Goal: Transaction & Acquisition: Download file/media

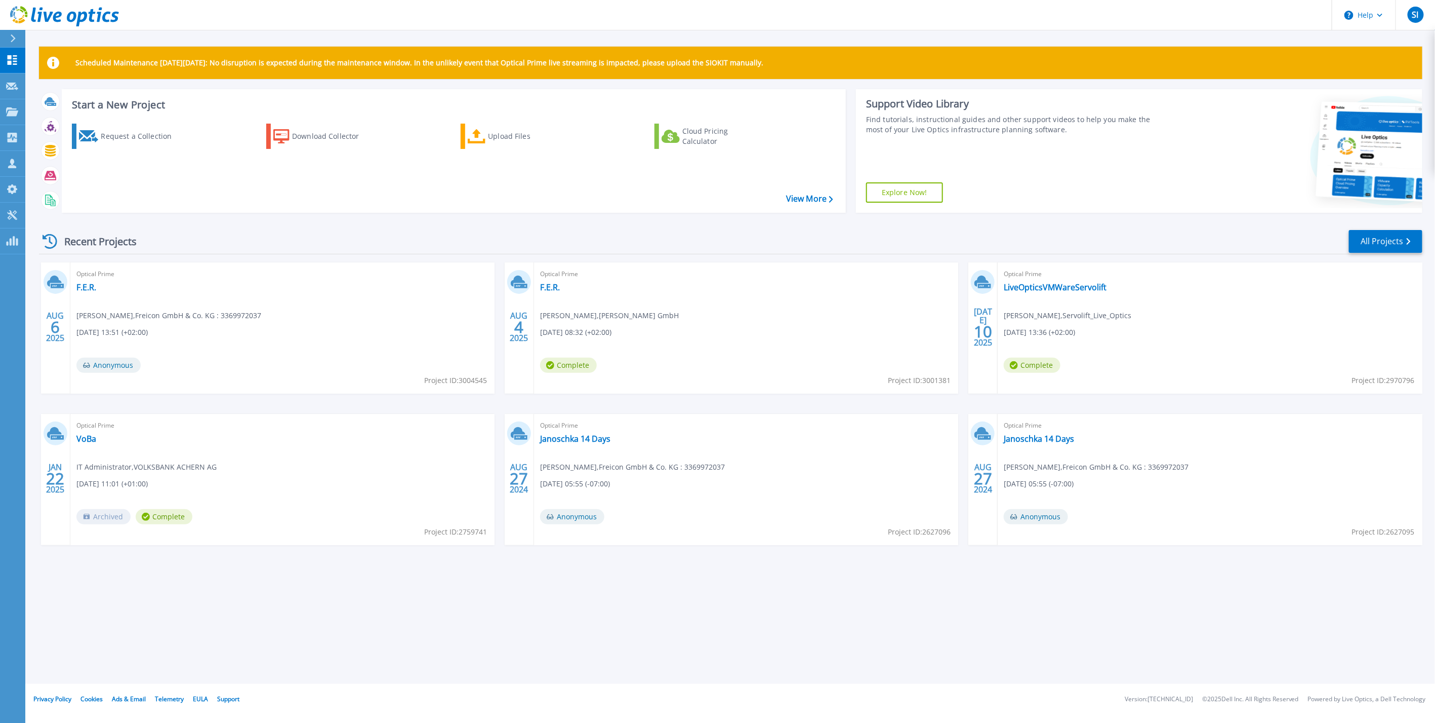
drag, startPoint x: 74, startPoint y: 237, endPoint x: 149, endPoint y: 234, distance: 75.0
click at [149, 234] on div "Recent Projects" at bounding box center [94, 241] width 111 height 25
click at [181, 246] on div "Recent Projects All Projects" at bounding box center [731, 241] width 1384 height 25
drag, startPoint x: 72, startPoint y: 102, endPoint x: 165, endPoint y: 102, distance: 92.7
click at [165, 102] on h3 "Start a New Project" at bounding box center [452, 104] width 761 height 11
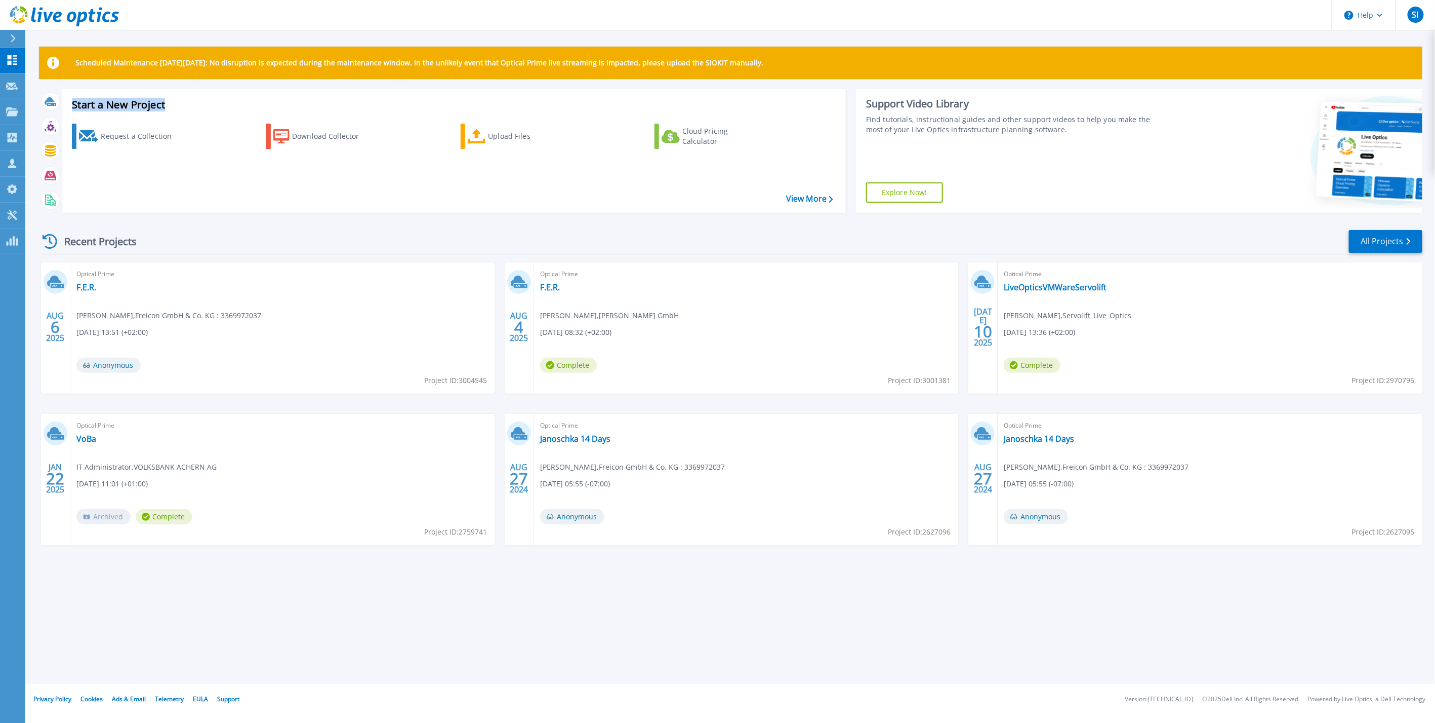
drag, startPoint x: 165, startPoint y: 102, endPoint x: 257, endPoint y: 109, distance: 92.9
click at [257, 109] on h3 "Start a New Project" at bounding box center [452, 104] width 761 height 11
drag, startPoint x: 140, startPoint y: 107, endPoint x: 181, endPoint y: 110, distance: 41.1
click at [141, 107] on h3 "Start a New Project" at bounding box center [452, 104] width 761 height 11
click at [106, 137] on div "Request a Collection" at bounding box center [141, 136] width 81 height 20
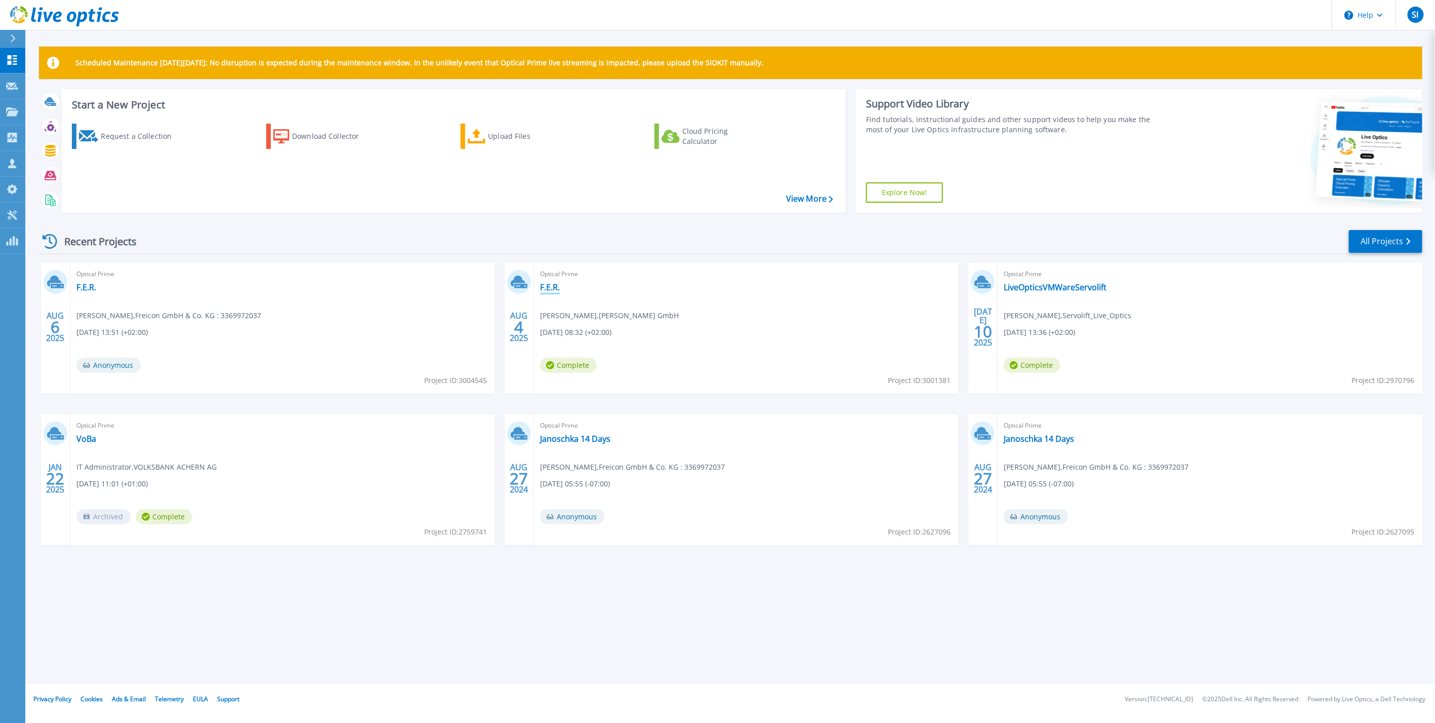
click at [556, 288] on link "F.E.R." at bounding box center [550, 287] width 20 height 10
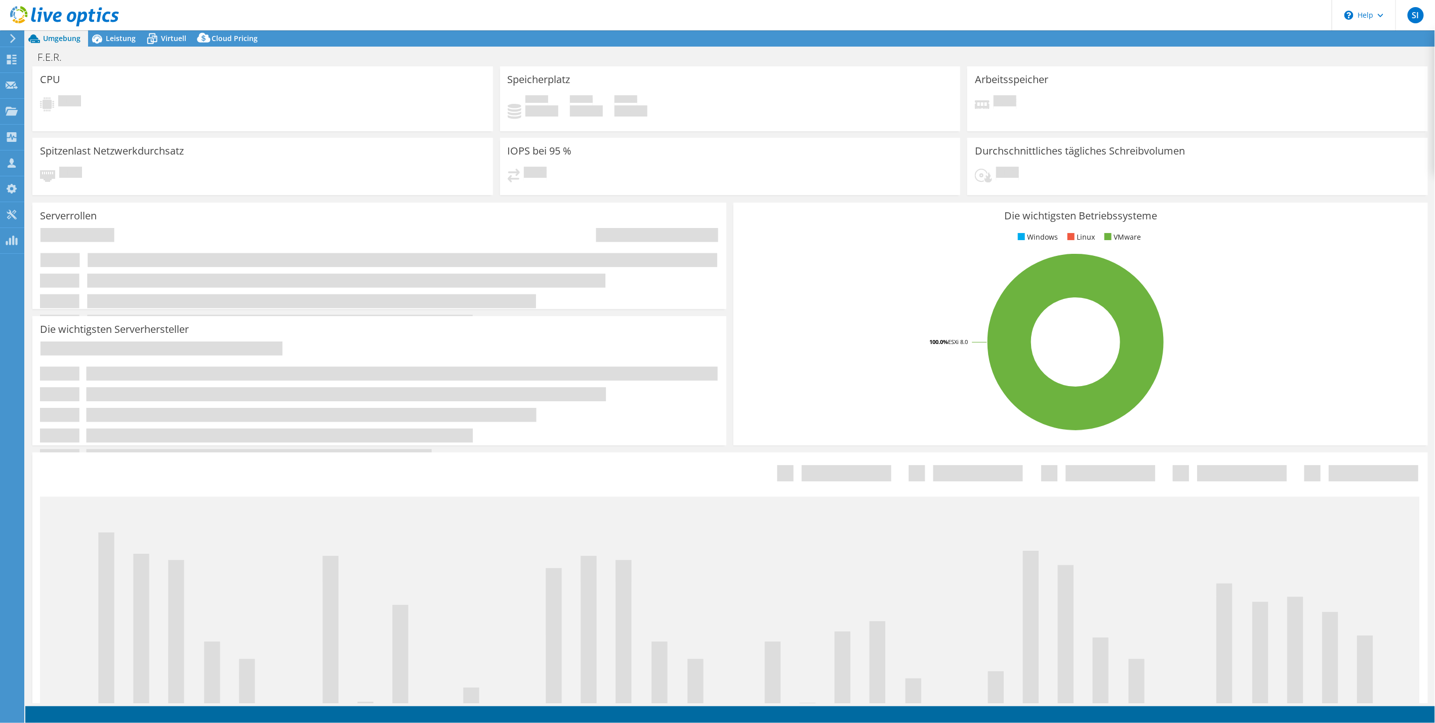
select select "USD"
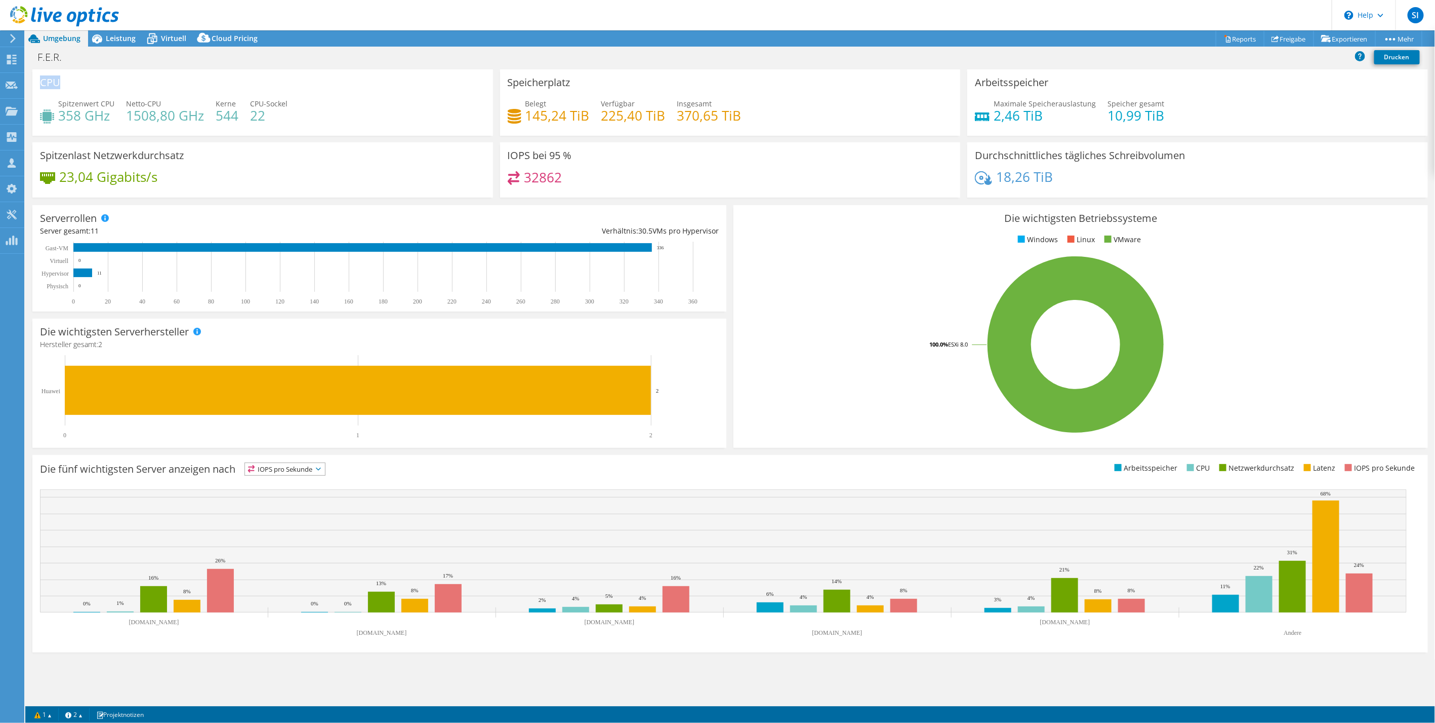
drag, startPoint x: 40, startPoint y: 84, endPoint x: 102, endPoint y: 82, distance: 62.3
click at [102, 82] on div "CPU Spitzenwert CPU 358 GHz Netto-CPU 1508,80 GHz Kerne 544 CPU-Sockel 22" at bounding box center [262, 102] width 461 height 66
drag, startPoint x: 102, startPoint y: 82, endPoint x: 160, endPoint y: 88, distance: 58.0
click at [160, 88] on div "CPU Spitzenwert CPU 358 GHz Netto-CPU 1508,80 GHz Kerne 544 CPU-Sockel 22" at bounding box center [262, 102] width 461 height 66
drag, startPoint x: 248, startPoint y: 115, endPoint x: 281, endPoint y: 115, distance: 32.4
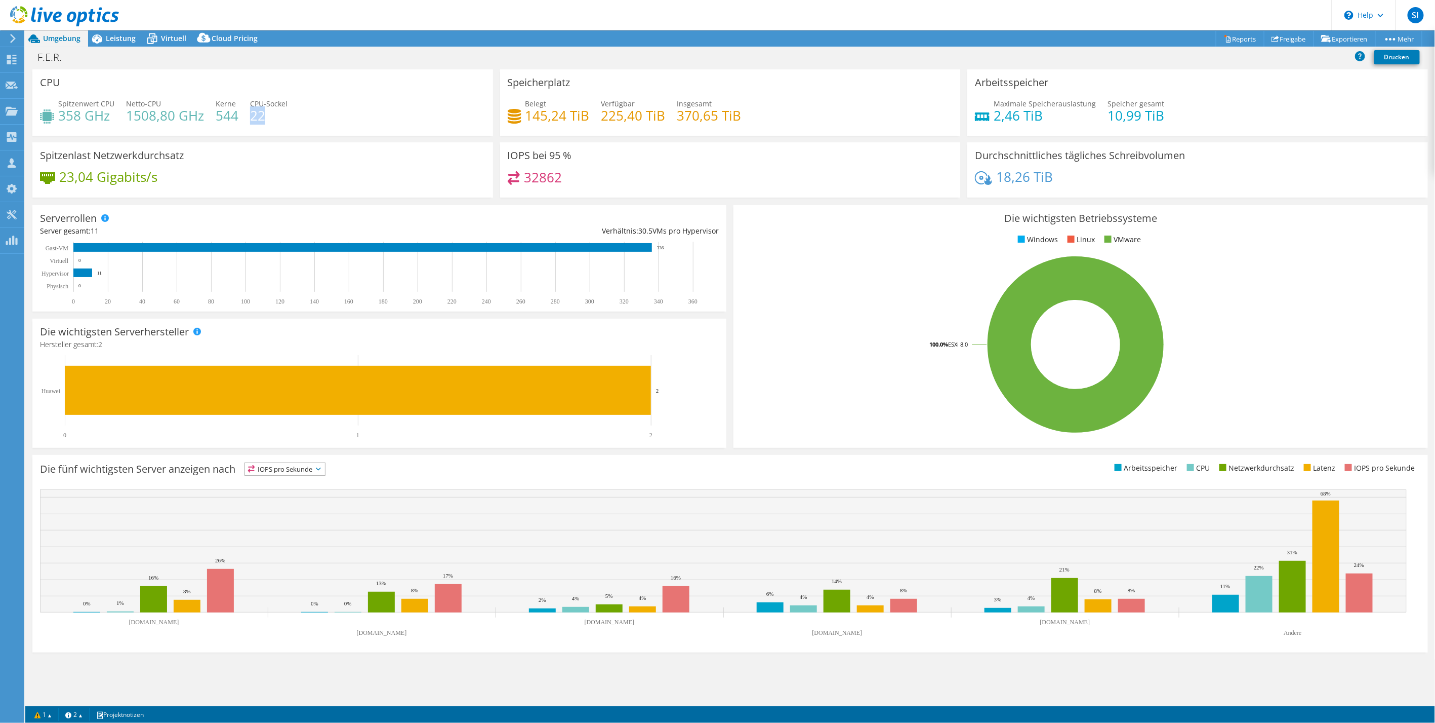
click at [281, 115] on h4 "22" at bounding box center [268, 115] width 37 height 11
drag, startPoint x: 281, startPoint y: 115, endPoint x: 294, endPoint y: 117, distance: 13.8
click at [294, 117] on div "Spitzenwert CPU 358 GHz Netto-CPU 1508,80 GHz Kerne 544 CPU-Sockel 22" at bounding box center [263, 114] width 446 height 33
drag, startPoint x: 217, startPoint y: 112, endPoint x: 240, endPoint y: 113, distance: 22.8
click at [240, 113] on div "Spitzenwert CPU 358 GHz Netto-CPU 1508,80 GHz Kerne 544 CPU-Sockel 22" at bounding box center [263, 114] width 446 height 33
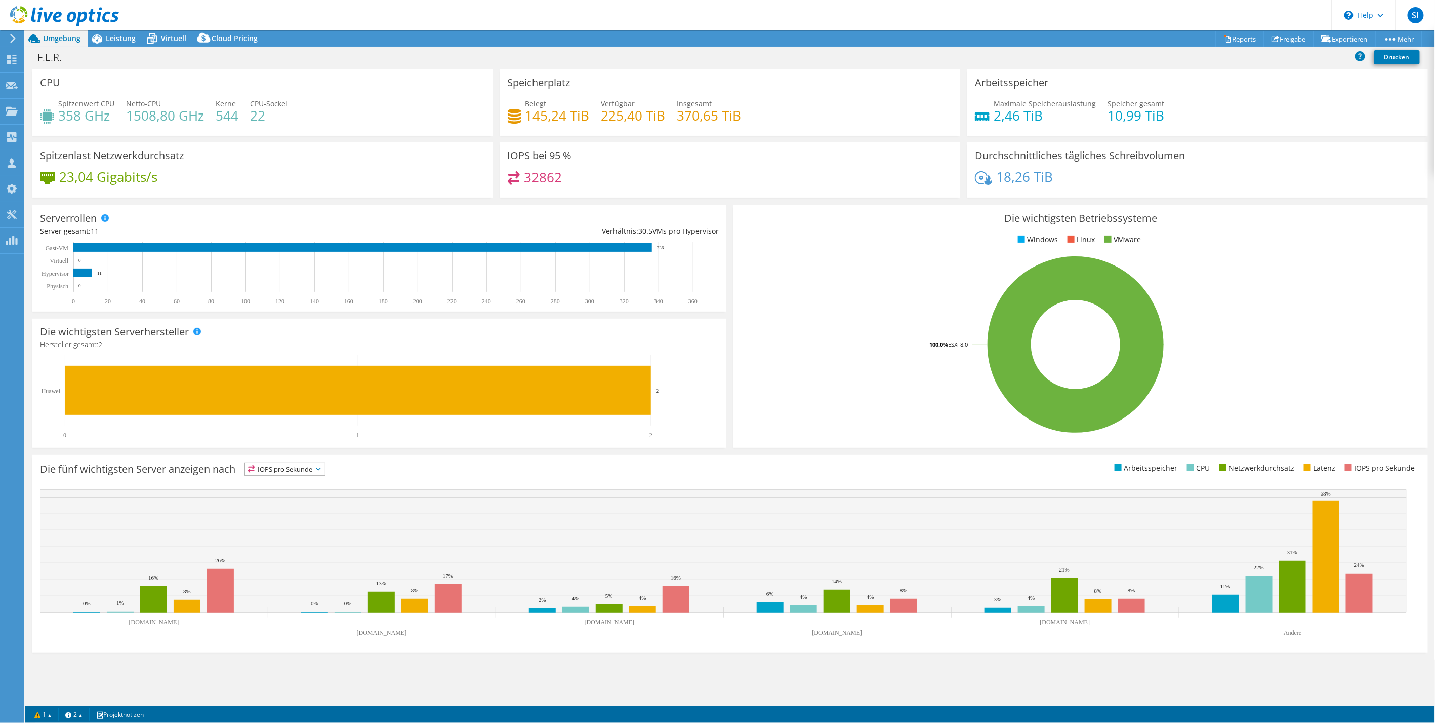
drag, startPoint x: 240, startPoint y: 113, endPoint x: 312, endPoint y: 121, distance: 72.2
click at [312, 121] on div "Spitzenwert CPU 358 GHz Netto-CPU 1508,80 GHz Kerne 544 CPU-Sockel 22" at bounding box center [263, 114] width 446 height 33
drag, startPoint x: 127, startPoint y: 112, endPoint x: 194, endPoint y: 116, distance: 67.9
click at [194, 116] on h4 "1508,80 GHz" at bounding box center [165, 115] width 78 height 11
drag, startPoint x: 194, startPoint y: 116, endPoint x: 90, endPoint y: 116, distance: 104.8
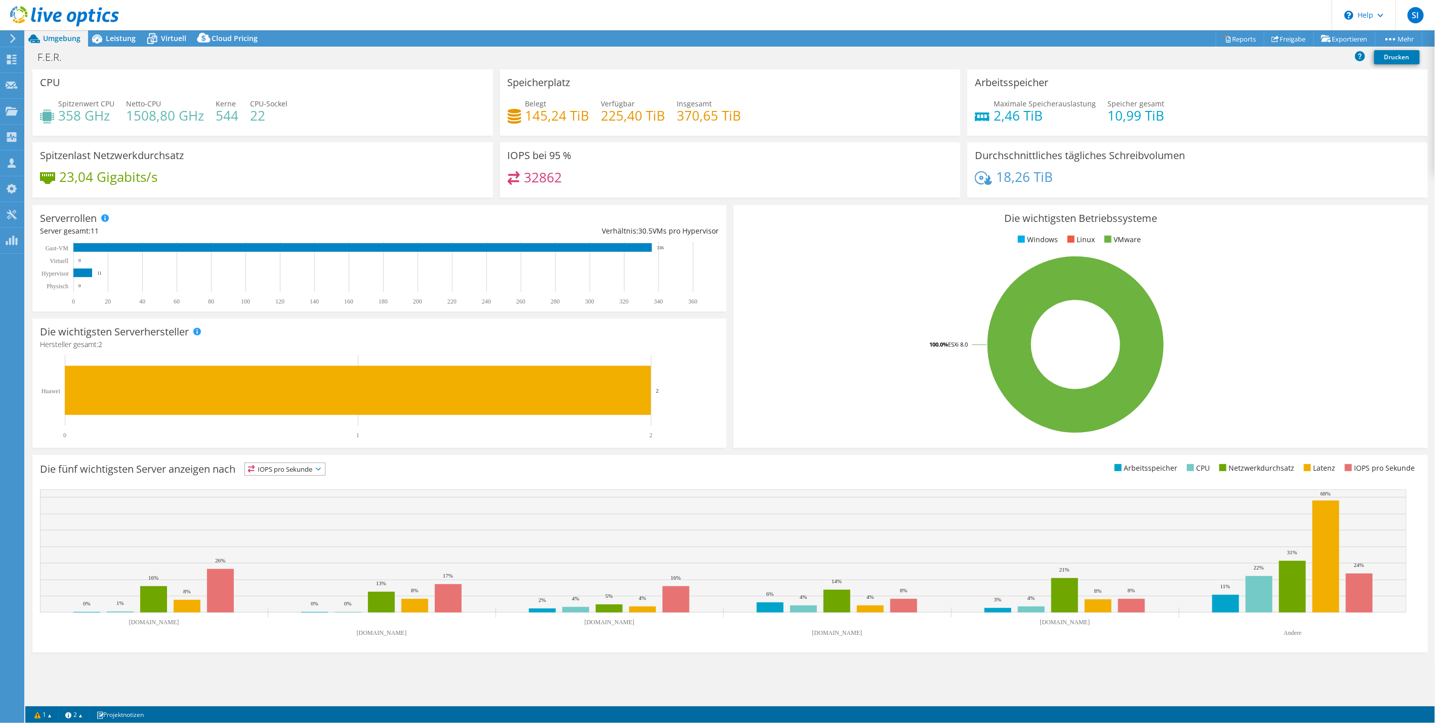
click at [90, 116] on h4 "358 GHz" at bounding box center [86, 115] width 56 height 11
drag, startPoint x: 56, startPoint y: 115, endPoint x: 107, endPoint y: 117, distance: 51.7
click at [107, 117] on div "Spitzenwert CPU 358 GHz" at bounding box center [77, 109] width 74 height 23
click at [111, 117] on h4 "358 GHz" at bounding box center [86, 115] width 56 height 11
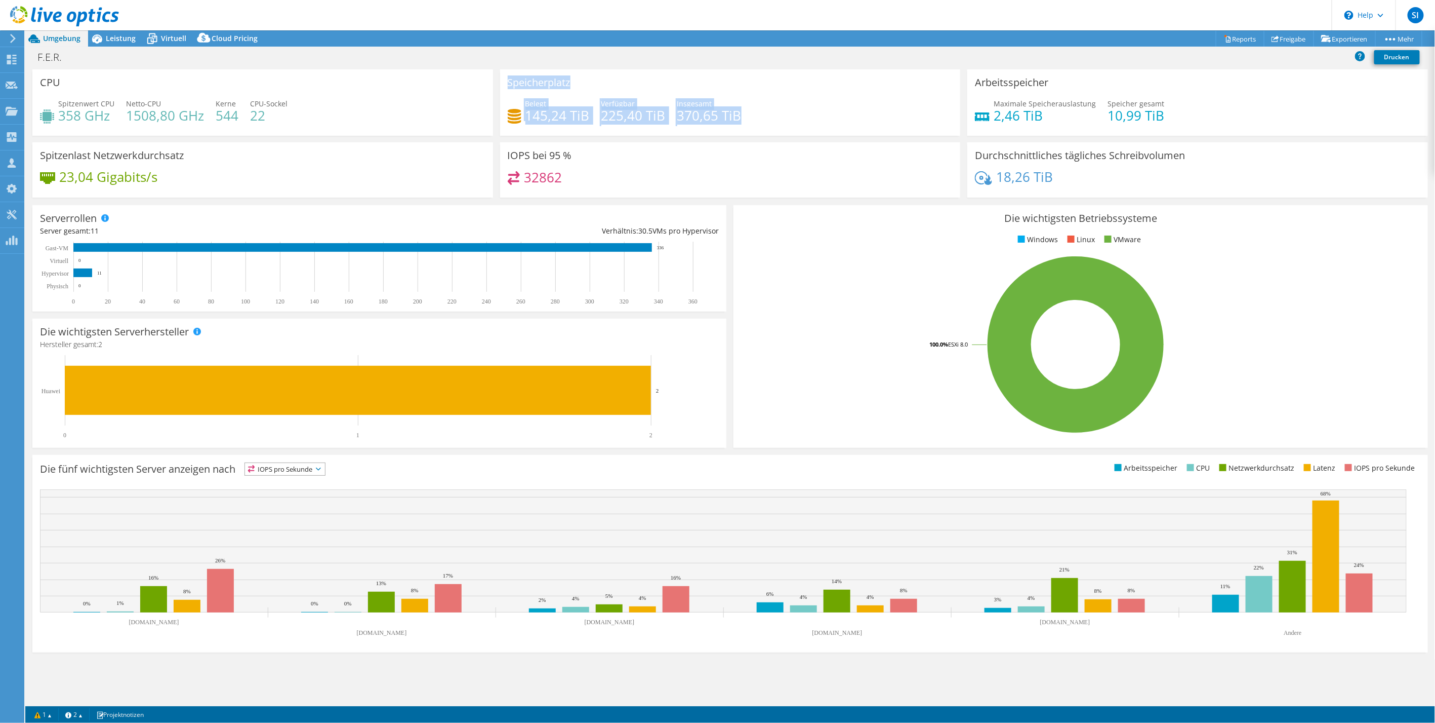
drag, startPoint x: 505, startPoint y: 82, endPoint x: 756, endPoint y: 108, distance: 252.5
click at [756, 108] on div "Speicherplatz Belegt 145,24 TiB Verfügbar 225,40 TiB Insgesamt 370,65 TiB" at bounding box center [730, 102] width 461 height 66
drag, startPoint x: 756, startPoint y: 108, endPoint x: 774, endPoint y: 114, distance: 18.9
click at [774, 114] on div "Belegt 145,24 TiB Verfügbar 225,40 TiB Insgesamt 370,65 TiB" at bounding box center [731, 114] width 446 height 33
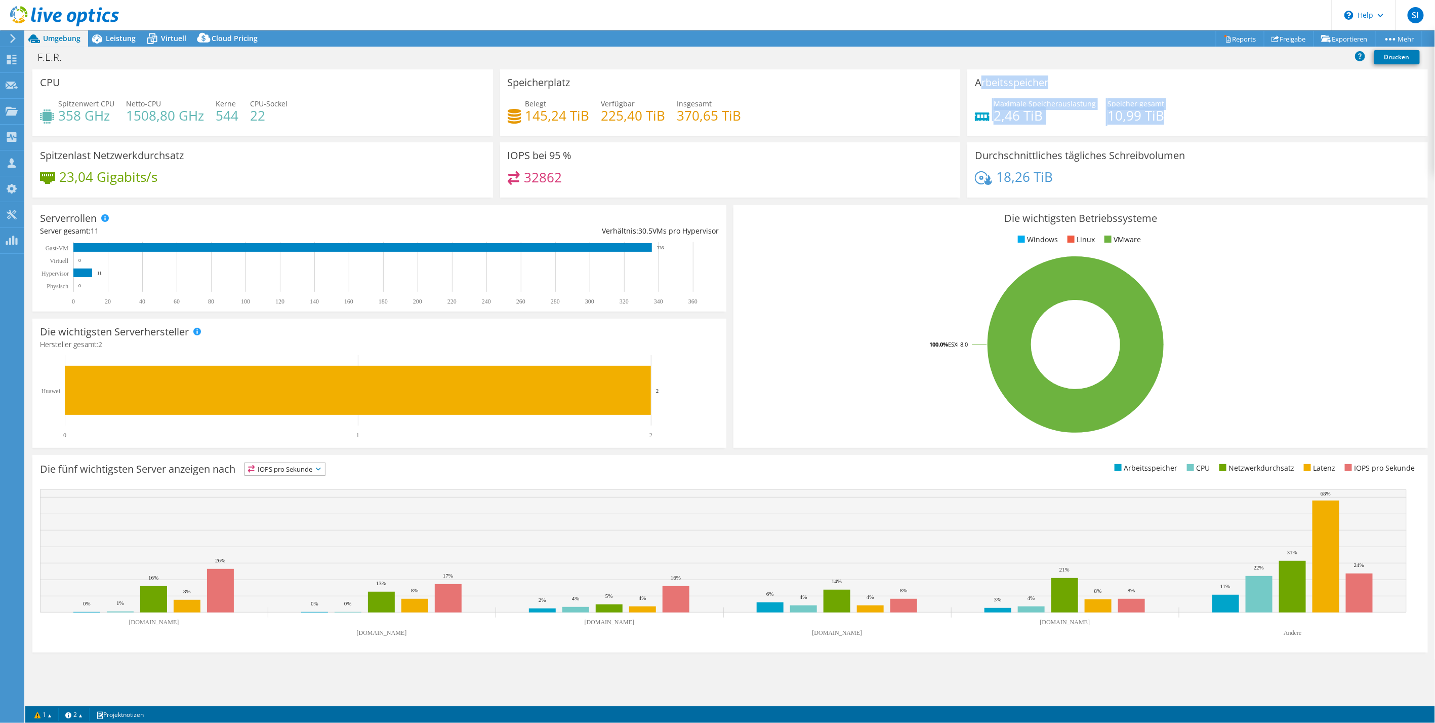
drag, startPoint x: 979, startPoint y: 79, endPoint x: 1179, endPoint y: 116, distance: 203.9
click at [1179, 116] on div "Arbeitsspeicher Maximale Speicherauslastung 2,46 TiB Speicher gesamt 10,99 TiB" at bounding box center [1198, 102] width 461 height 66
click at [1179, 116] on div "Maximale Speicherauslastung 2,46 TiB Speicher gesamt 10,99 TiB" at bounding box center [1198, 114] width 446 height 33
drag, startPoint x: 975, startPoint y: 82, endPoint x: 1180, endPoint y: 123, distance: 209.1
click at [1180, 123] on div "Arbeitsspeicher Maximale Speicherauslastung 2,46 TiB Speicher gesamt 10,99 TiB" at bounding box center [1198, 102] width 461 height 66
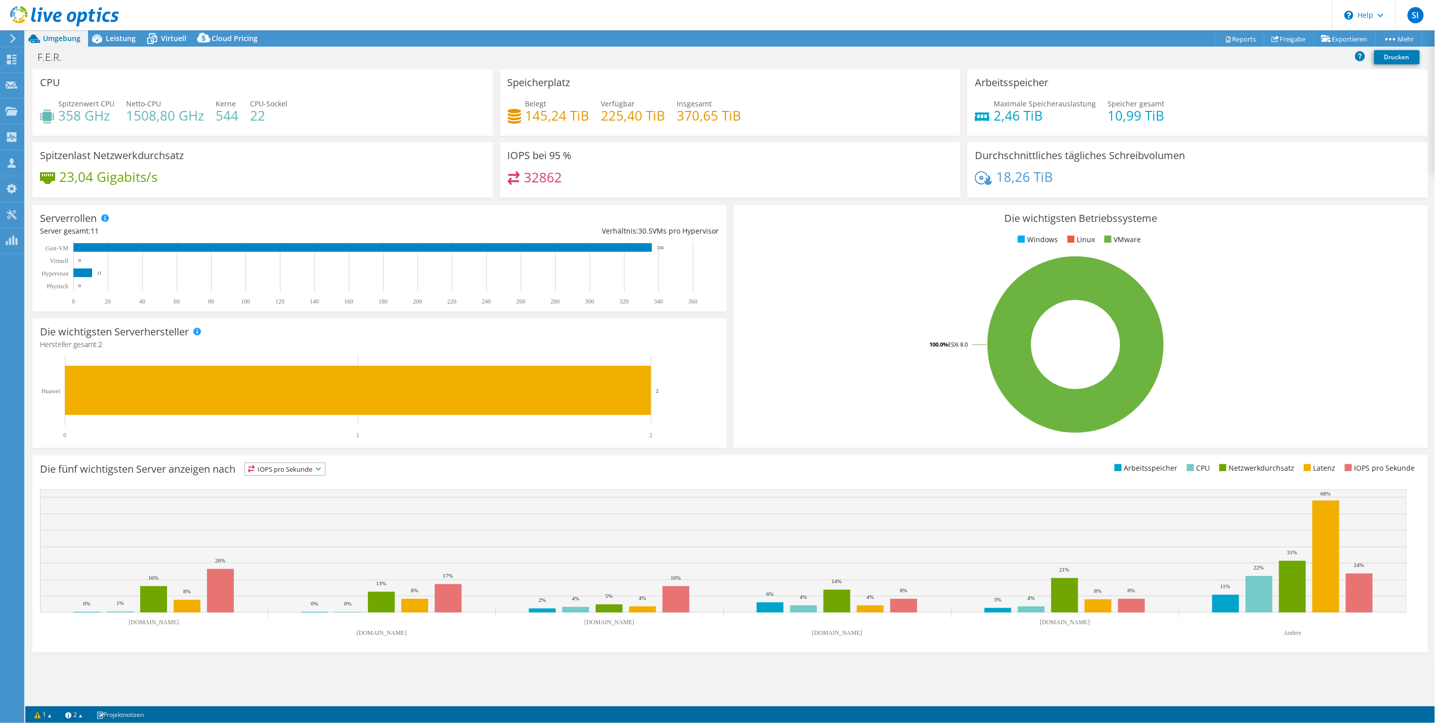
drag, startPoint x: 1180, startPoint y: 123, endPoint x: 1205, endPoint y: 123, distance: 24.8
click at [1205, 123] on div "Maximale Speicherauslastung 2,46 TiB Speicher gesamt 10,99 TiB" at bounding box center [1198, 114] width 446 height 33
drag, startPoint x: 975, startPoint y: 156, endPoint x: 1183, endPoint y: 176, distance: 209.6
click at [1183, 176] on div "Durchschnittliches tägliches Schreibvolumen 18,26 TiB" at bounding box center [1198, 169] width 461 height 55
drag, startPoint x: 1183, startPoint y: 176, endPoint x: 1138, endPoint y: 182, distance: 45.5
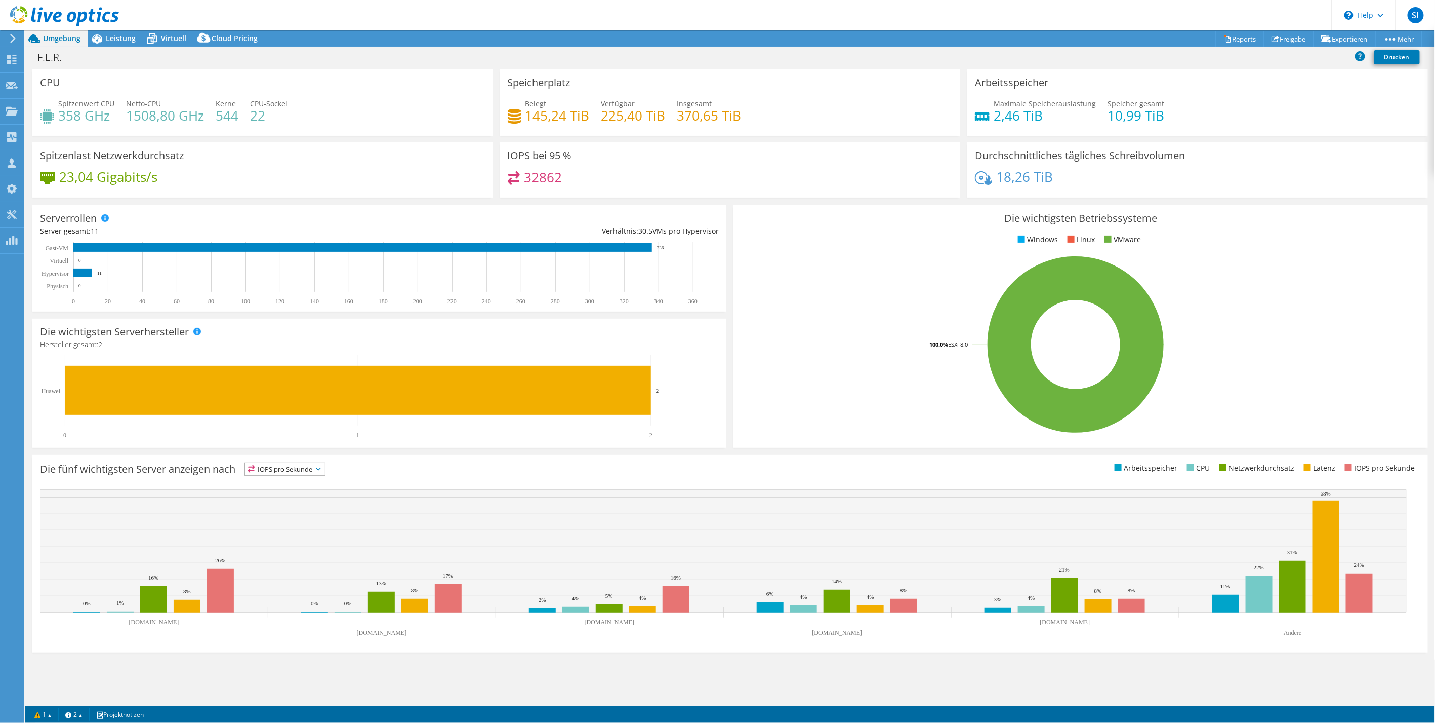
click at [1138, 182] on div "18,26 TiB" at bounding box center [1198, 181] width 446 height 21
drag, startPoint x: 997, startPoint y: 175, endPoint x: 1064, endPoint y: 175, distance: 66.8
click at [1064, 175] on div "18,26 TiB" at bounding box center [1198, 181] width 446 height 21
drag, startPoint x: 1064, startPoint y: 175, endPoint x: 1077, endPoint y: 179, distance: 13.3
click at [1077, 179] on div "18,26 TiB" at bounding box center [1198, 181] width 446 height 21
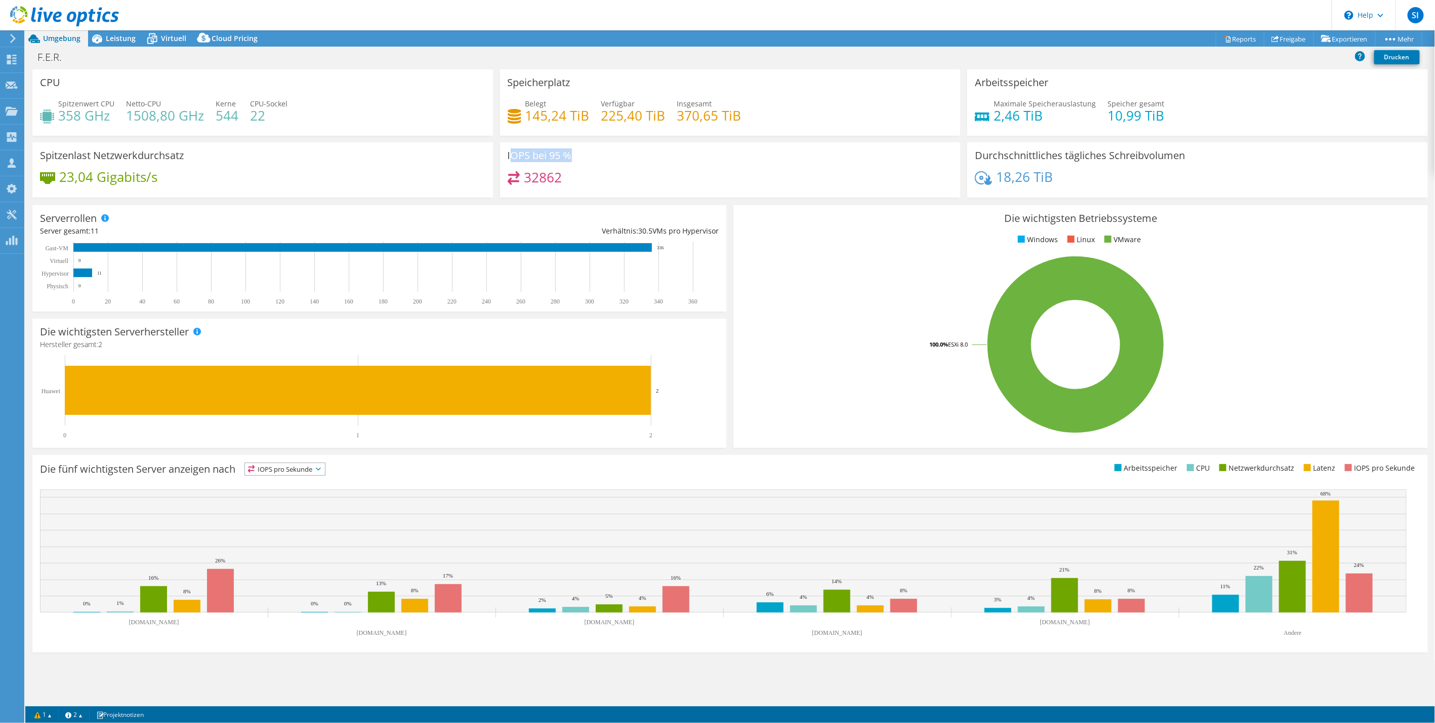
drag, startPoint x: 510, startPoint y: 154, endPoint x: 586, endPoint y: 162, distance: 75.8
click at [586, 162] on div "IOPS bei 95 % 32862" at bounding box center [730, 169] width 461 height 55
drag, startPoint x: 586, startPoint y: 162, endPoint x: 600, endPoint y: 171, distance: 17.6
click at [600, 171] on div "32862" at bounding box center [731, 182] width 446 height 22
drag, startPoint x: 505, startPoint y: 153, endPoint x: 578, endPoint y: 156, distance: 73.0
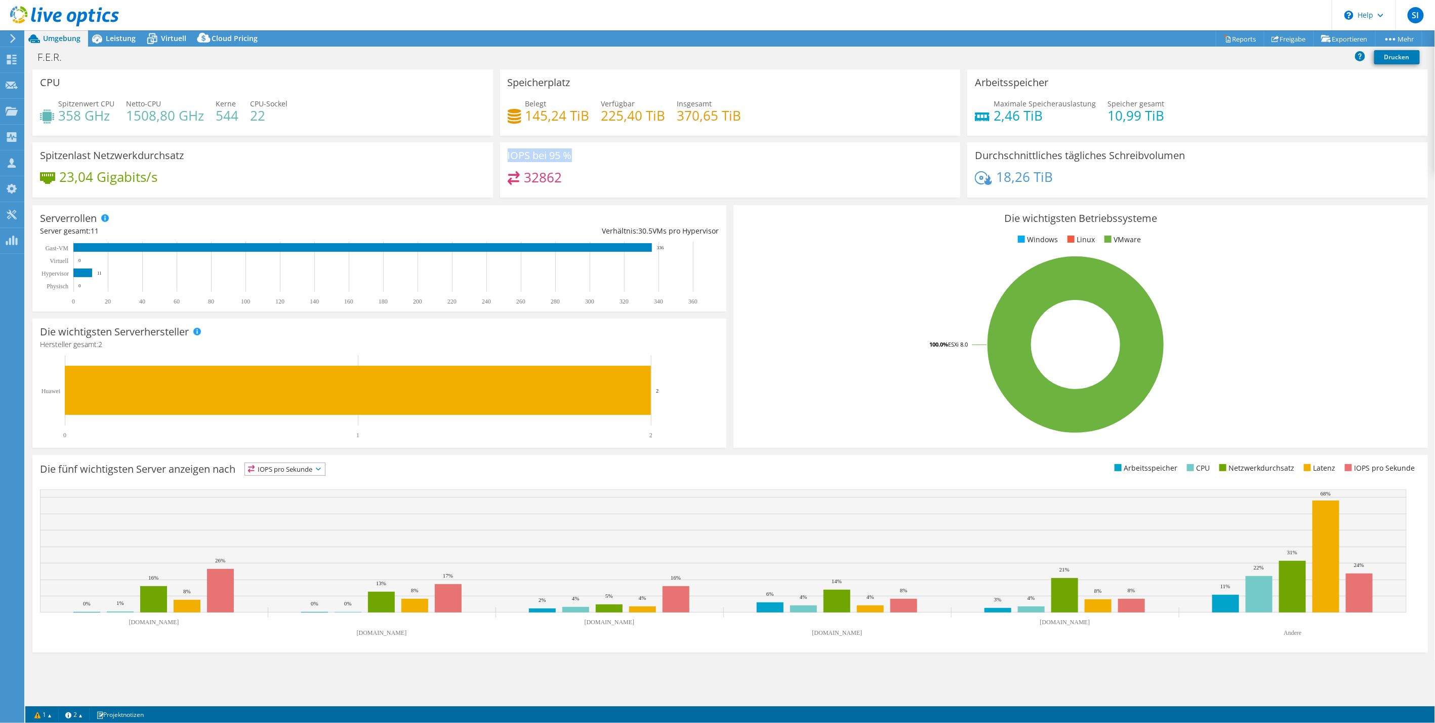
click at [578, 156] on div "IOPS bei 95 % 32862" at bounding box center [730, 169] width 461 height 55
drag, startPoint x: 578, startPoint y: 156, endPoint x: 605, endPoint y: 172, distance: 30.9
click at [605, 172] on div "32862" at bounding box center [731, 182] width 446 height 22
drag, startPoint x: 570, startPoint y: 176, endPoint x: 517, endPoint y: 175, distance: 52.7
click at [517, 175] on div "32862" at bounding box center [731, 182] width 446 height 22
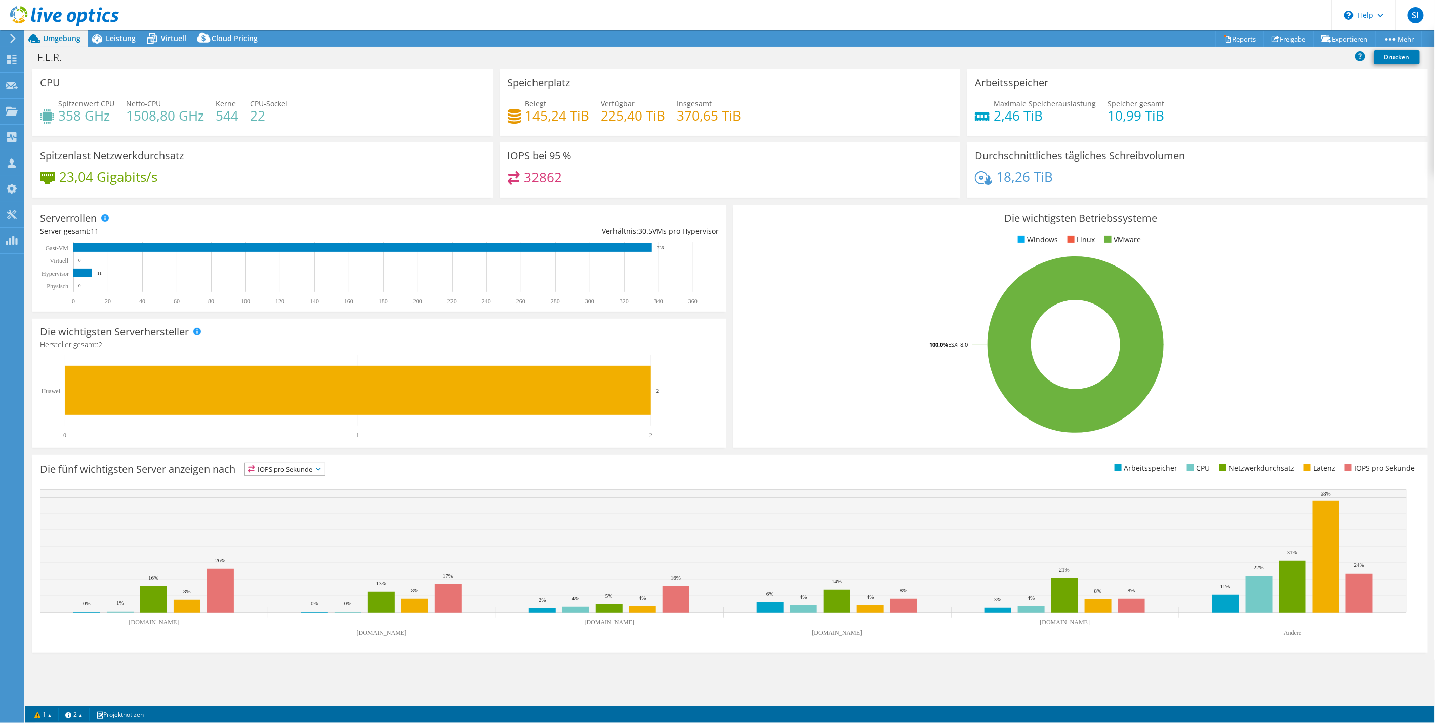
drag, startPoint x: 517, startPoint y: 175, endPoint x: 575, endPoint y: 182, distance: 58.7
click at [575, 182] on div "32862" at bounding box center [731, 182] width 446 height 22
drag, startPoint x: 520, startPoint y: 180, endPoint x: 572, endPoint y: 175, distance: 51.9
click at [572, 175] on div "32862" at bounding box center [731, 182] width 446 height 22
drag, startPoint x: 572, startPoint y: 175, endPoint x: 582, endPoint y: 179, distance: 11.1
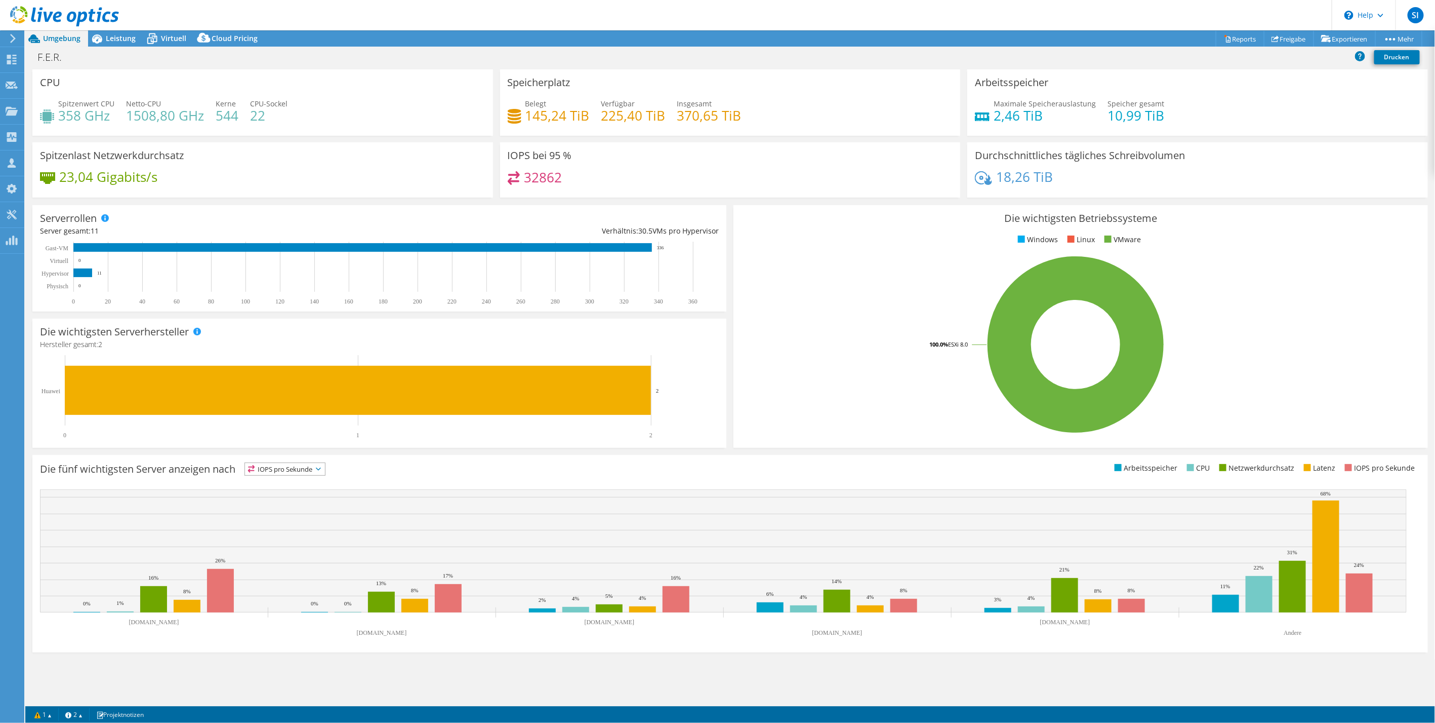
click at [582, 179] on div "32862" at bounding box center [731, 182] width 446 height 22
drag, startPoint x: 520, startPoint y: 175, endPoint x: 568, endPoint y: 172, distance: 47.7
click at [568, 172] on div "32862" at bounding box center [731, 182] width 446 height 22
drag, startPoint x: 568, startPoint y: 172, endPoint x: 572, endPoint y: 176, distance: 5.7
click at [572, 176] on div "32862" at bounding box center [731, 182] width 446 height 22
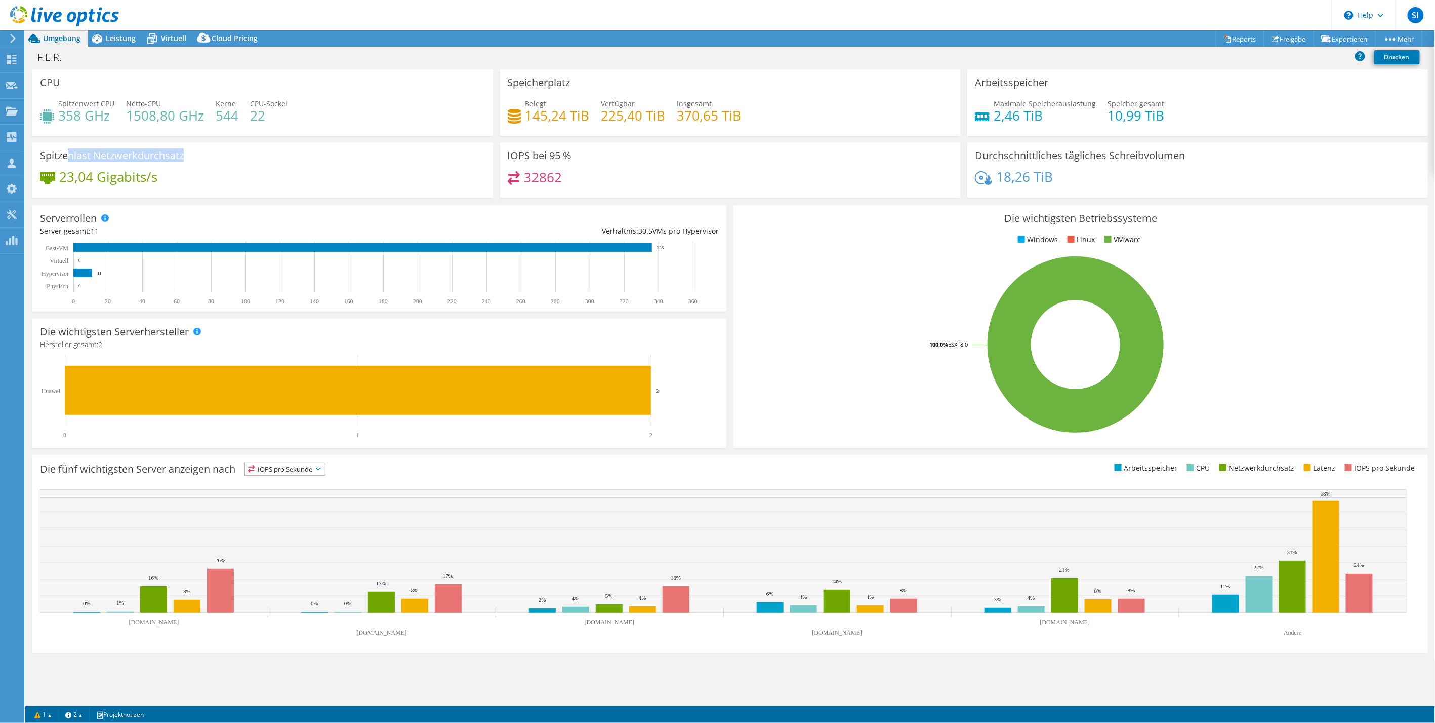
drag, startPoint x: 67, startPoint y: 152, endPoint x: 247, endPoint y: 158, distance: 179.8
click at [247, 158] on div "Spitzenlast Netzwerkdurchsatz 23,04 Gigabits/s" at bounding box center [262, 169] width 461 height 55
drag, startPoint x: 247, startPoint y: 158, endPoint x: 211, endPoint y: 178, distance: 41.3
click at [245, 176] on div "23,04 Gigabits/s" at bounding box center [263, 181] width 446 height 21
drag, startPoint x: 87, startPoint y: 230, endPoint x: 111, endPoint y: 230, distance: 24.8
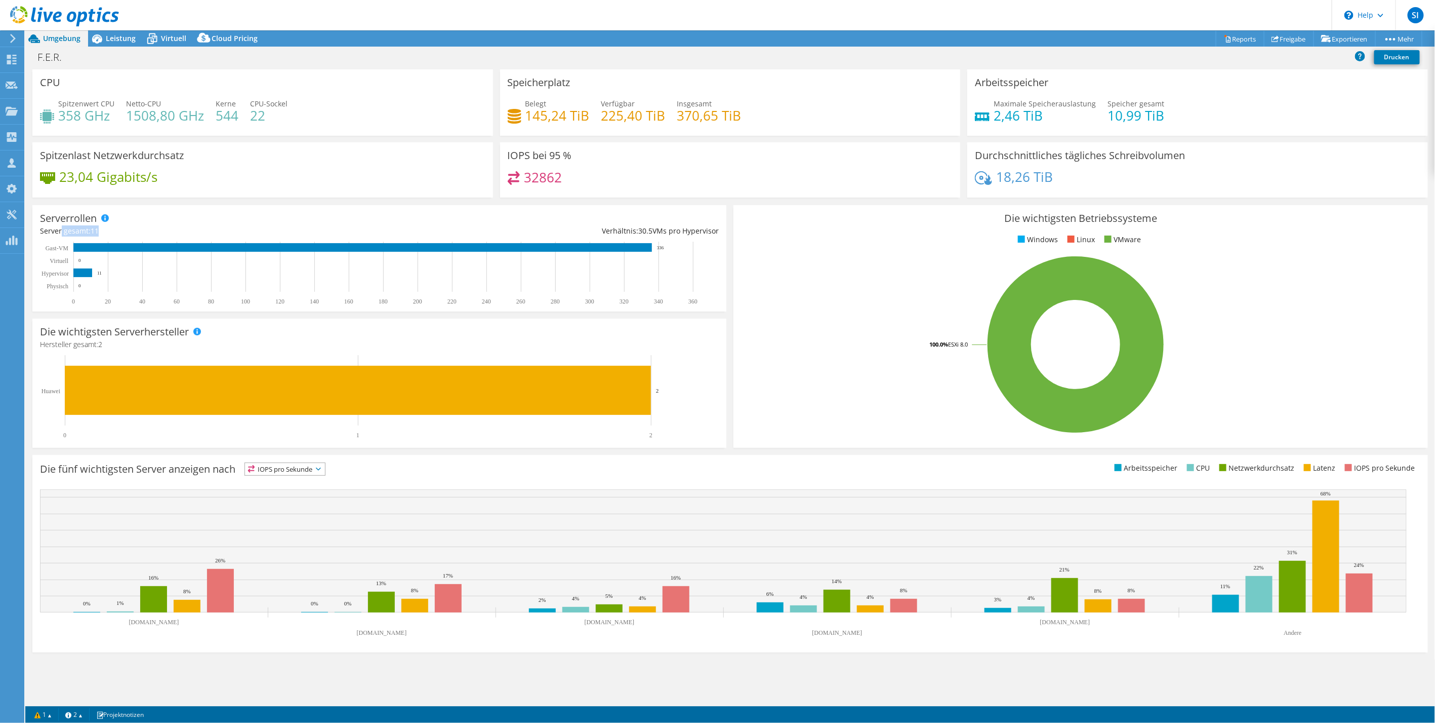
click at [111, 230] on div "Server gesamt: 11" at bounding box center [210, 230] width 340 height 11
drag, startPoint x: 111, startPoint y: 230, endPoint x: 97, endPoint y: 231, distance: 14.2
click at [111, 230] on div "Server gesamt: 11" at bounding box center [210, 230] width 340 height 11
drag, startPoint x: 97, startPoint y: 231, endPoint x: 41, endPoint y: 230, distance: 56.2
click at [41, 230] on div "Server gesamt: 11" at bounding box center [210, 230] width 340 height 11
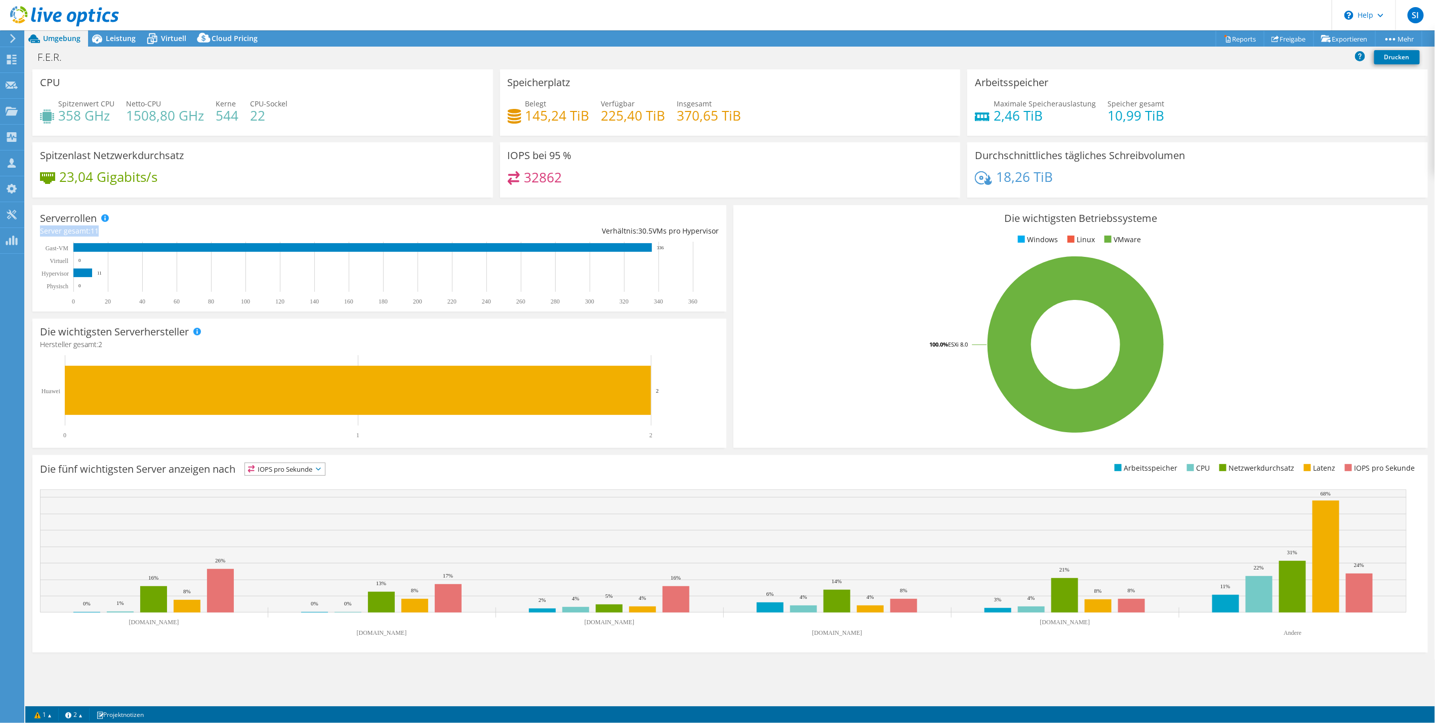
drag, startPoint x: 41, startPoint y: 230, endPoint x: 123, endPoint y: 231, distance: 82.5
click at [123, 231] on div "Server gesamt: 11" at bounding box center [210, 230] width 340 height 11
drag, startPoint x: 636, startPoint y: 229, endPoint x: 676, endPoint y: 229, distance: 39.5
click at [676, 229] on div "Verhältnis: 30.5 VMs pro Hypervisor" at bounding box center [550, 230] width 340 height 11
drag, startPoint x: 676, startPoint y: 229, endPoint x: 705, endPoint y: 232, distance: 29.6
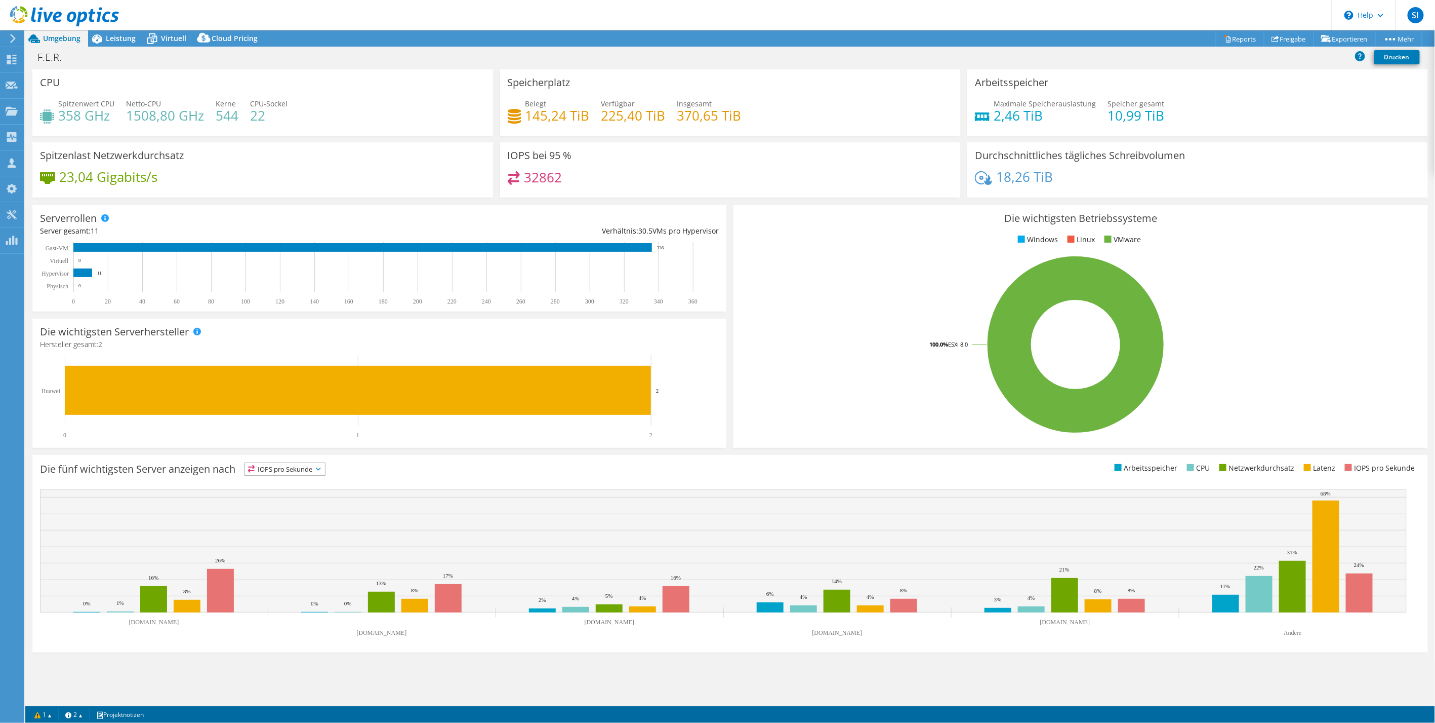
click at [705, 232] on div "Verhältnis: 30.5 VMs pro Hypervisor" at bounding box center [550, 230] width 340 height 11
drag, startPoint x: 1083, startPoint y: 223, endPoint x: 1178, endPoint y: 224, distance: 95.2
click at [1178, 224] on div "Die wichtigsten Betriebssysteme Windows Linux VMware 100.0% ESXi 8.0" at bounding box center [1081, 326] width 694 height 243
drag, startPoint x: 1178, startPoint y: 224, endPoint x: 1202, endPoint y: 255, distance: 38.7
click at [1202, 255] on div "Die wichtigsten Betriebssysteme Windows Linux VMware 100.0% ESXi 8.0" at bounding box center [1081, 326] width 694 height 243
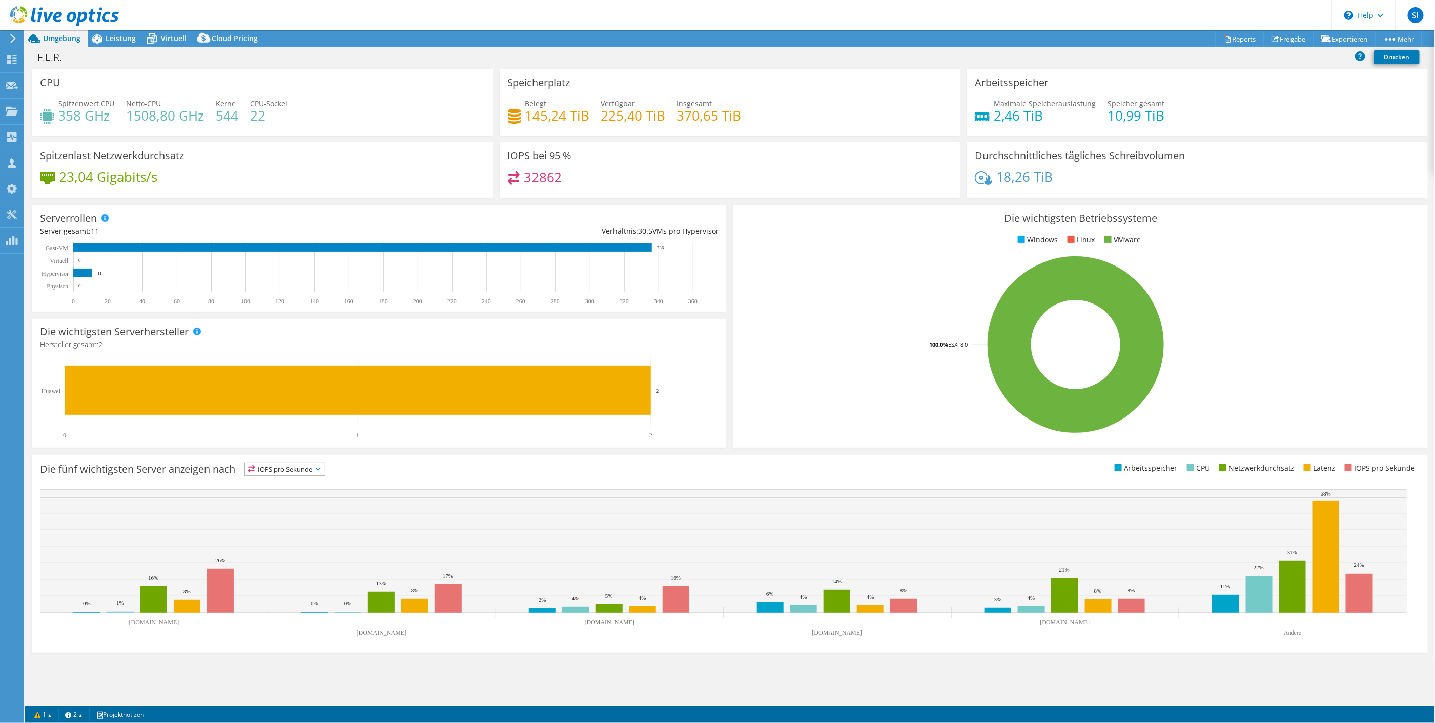
drag, startPoint x: 950, startPoint y: 343, endPoint x: 985, endPoint y: 347, distance: 34.6
click at [985, 347] on icon "100.0% ESXi 8.0" at bounding box center [1076, 344] width 670 height 177
click at [107, 37] on span "Leistung" at bounding box center [121, 38] width 30 height 10
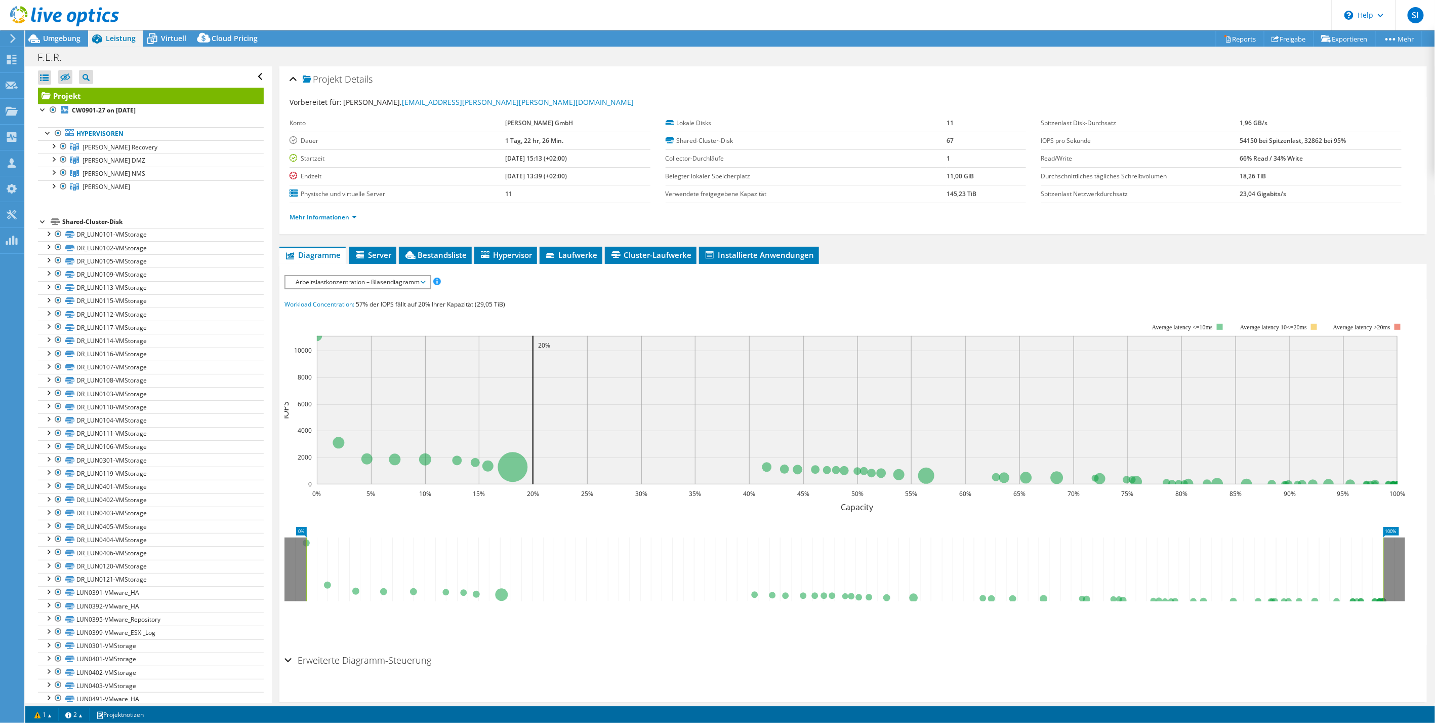
click at [43, 221] on div at bounding box center [43, 221] width 10 height 10
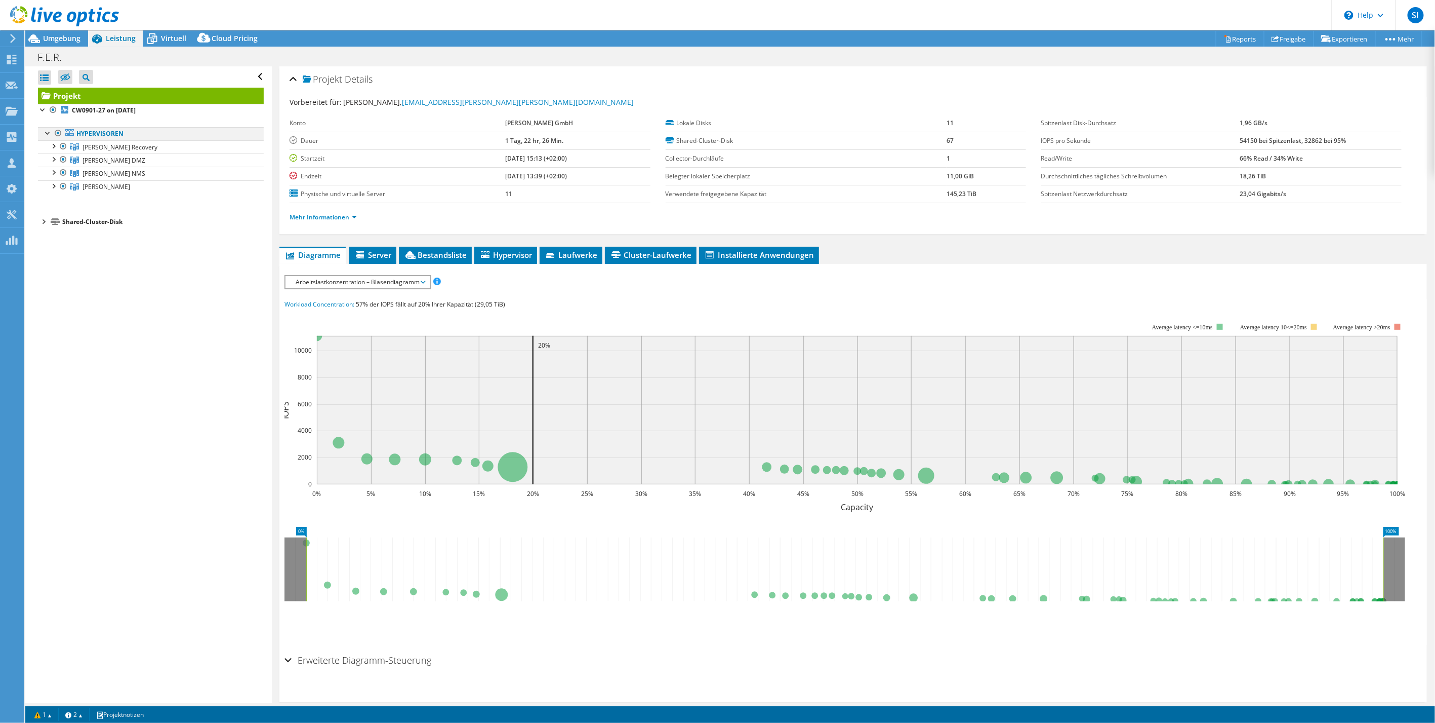
click at [49, 133] on div at bounding box center [48, 132] width 10 height 10
click at [52, 132] on div at bounding box center [48, 132] width 10 height 10
click at [118, 148] on span "[PERSON_NAME] Recovery" at bounding box center [120, 147] width 75 height 9
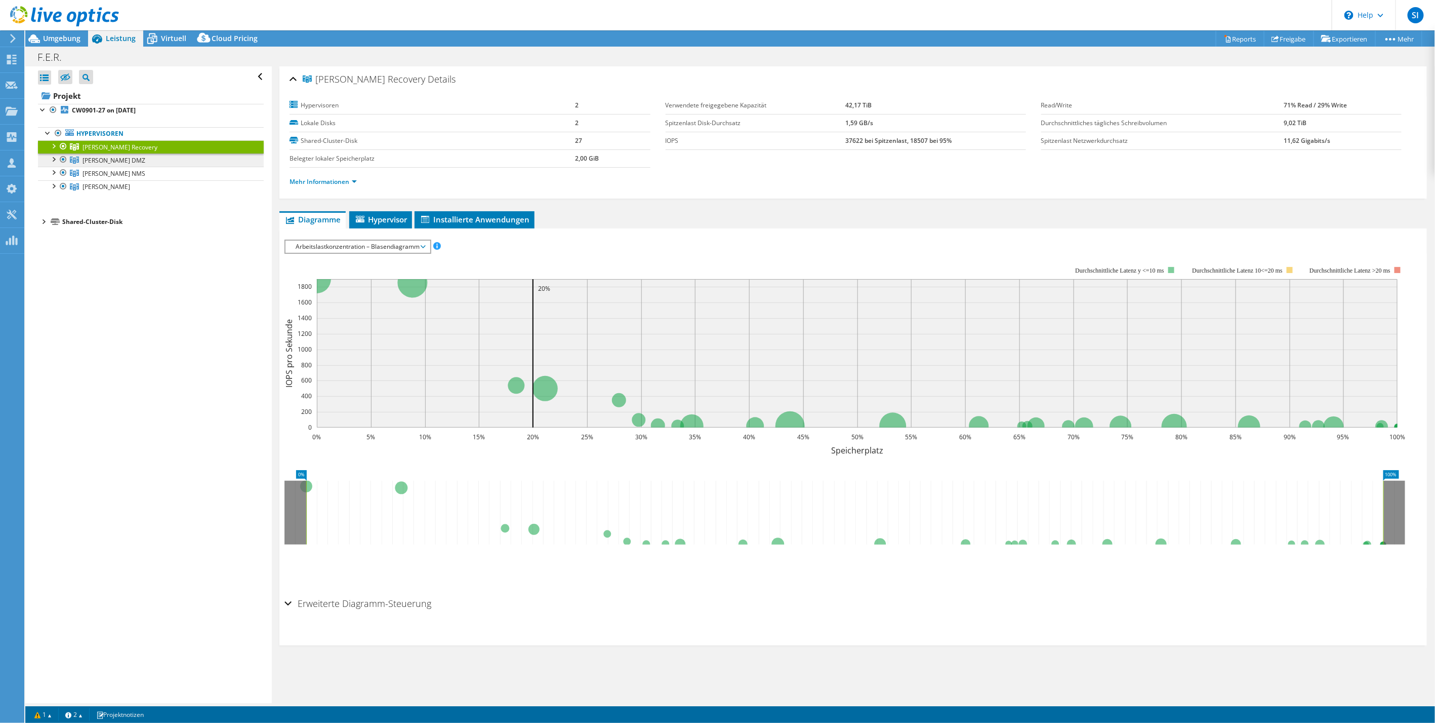
click at [108, 160] on span "[PERSON_NAME] DMZ" at bounding box center [114, 160] width 63 height 9
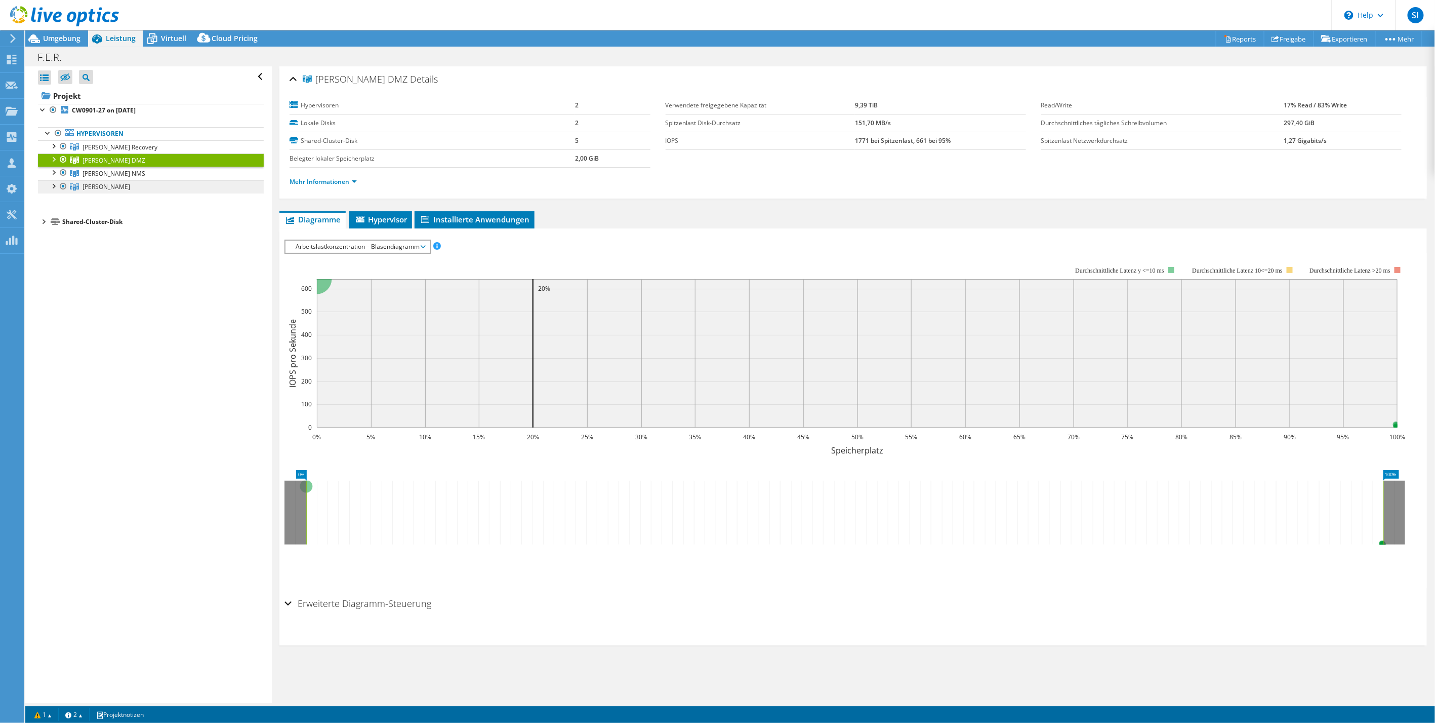
click at [112, 185] on span "[PERSON_NAME]" at bounding box center [107, 186] width 48 height 9
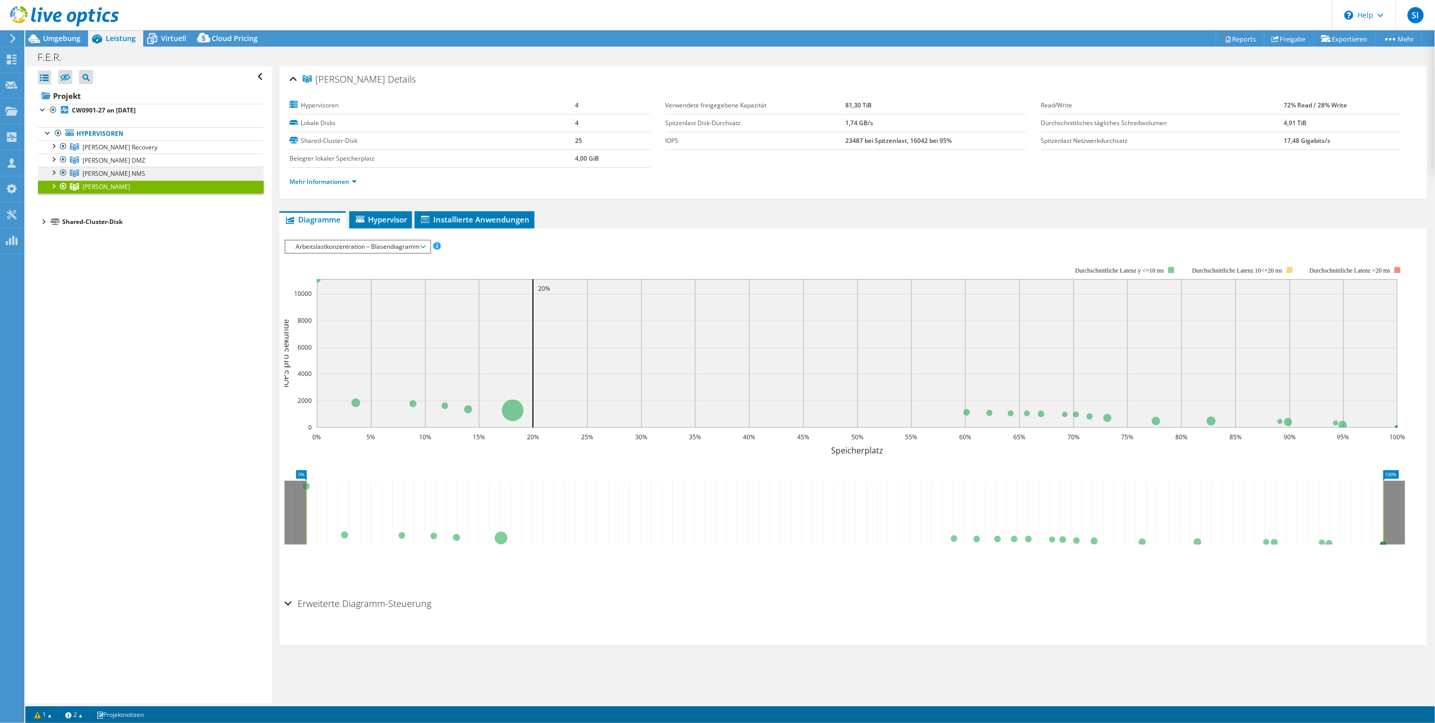
click at [137, 171] on link "[PERSON_NAME] NMS" at bounding box center [151, 173] width 226 height 13
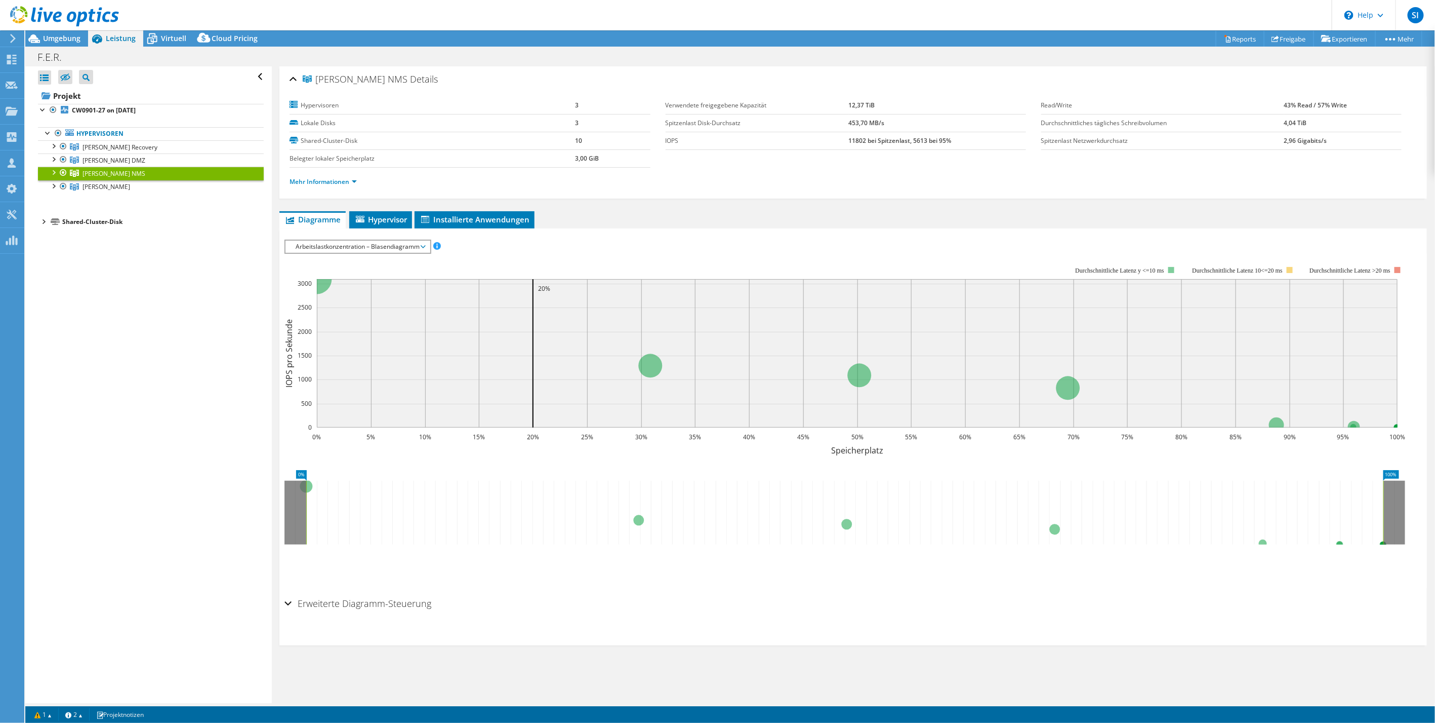
click at [55, 170] on div at bounding box center [53, 172] width 10 height 10
click at [58, 157] on div at bounding box center [53, 158] width 10 height 10
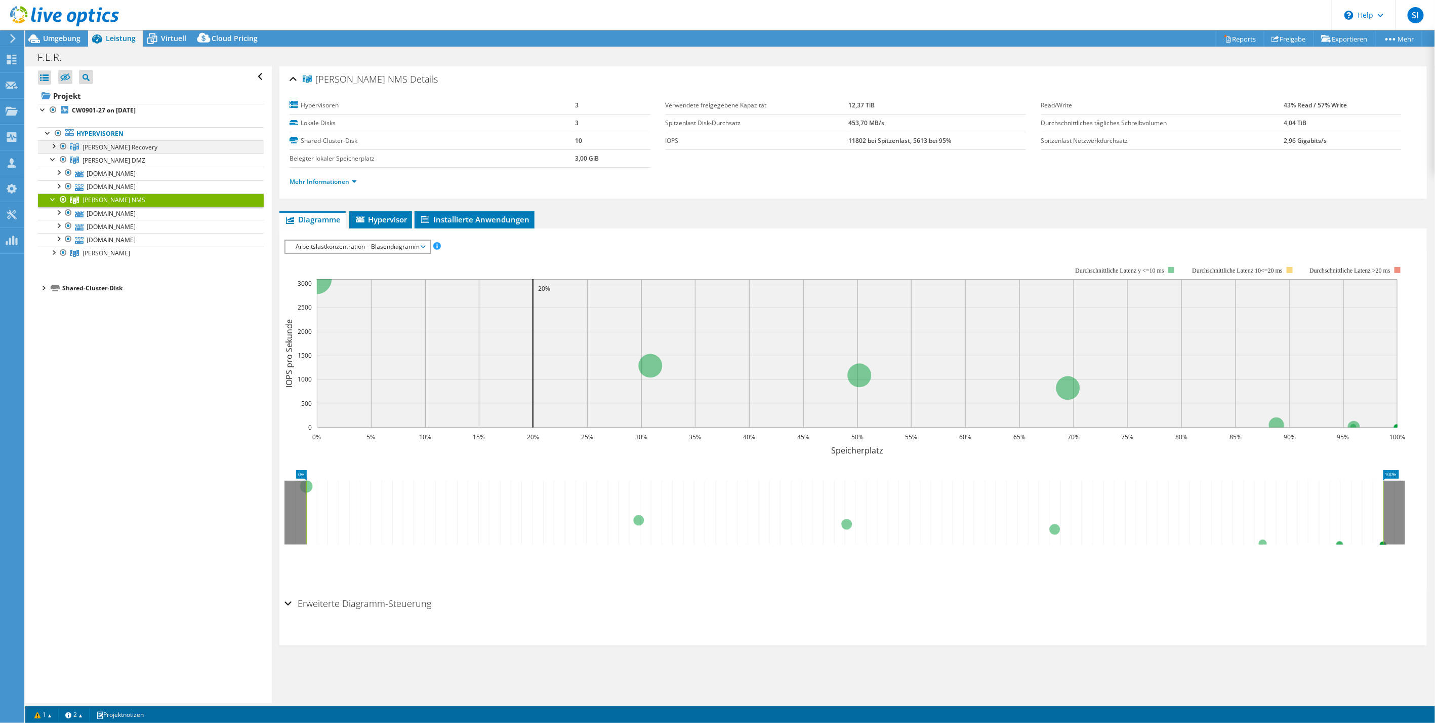
click at [54, 145] on div at bounding box center [53, 145] width 10 height 10
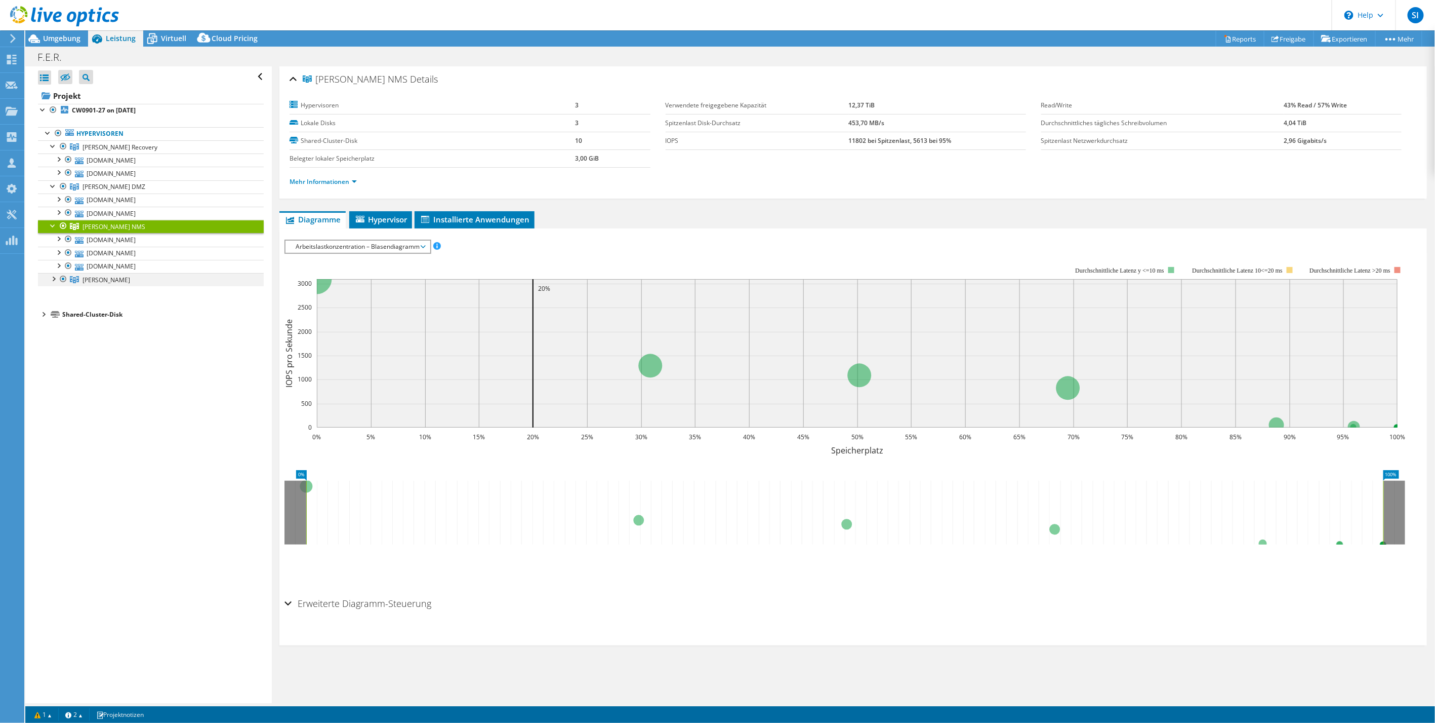
click at [58, 276] on div at bounding box center [53, 278] width 10 height 10
click at [383, 220] on span "Hypervisor" at bounding box center [380, 219] width 53 height 10
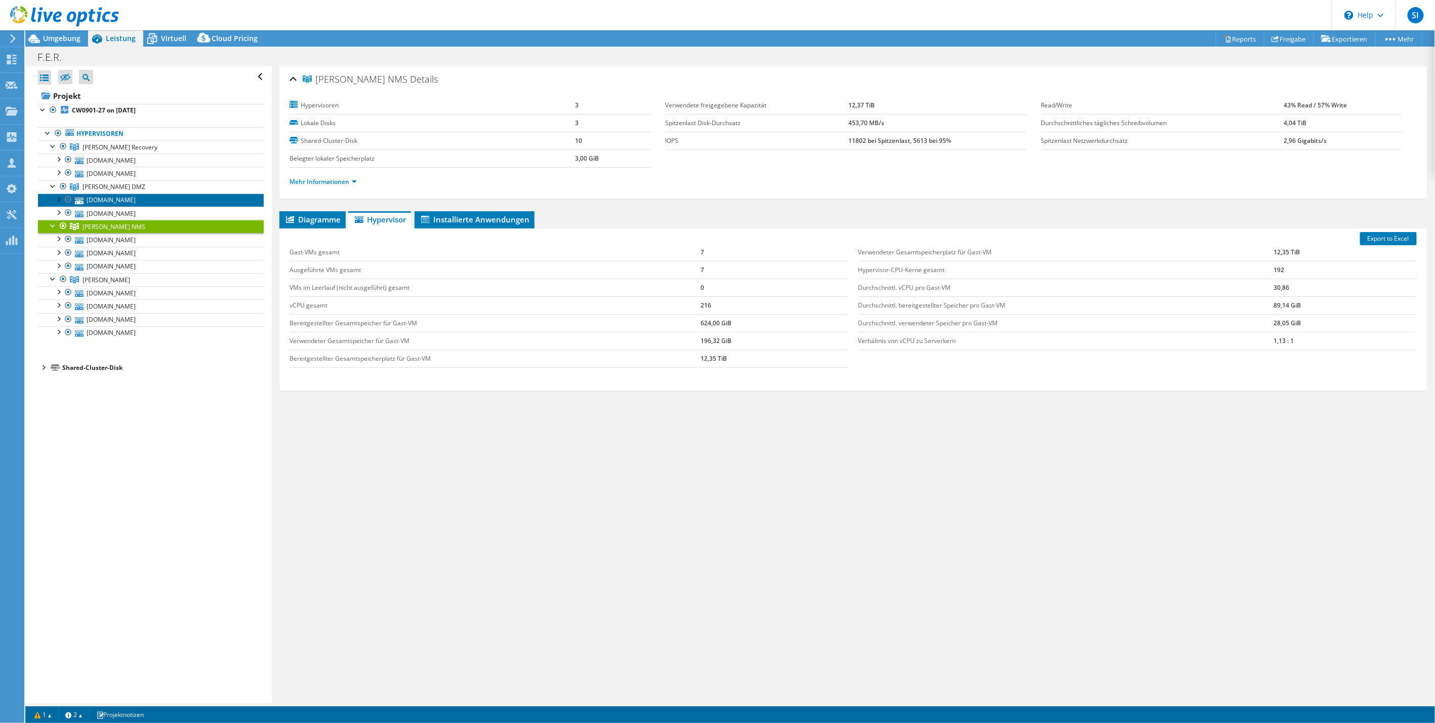
click at [127, 196] on link "[DOMAIN_NAME]" at bounding box center [151, 199] width 226 height 13
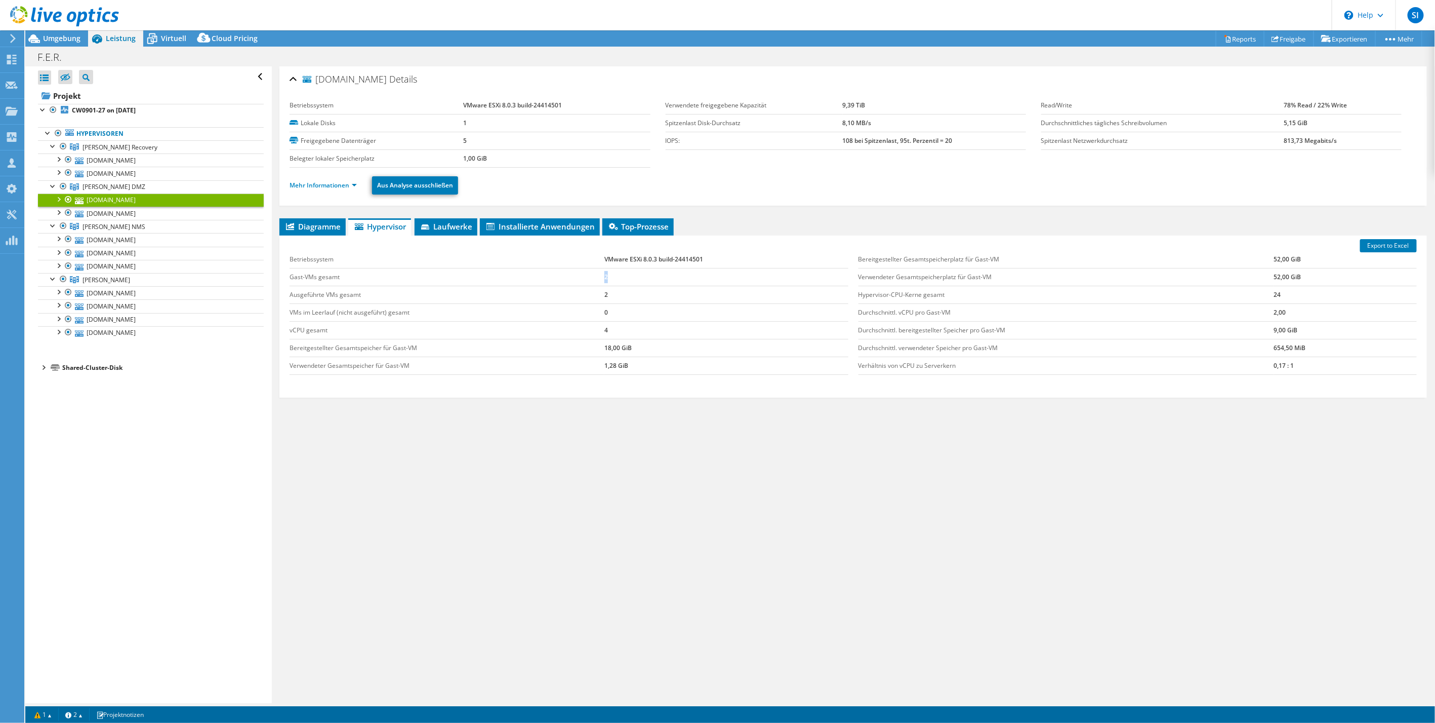
drag, startPoint x: 638, startPoint y: 272, endPoint x: 577, endPoint y: 273, distance: 61.3
click at [577, 273] on tr "Gast-VMs gesamt 2" at bounding box center [569, 277] width 558 height 18
drag, startPoint x: 577, startPoint y: 273, endPoint x: 653, endPoint y: 276, distance: 75.5
click at [653, 276] on td "2" at bounding box center [727, 277] width 244 height 18
click at [622, 276] on td "2" at bounding box center [727, 277] width 244 height 18
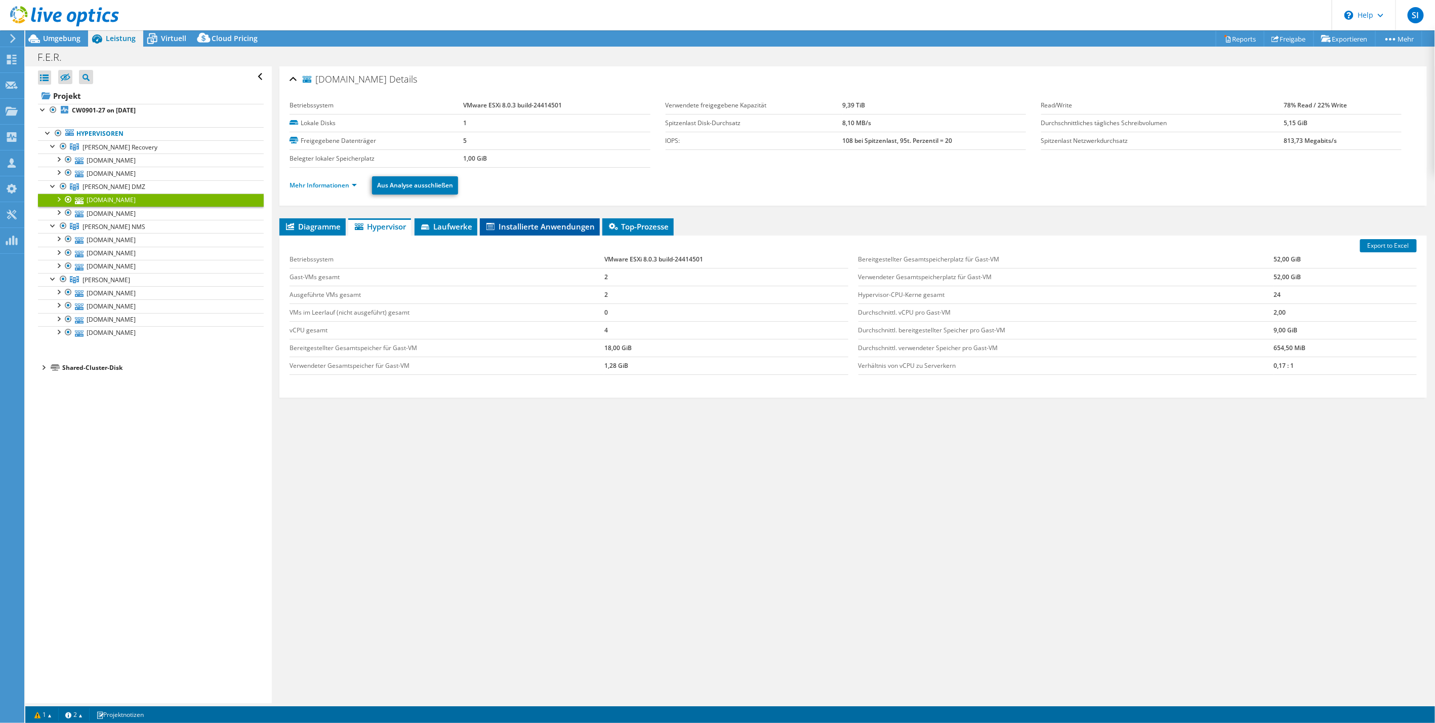
click at [525, 225] on span "Installierte Anwendungen" at bounding box center [540, 226] width 110 height 10
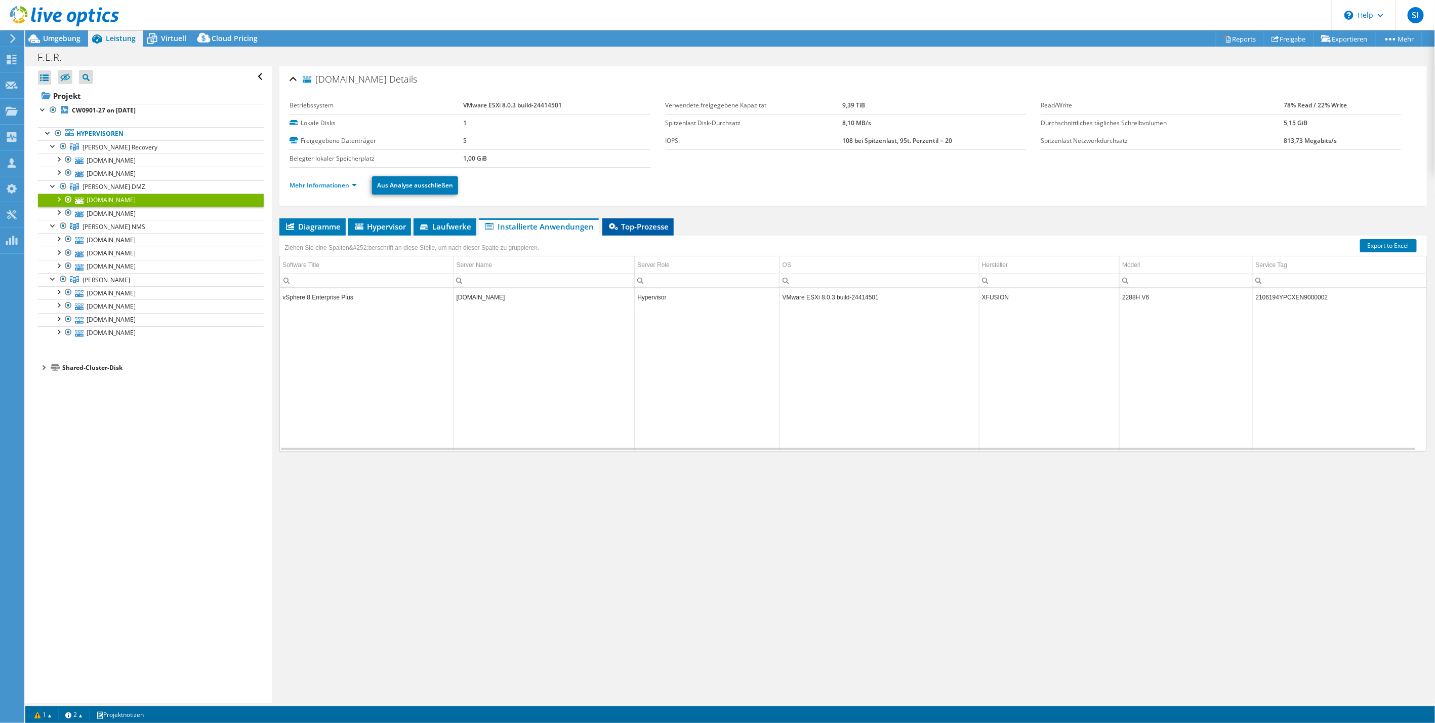
click at [644, 229] on span "Top-Prozesse" at bounding box center [638, 226] width 61 height 10
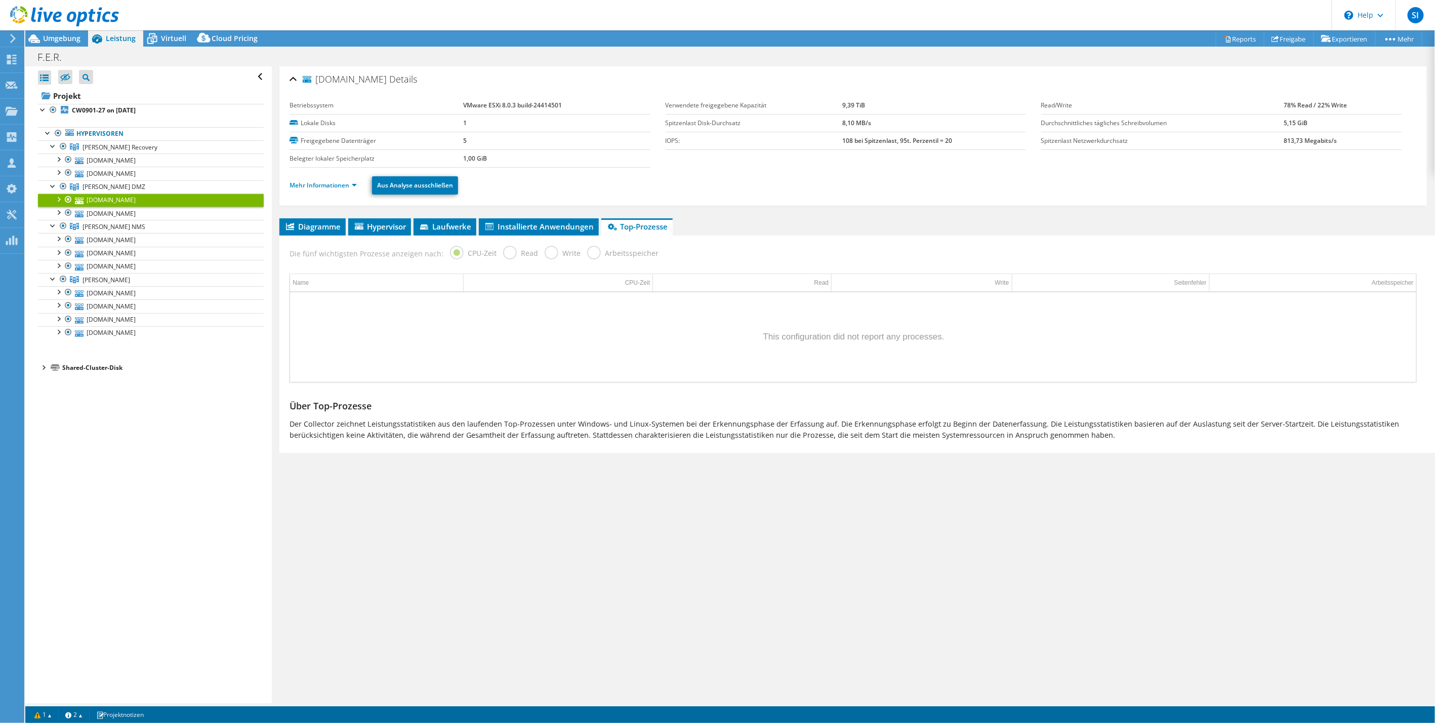
click at [504, 253] on label "Read" at bounding box center [520, 252] width 35 height 13
click at [551, 250] on label "Write" at bounding box center [563, 252] width 36 height 13
click at [616, 249] on label "Arbeitsspeicher" at bounding box center [622, 252] width 71 height 13
click at [492, 227] on icon at bounding box center [490, 226] width 8 height 7
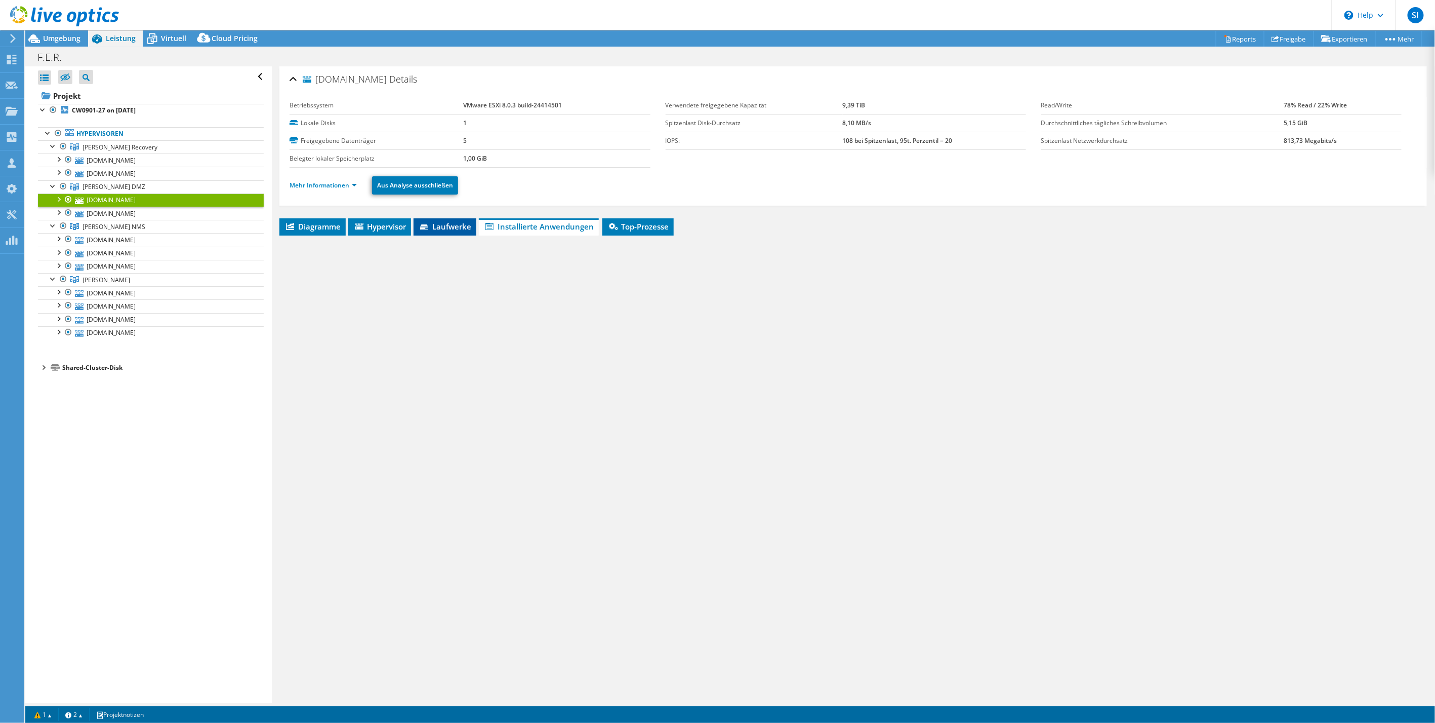
click at [456, 226] on span "Laufwerke" at bounding box center [445, 226] width 53 height 10
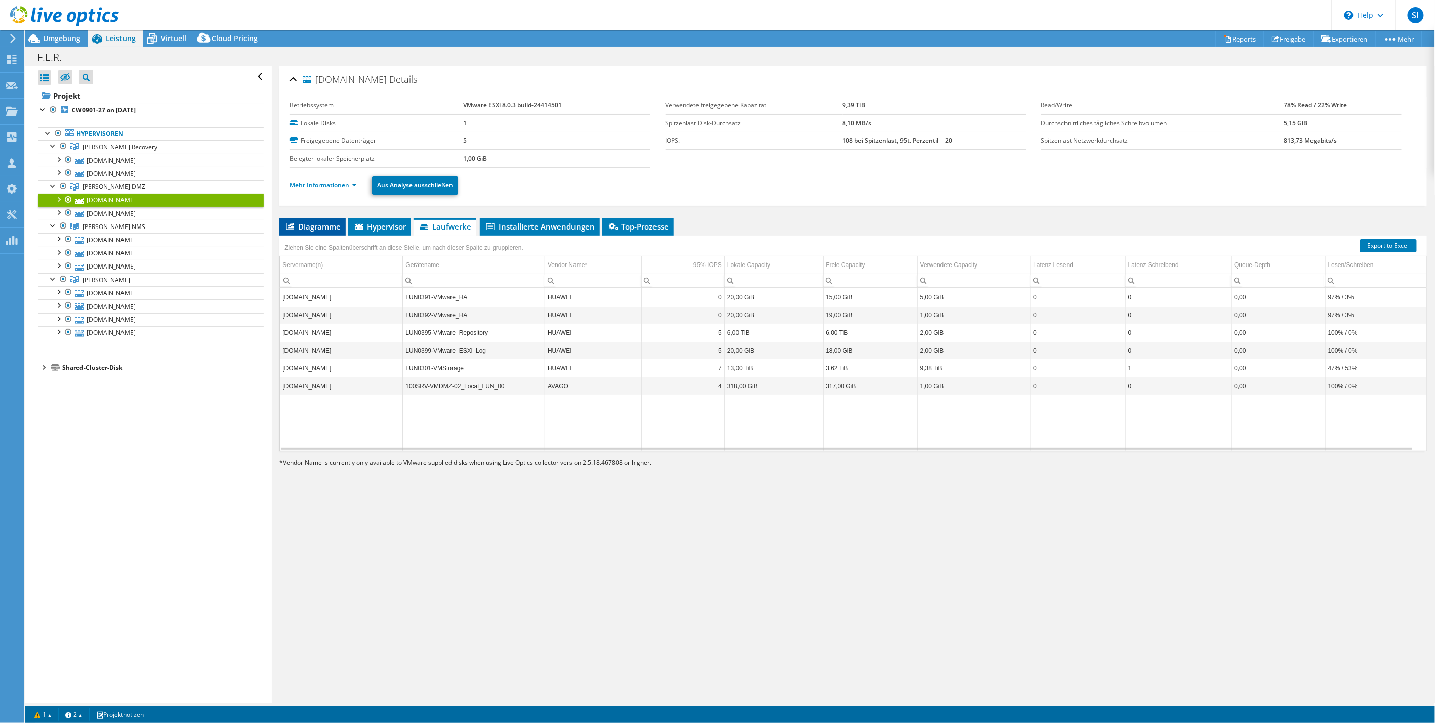
click at [327, 227] on span "Diagramme" at bounding box center [313, 226] width 56 height 10
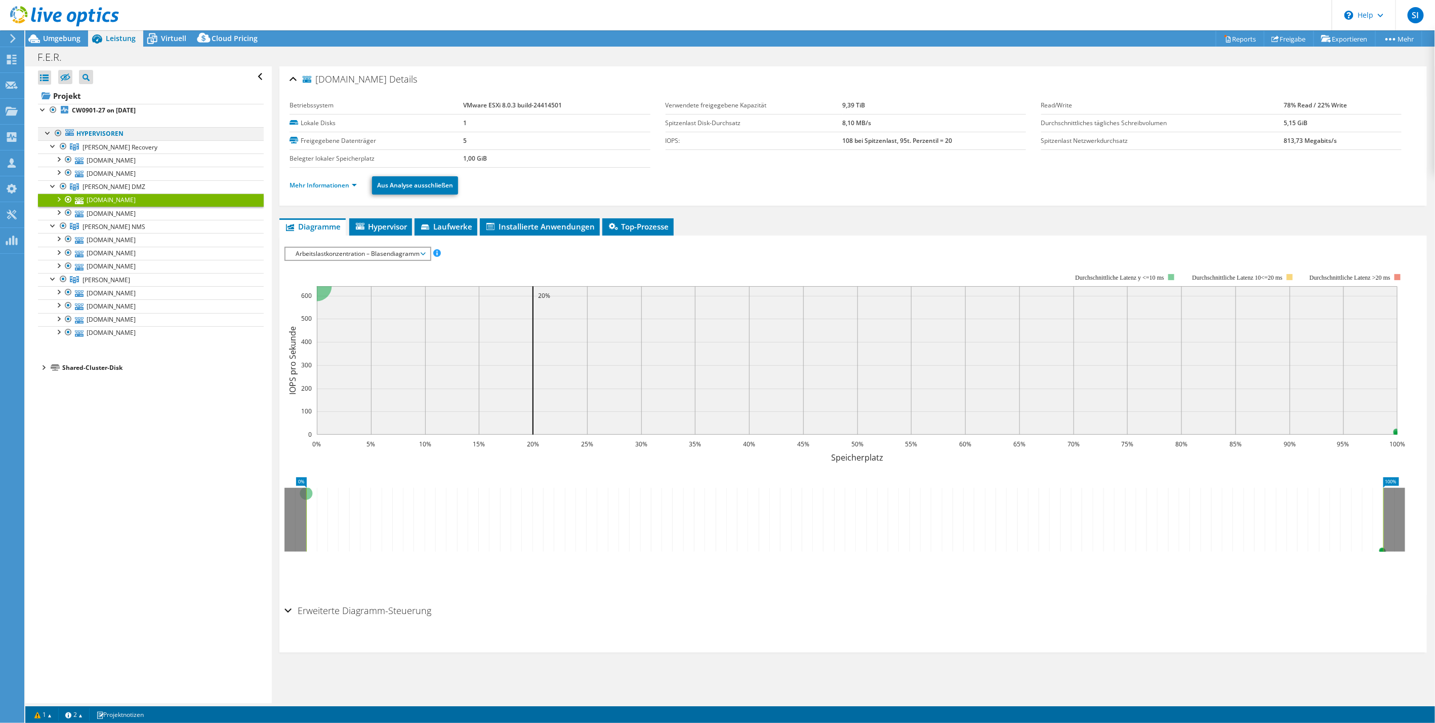
click at [49, 132] on div at bounding box center [48, 132] width 10 height 10
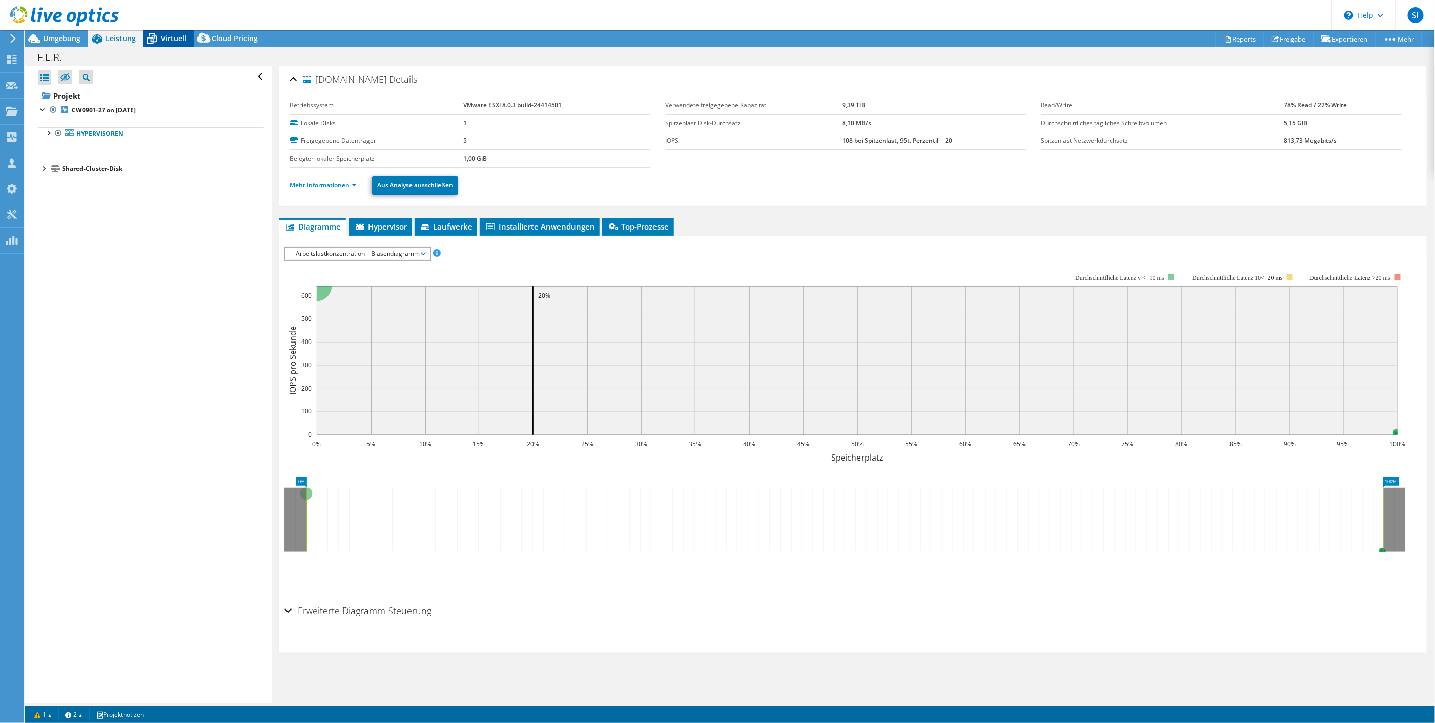
click at [162, 39] on span "Virtuell" at bounding box center [173, 38] width 25 height 10
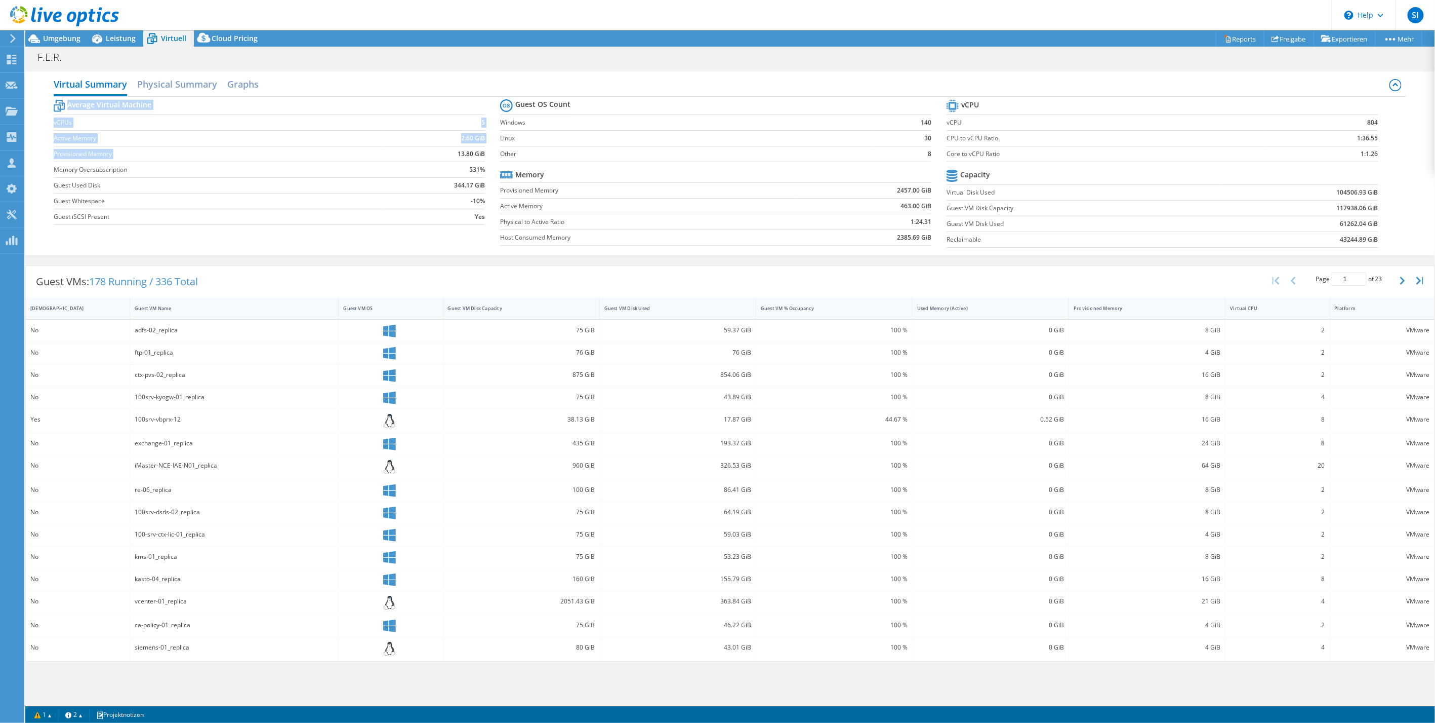
drag, startPoint x: 490, startPoint y: 154, endPoint x: 434, endPoint y: 152, distance: 56.2
click at [434, 152] on section "Average Virtual Machine vCPUs 5 Active Memory 2.60 GiB Provisioned Memory 13.80…" at bounding box center [277, 163] width 447 height 133
drag, startPoint x: 434, startPoint y: 152, endPoint x: 450, endPoint y: 152, distance: 15.7
click at [450, 152] on td "13.80 GiB" at bounding box center [433, 154] width 103 height 16
drag, startPoint x: 458, startPoint y: 152, endPoint x: 489, endPoint y: 152, distance: 31.4
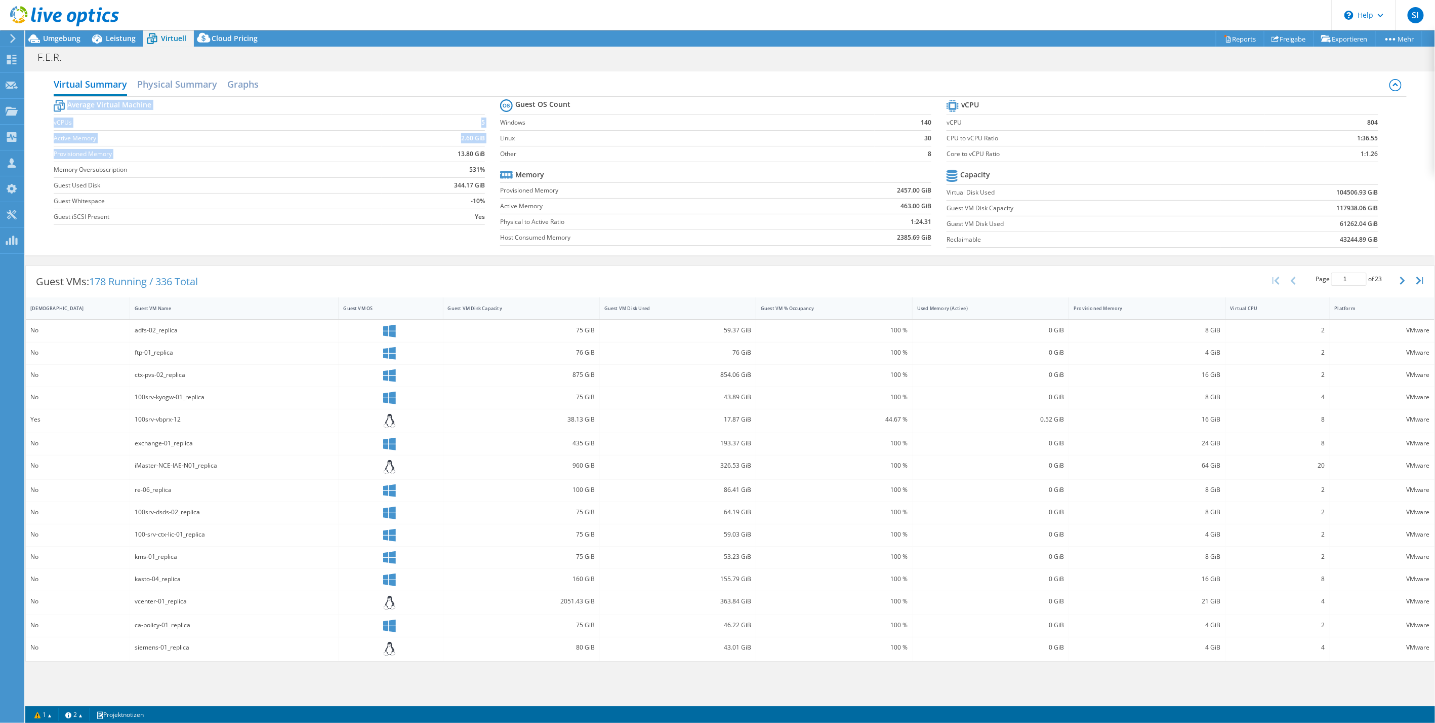
click at [489, 152] on section "Average Virtual Machine vCPUs 5 Active Memory 2.60 GiB Provisioned Memory 13.80…" at bounding box center [277, 163] width 447 height 133
drag, startPoint x: 489, startPoint y: 152, endPoint x: 459, endPoint y: 136, distance: 34.4
click at [459, 136] on td "2.60 GiB" at bounding box center [433, 138] width 103 height 16
drag, startPoint x: 461, startPoint y: 132, endPoint x: 489, endPoint y: 135, distance: 28.0
click at [489, 135] on section "Average Virtual Machine vCPUs 5 Active Memory 2.60 GiB Provisioned Memory 13.80…" at bounding box center [277, 163] width 447 height 133
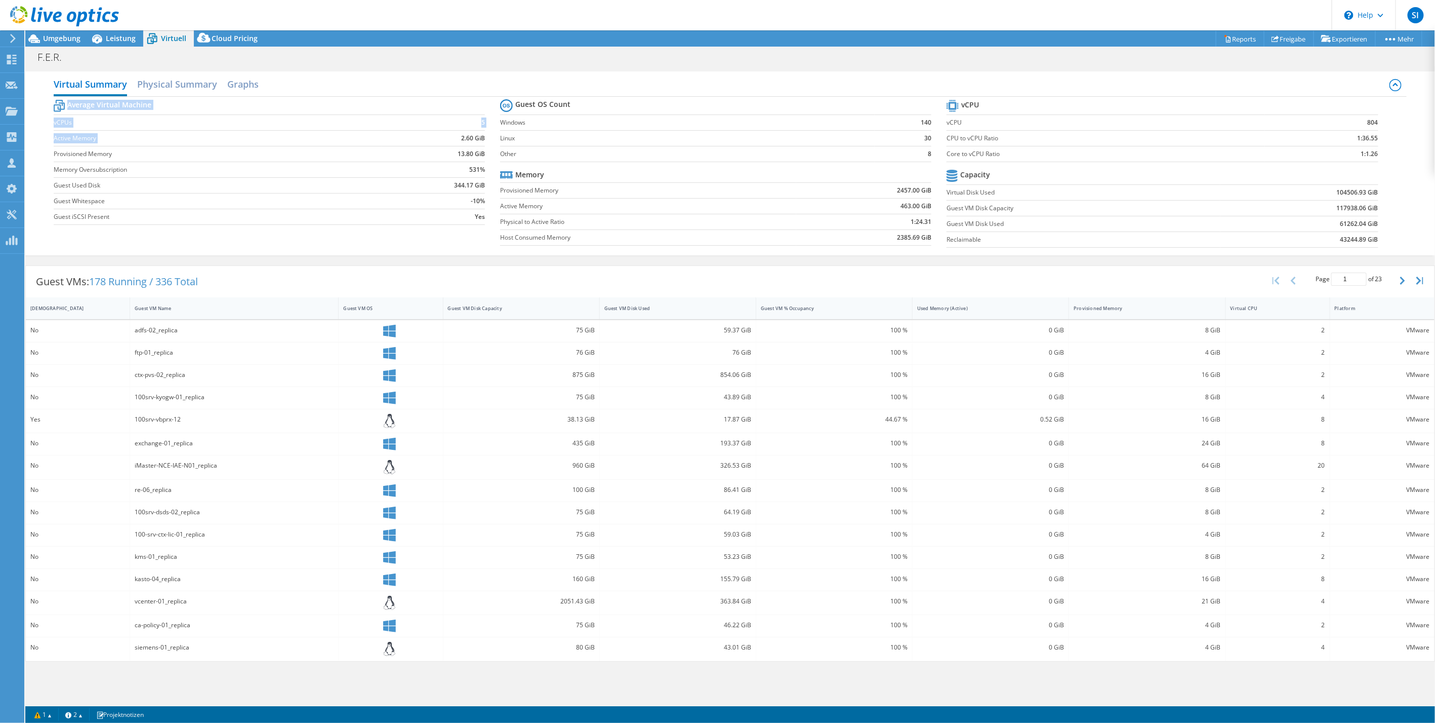
drag, startPoint x: 489, startPoint y: 135, endPoint x: 471, endPoint y: 135, distance: 17.2
click at [471, 135] on b "2.60 GiB" at bounding box center [473, 138] width 24 height 10
click at [457, 136] on td "2.60 GiB" at bounding box center [433, 138] width 103 height 16
drag, startPoint x: 457, startPoint y: 136, endPoint x: 475, endPoint y: 133, distance: 19.0
click at [475, 133] on td "2.60 GiB" at bounding box center [433, 138] width 103 height 16
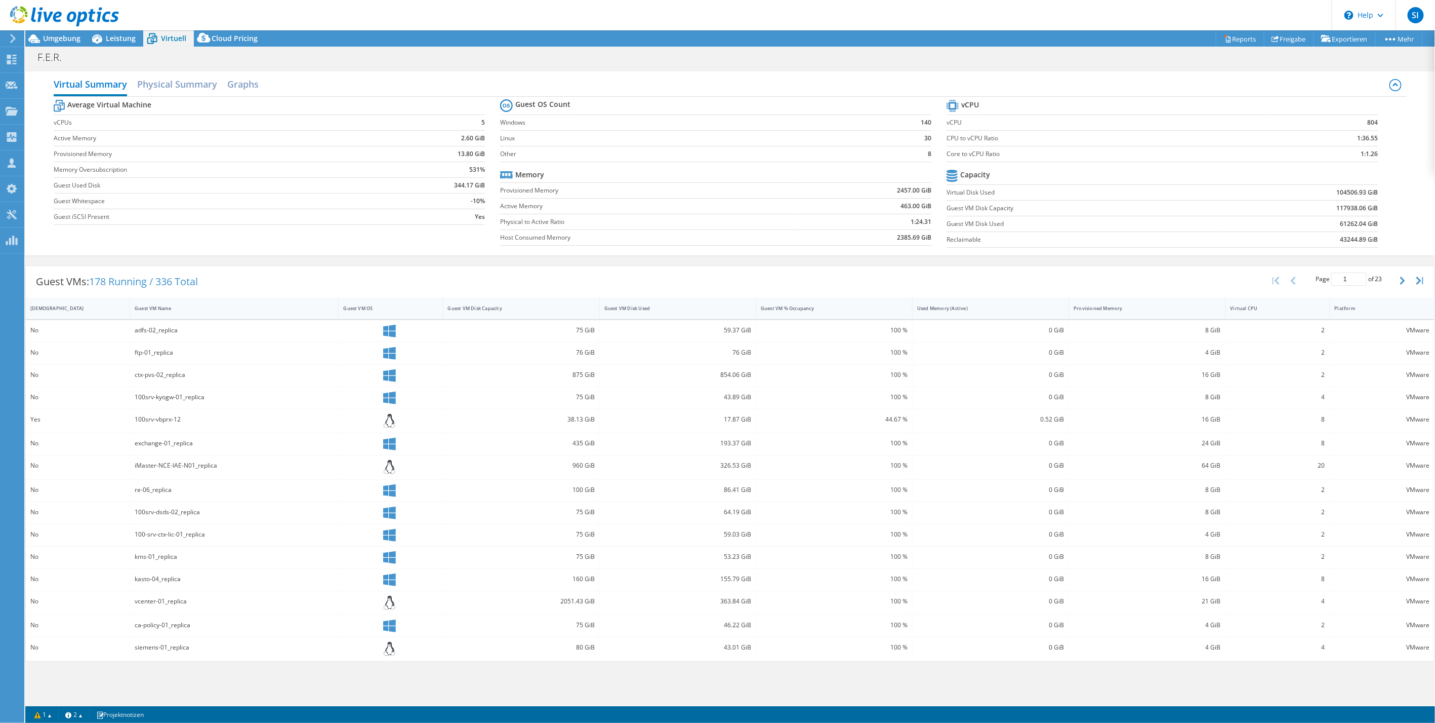
drag, startPoint x: 475, startPoint y: 133, endPoint x: 466, endPoint y: 154, distance: 23.6
click at [466, 154] on b "13.80 GiB" at bounding box center [471, 154] width 27 height 10
drag, startPoint x: 460, startPoint y: 148, endPoint x: 477, endPoint y: 148, distance: 16.7
click at [477, 149] on b "13.80 GiB" at bounding box center [471, 154] width 27 height 10
click at [477, 153] on b "13.80 GiB" at bounding box center [471, 154] width 27 height 10
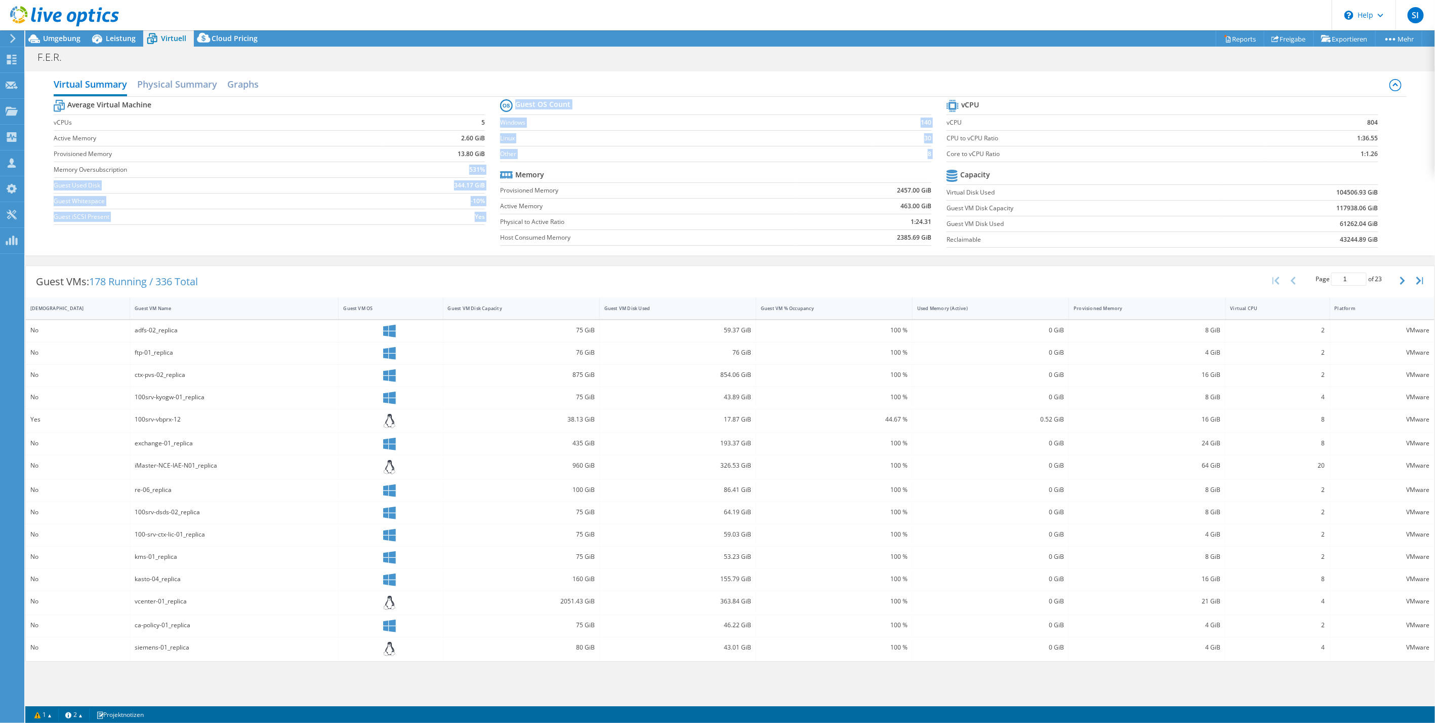
drag, startPoint x: 469, startPoint y: 168, endPoint x: 501, endPoint y: 167, distance: 31.9
click at [501, 167] on div "Average Virtual Machine vCPUs 5 Active Memory 2.60 GiB Provisioned Memory 13.80…" at bounding box center [731, 175] width 1354 height 156
drag, startPoint x: 501, startPoint y: 167, endPoint x: 484, endPoint y: 167, distance: 17.2
click at [485, 167] on section "Average Virtual Machine vCPUs 5 Active Memory 2.60 GiB Provisioned Memory 13.80…" at bounding box center [277, 163] width 447 height 133
click at [480, 168] on b "531%" at bounding box center [477, 170] width 16 height 10
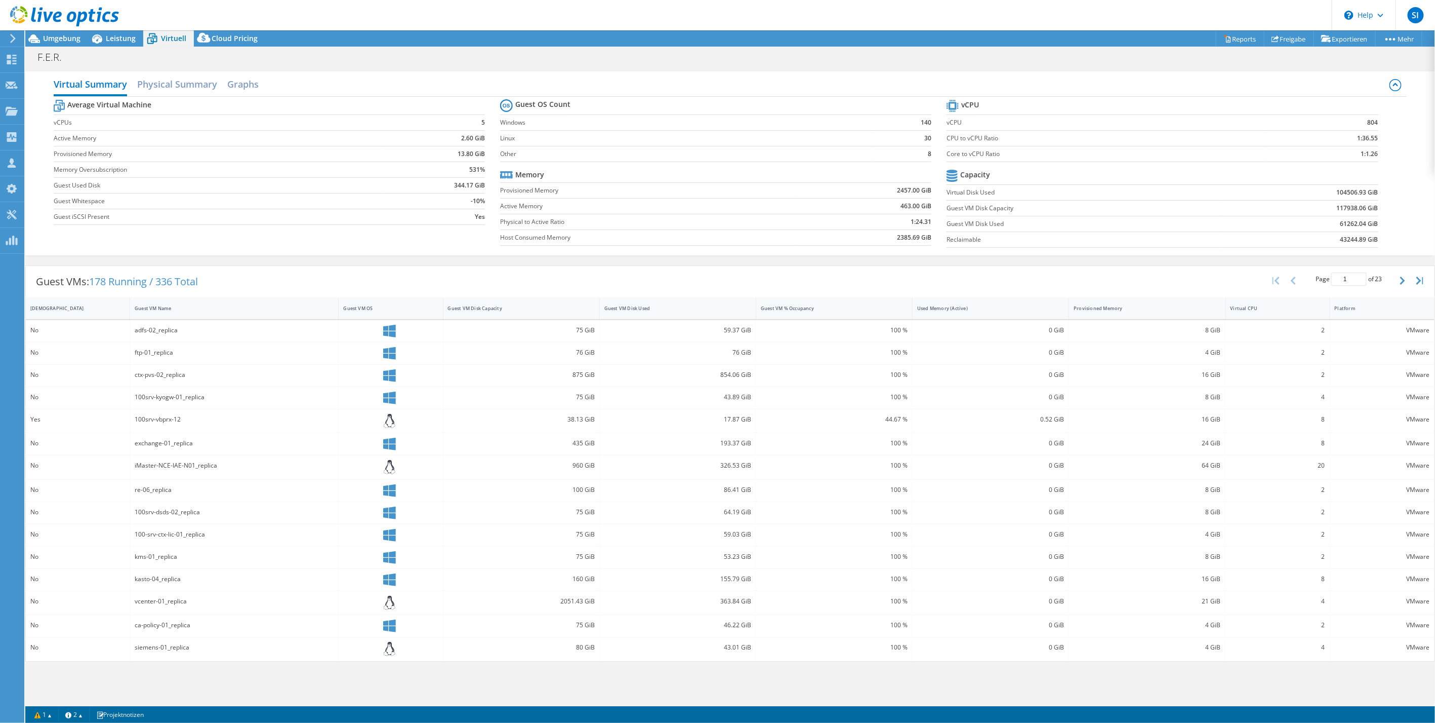
click at [474, 168] on b "531%" at bounding box center [477, 170] width 16 height 10
drag, startPoint x: 520, startPoint y: 101, endPoint x: 602, endPoint y: 102, distance: 81.0
click at [602, 102] on tr "Guest OS Count" at bounding box center [715, 106] width 431 height 18
drag, startPoint x: 961, startPoint y: 104, endPoint x: 1016, endPoint y: 107, distance: 54.8
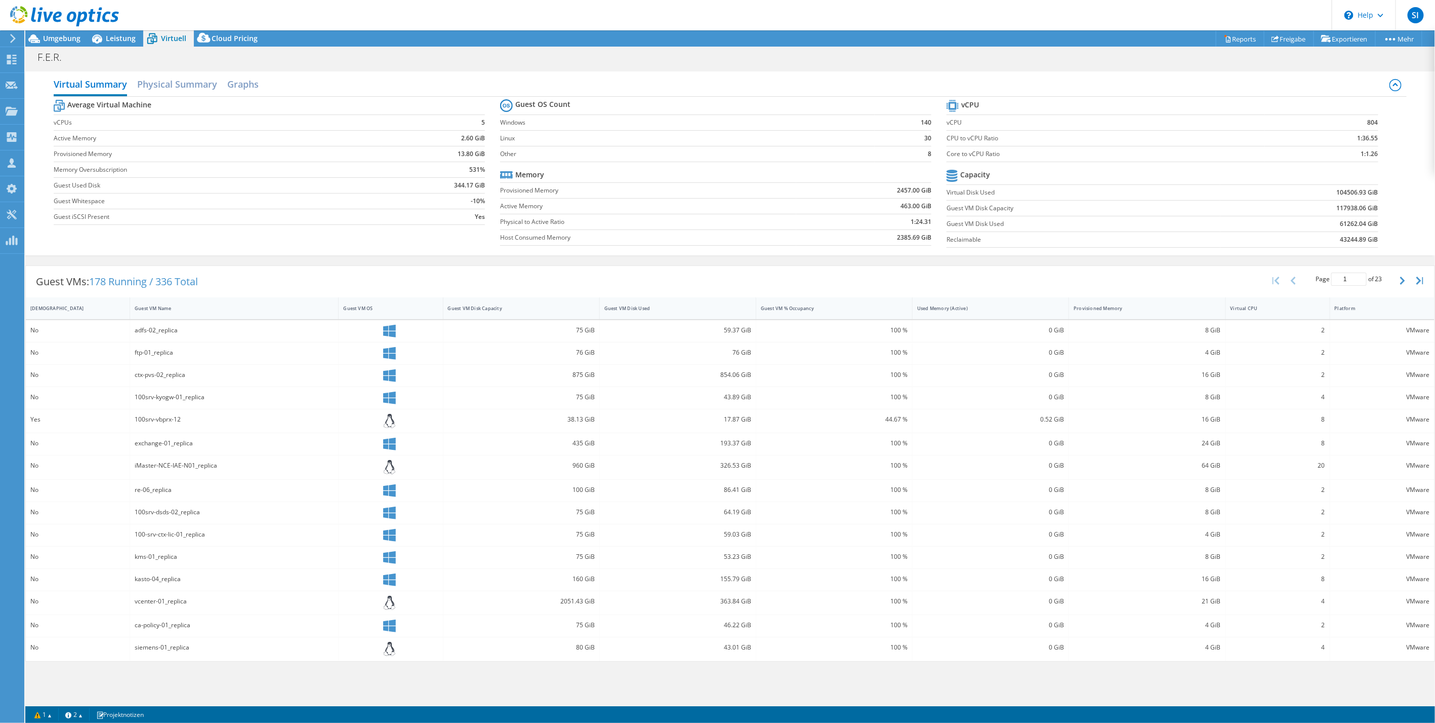
click at [1014, 107] on tr "vCPU" at bounding box center [1162, 106] width 431 height 18
click at [1042, 106] on tr "vCPU" at bounding box center [1162, 106] width 431 height 18
drag, startPoint x: 1360, startPoint y: 152, endPoint x: 1391, endPoint y: 150, distance: 31.0
click at [1391, 150] on section "vCPU vCPU 804 CPU to vCPU Ratio 1:36.55 Core to vCPU Ratio 1:1.26 Capacity Virt…" at bounding box center [1170, 174] width 447 height 155
click at [1392, 151] on section "vCPU vCPU 804 CPU to vCPU Ratio 1:36.55 Core to vCPU Ratio 1:1.26 Capacity Virt…" at bounding box center [1170, 174] width 447 height 155
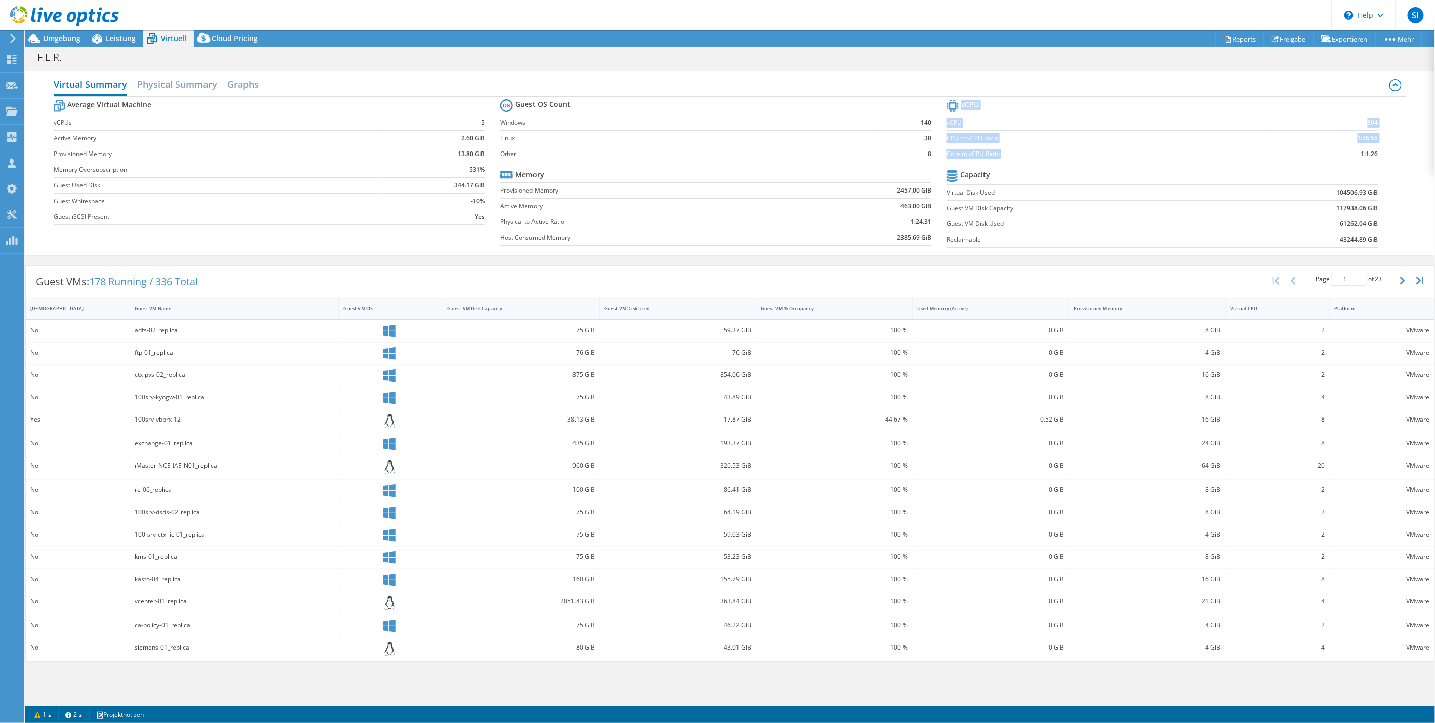
click at [1369, 152] on b "1:1.26" at bounding box center [1369, 154] width 17 height 10
drag, startPoint x: 1359, startPoint y: 153, endPoint x: 1373, endPoint y: 152, distance: 13.7
click at [1373, 152] on td "1:1.26" at bounding box center [1321, 154] width 113 height 16
drag, startPoint x: 1373, startPoint y: 152, endPoint x: 1380, endPoint y: 151, distance: 6.7
click at [1380, 151] on section "vCPU vCPU 804 CPU to vCPU Ratio 1:36.55 Core to vCPU Ratio 1:1.26 Capacity Virt…" at bounding box center [1170, 174] width 447 height 155
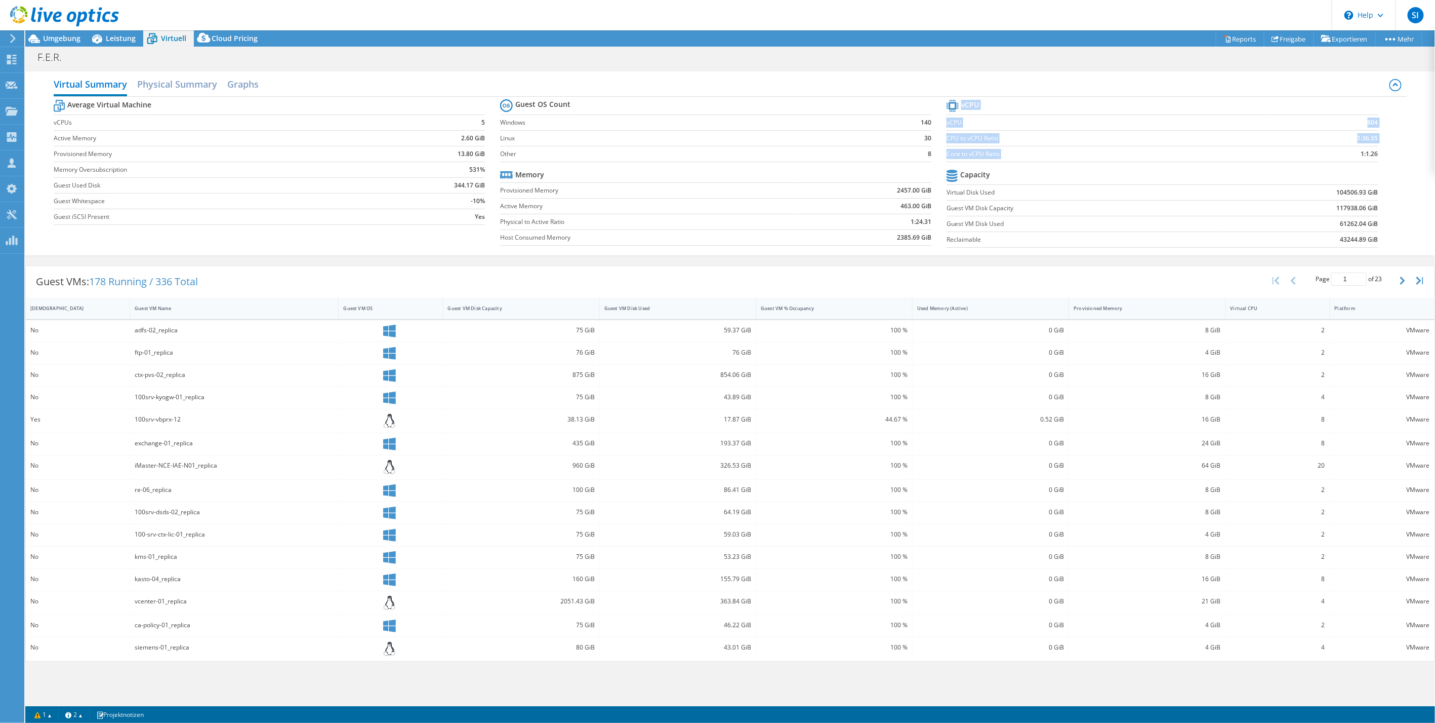
drag, startPoint x: 1361, startPoint y: 152, endPoint x: 1379, endPoint y: 152, distance: 17.7
click at [1379, 152] on section "vCPU vCPU 804 CPU to vCPU Ratio 1:36.55 Core to vCPU Ratio 1:1.26 Capacity Virt…" at bounding box center [1170, 174] width 447 height 155
drag, startPoint x: 1379, startPoint y: 152, endPoint x: 1375, endPoint y: 159, distance: 8.2
click at [1375, 159] on td "1:1.26" at bounding box center [1321, 154] width 113 height 16
click at [1009, 175] on tr "Capacity" at bounding box center [1162, 176] width 431 height 18
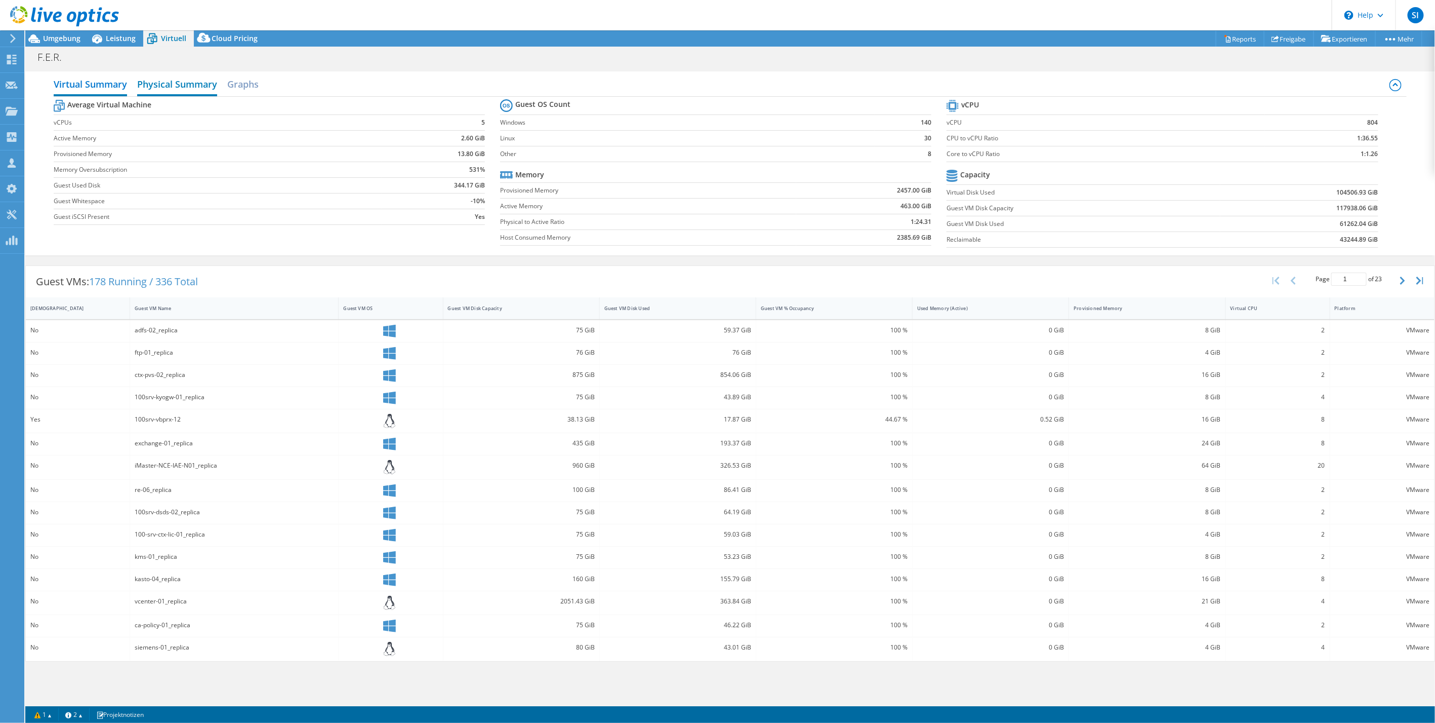
click at [182, 82] on h2 "Physical Summary" at bounding box center [177, 85] width 80 height 22
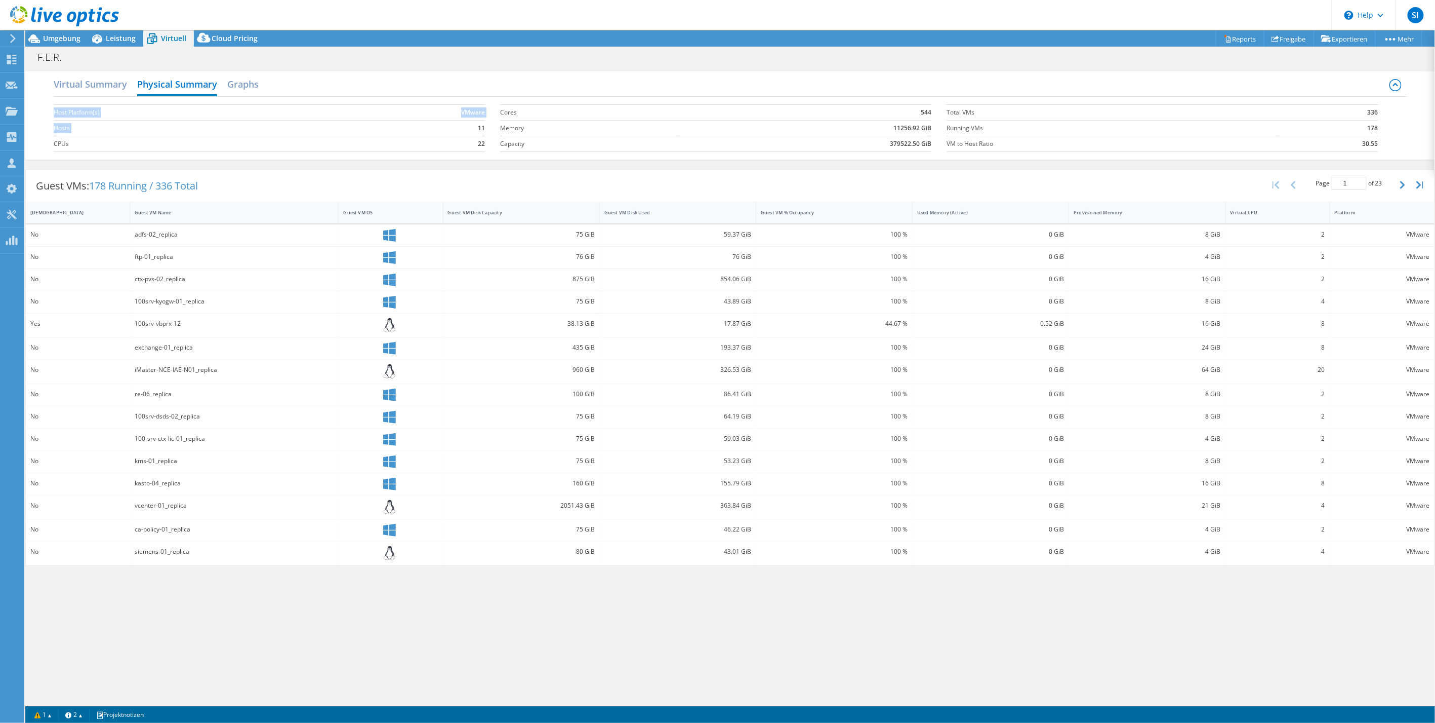
drag, startPoint x: 483, startPoint y: 127, endPoint x: 489, endPoint y: 127, distance: 6.1
click at [489, 127] on section "Host Platform(s) VMware Hosts 11 CPUs 22" at bounding box center [277, 128] width 447 height 58
drag, startPoint x: 489, startPoint y: 127, endPoint x: 395, endPoint y: 136, distance: 93.6
click at [395, 136] on td "22" at bounding box center [416, 144] width 137 height 16
click at [469, 131] on td "11" at bounding box center [416, 128] width 137 height 16
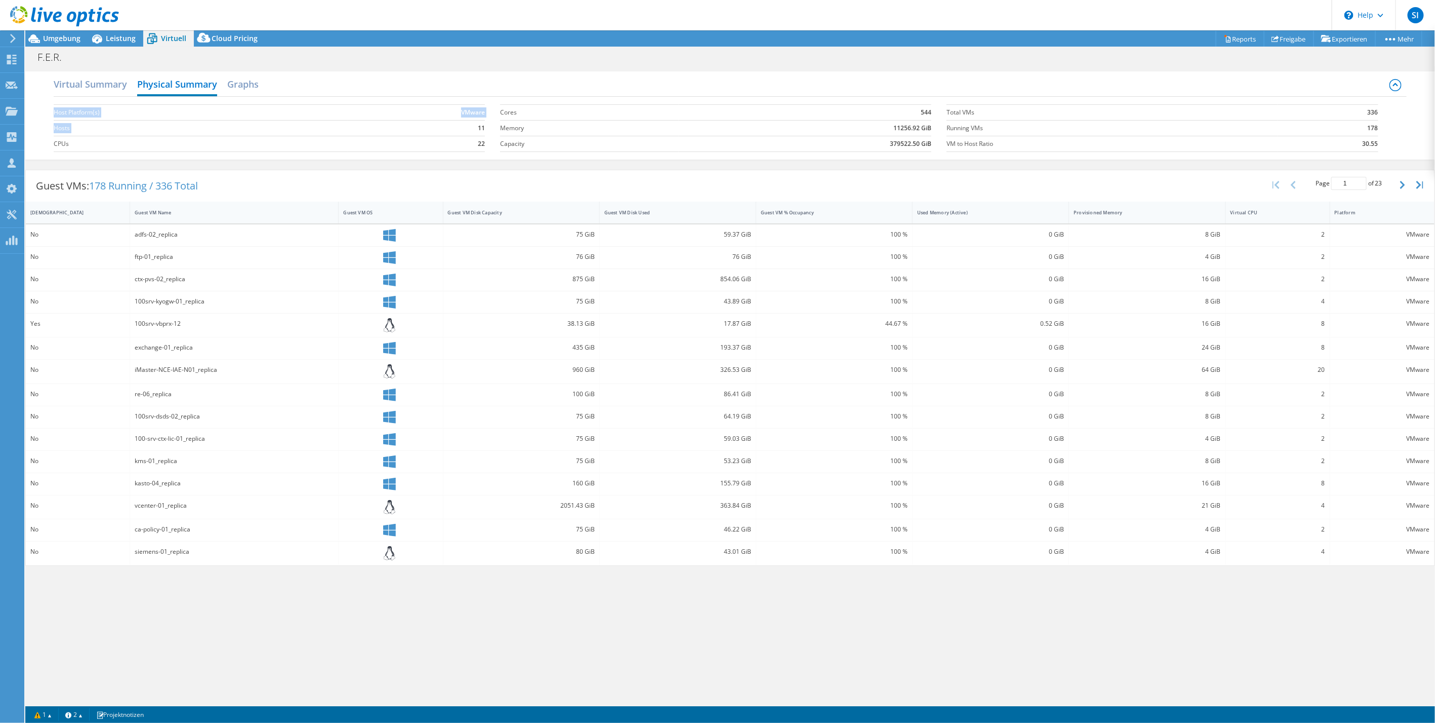
drag, startPoint x: 479, startPoint y: 126, endPoint x: 487, endPoint y: 126, distance: 8.1
click at [487, 126] on section "Host Platform(s) VMware Hosts 11 CPUs 22" at bounding box center [277, 128] width 447 height 58
drag, startPoint x: 487, startPoint y: 126, endPoint x: 473, endPoint y: 129, distance: 14.0
click at [473, 129] on td "11" at bounding box center [416, 128] width 137 height 16
drag, startPoint x: 483, startPoint y: 139, endPoint x: 502, endPoint y: 139, distance: 19.7
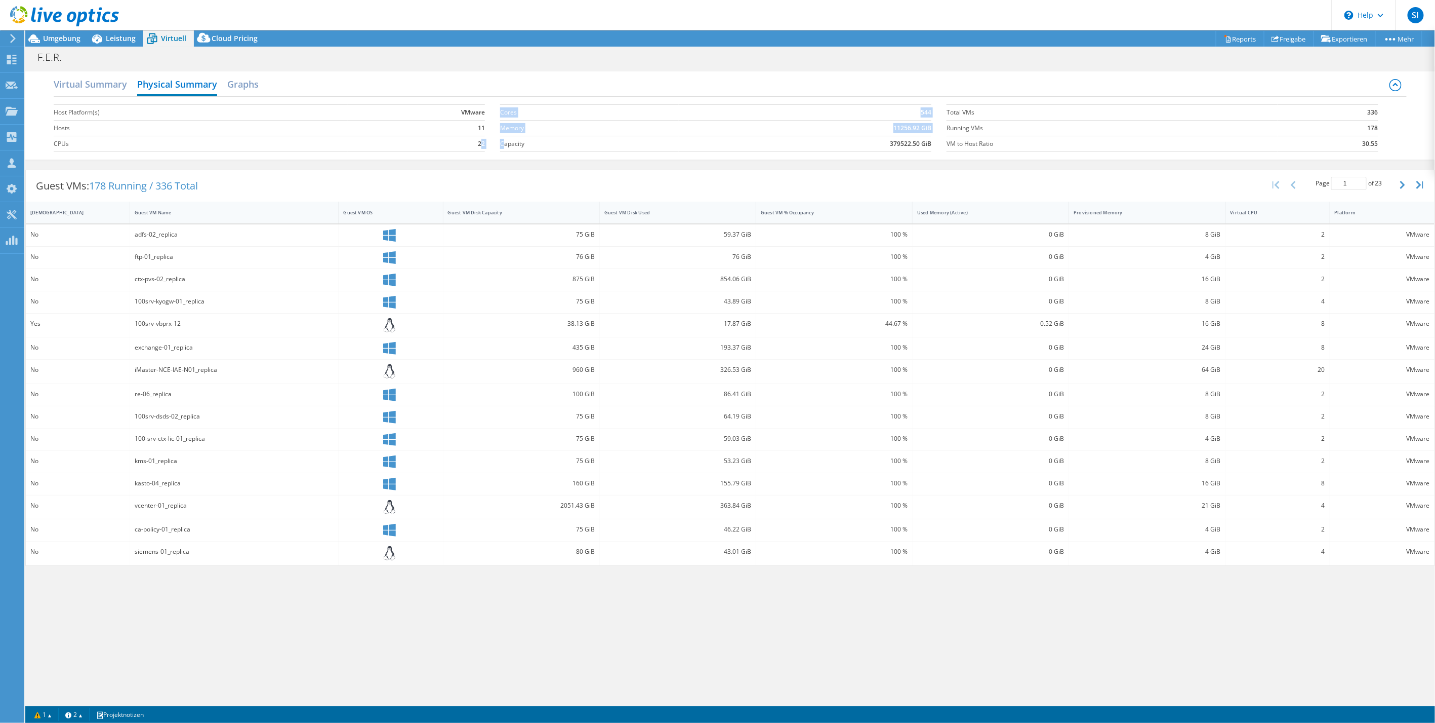
click at [502, 139] on div "Host Platform(s) VMware Hosts 11 CPUs 22 Cores 544 Memory 11256.92 GiB Capacity…" at bounding box center [731, 127] width 1354 height 60
click at [793, 129] on td "11256.92 GiB" at bounding box center [805, 128] width 253 height 16
drag, startPoint x: 919, startPoint y: 111, endPoint x: 937, endPoint y: 111, distance: 17.7
click at [937, 111] on section "Cores 544 Memory 11256.92 GiB Capacity 379522.50 GiB" at bounding box center [723, 128] width 447 height 58
drag, startPoint x: 937, startPoint y: 111, endPoint x: 893, endPoint y: 111, distance: 44.6
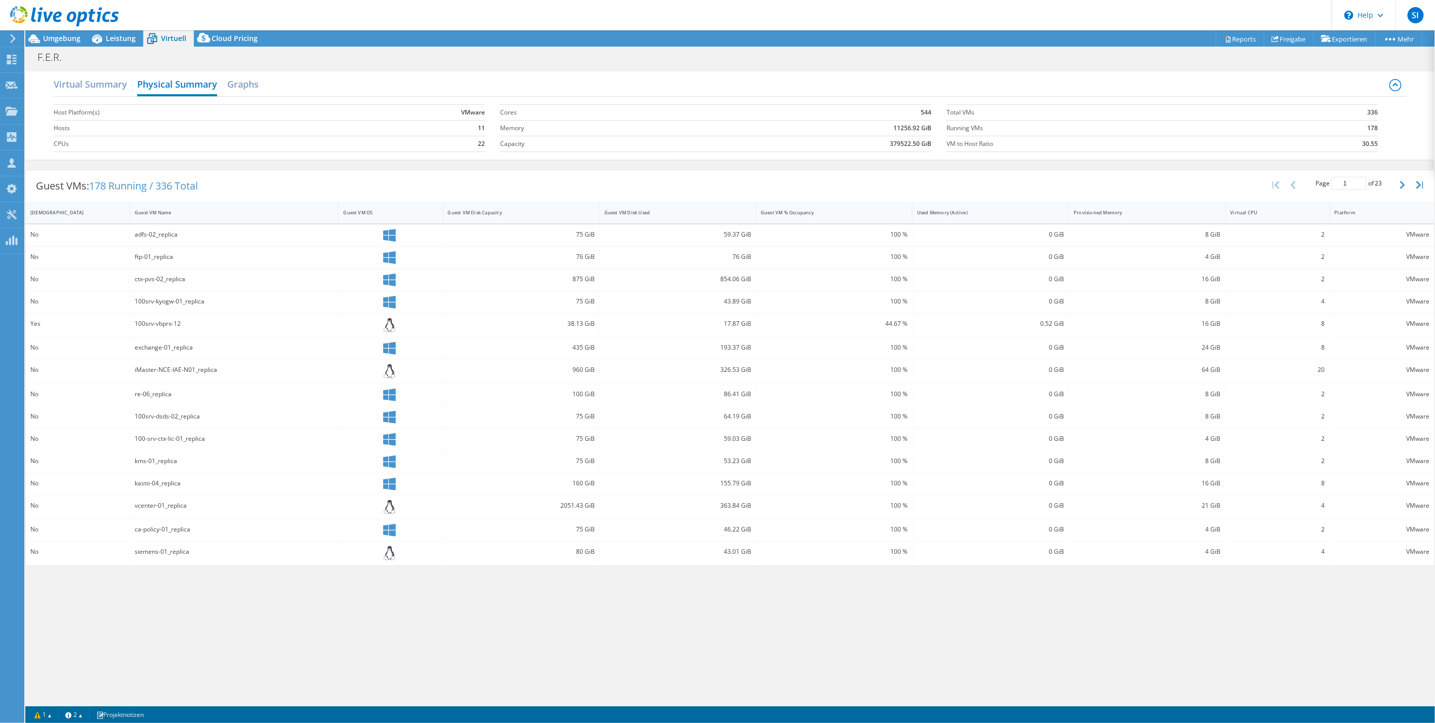
click at [893, 111] on td "544" at bounding box center [805, 112] width 253 height 16
drag, startPoint x: 891, startPoint y: 125, endPoint x: 932, endPoint y: 126, distance: 40.5
click at [932, 126] on section "Cores 544 Memory 11256.92 GiB Capacity 379522.50 GiB" at bounding box center [723, 128] width 447 height 58
drag, startPoint x: 932, startPoint y: 126, endPoint x: 876, endPoint y: 125, distance: 55.2
click at [876, 125] on td "11256.92 GiB" at bounding box center [805, 128] width 253 height 16
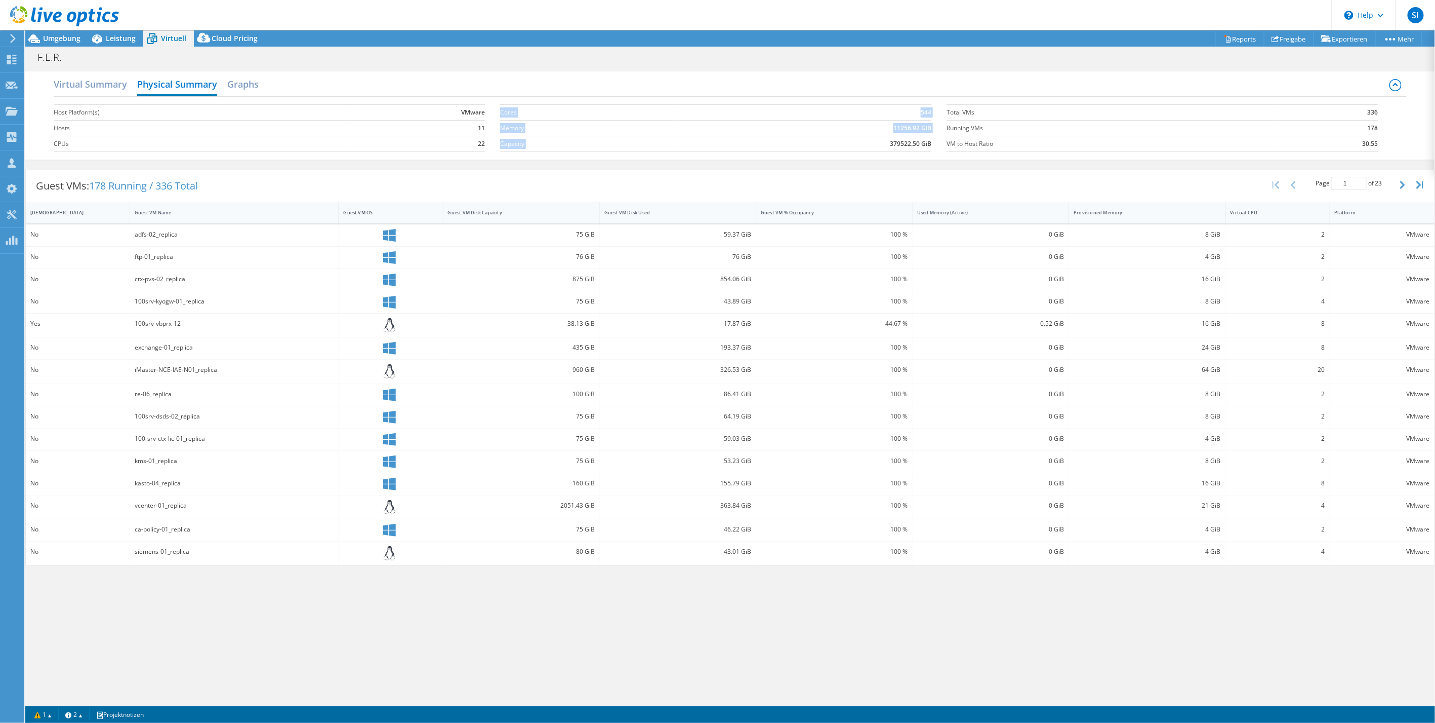
drag, startPoint x: 888, startPoint y: 141, endPoint x: 936, endPoint y: 143, distance: 48.1
click at [936, 143] on section "Cores 544 Memory 11256.92 GiB Capacity 379522.50 GiB" at bounding box center [723, 128] width 447 height 58
click at [1076, 143] on label "VM to Host Ratio" at bounding box center [1112, 144] width 331 height 10
click at [1380, 111] on section "Total VMs 336 Running VMs 178 VM to Host Ratio 30.55" at bounding box center [1170, 128] width 447 height 58
drag, startPoint x: 1380, startPoint y: 111, endPoint x: 1157, endPoint y: 121, distance: 223.5
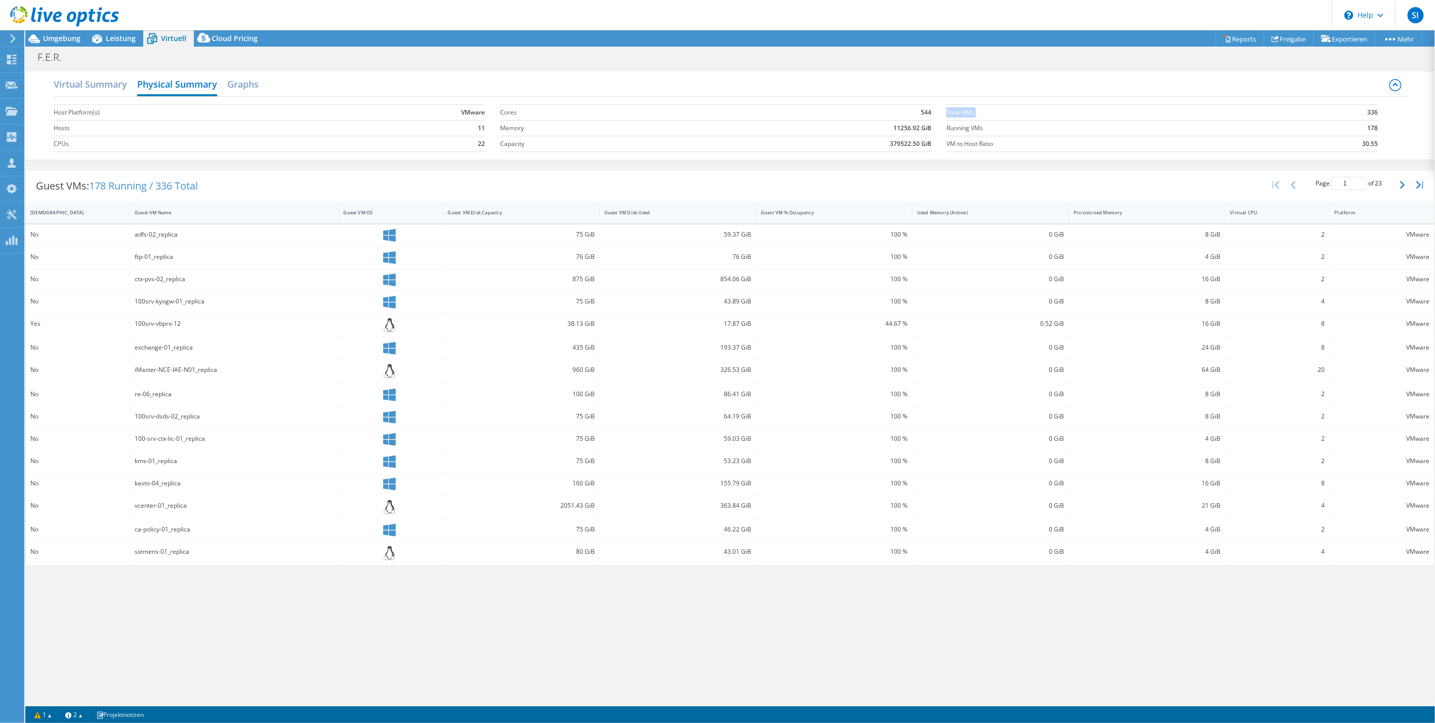
click at [1157, 121] on td "Running VMs" at bounding box center [1112, 128] width 331 height 16
click at [1210, 116] on label "Total VMs" at bounding box center [1112, 112] width 331 height 10
click at [257, 97] on div "Host Platform(s) VMware Hosts 11 CPUs 22 Cores 544 Memory 11256.92 GiB Capacity…" at bounding box center [731, 127] width 1354 height 60
click at [253, 90] on h2 "Graphs" at bounding box center [242, 85] width 31 height 22
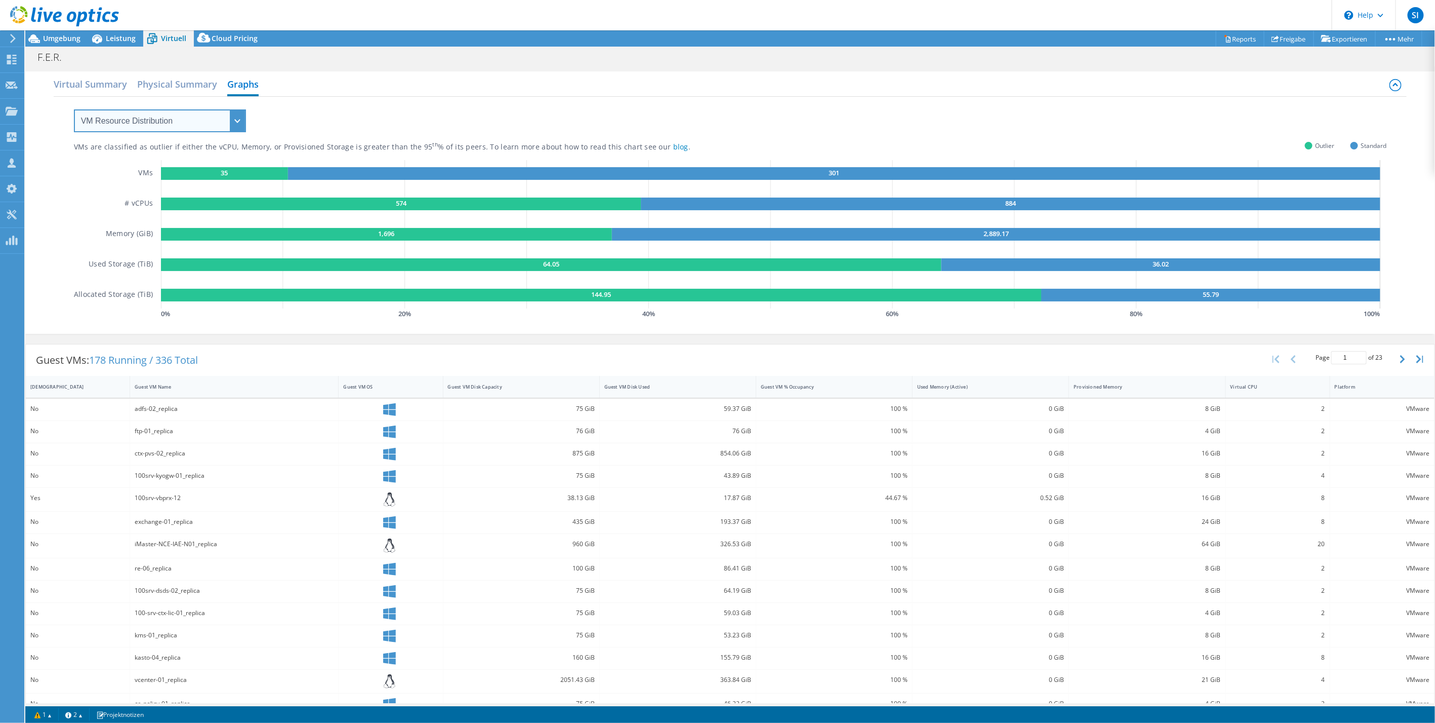
click at [236, 121] on select "VM Resource Distribution Provisioning Contrast Over Provisioning" at bounding box center [160, 120] width 172 height 23
drag, startPoint x: 446, startPoint y: 117, endPoint x: 322, endPoint y: 100, distance: 124.8
click at [446, 117] on div "VMs are classified as outlier if either the vCPU, Memory, or Provisioned Storag…" at bounding box center [730, 209] width 1313 height 224
click at [115, 82] on h2 "Virtual Summary" at bounding box center [90, 85] width 73 height 22
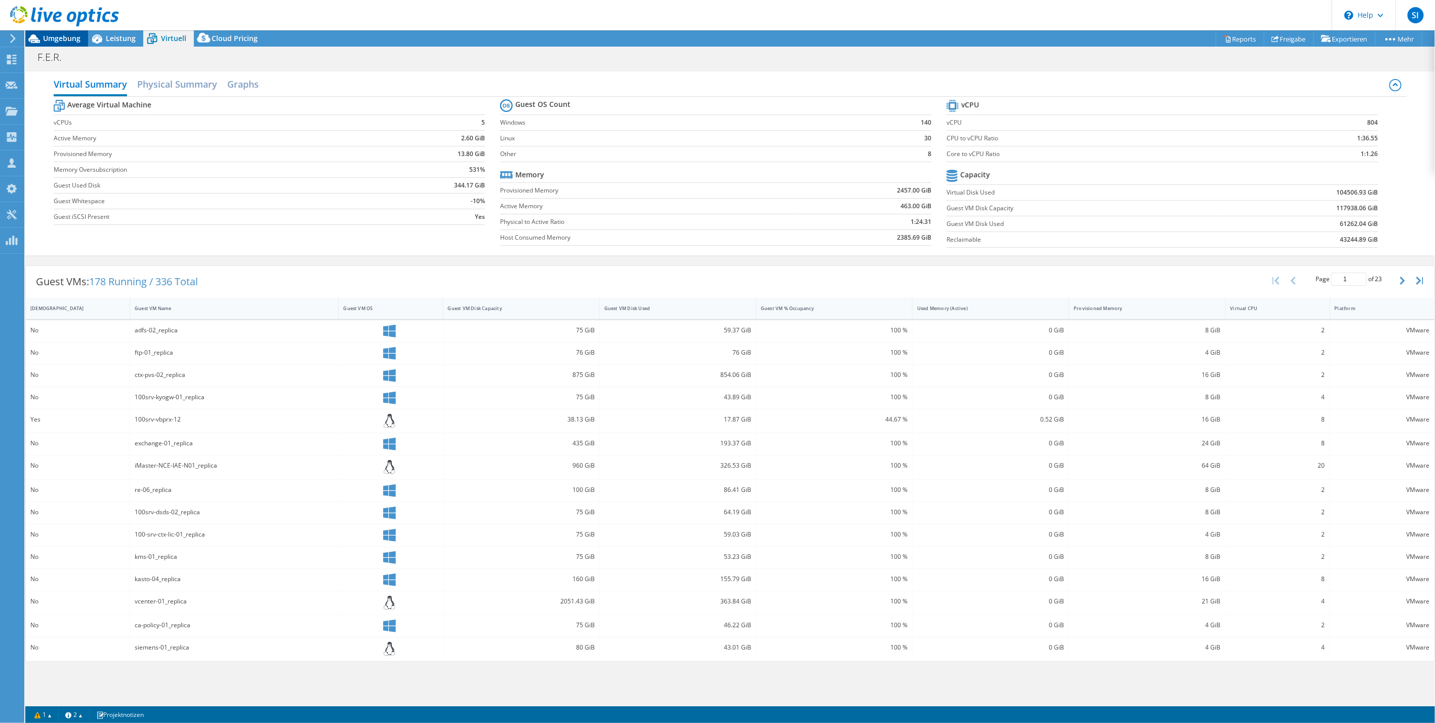
click at [69, 32] on div at bounding box center [59, 17] width 119 height 34
click at [71, 38] on span "Umgebung" at bounding box center [61, 38] width 37 height 10
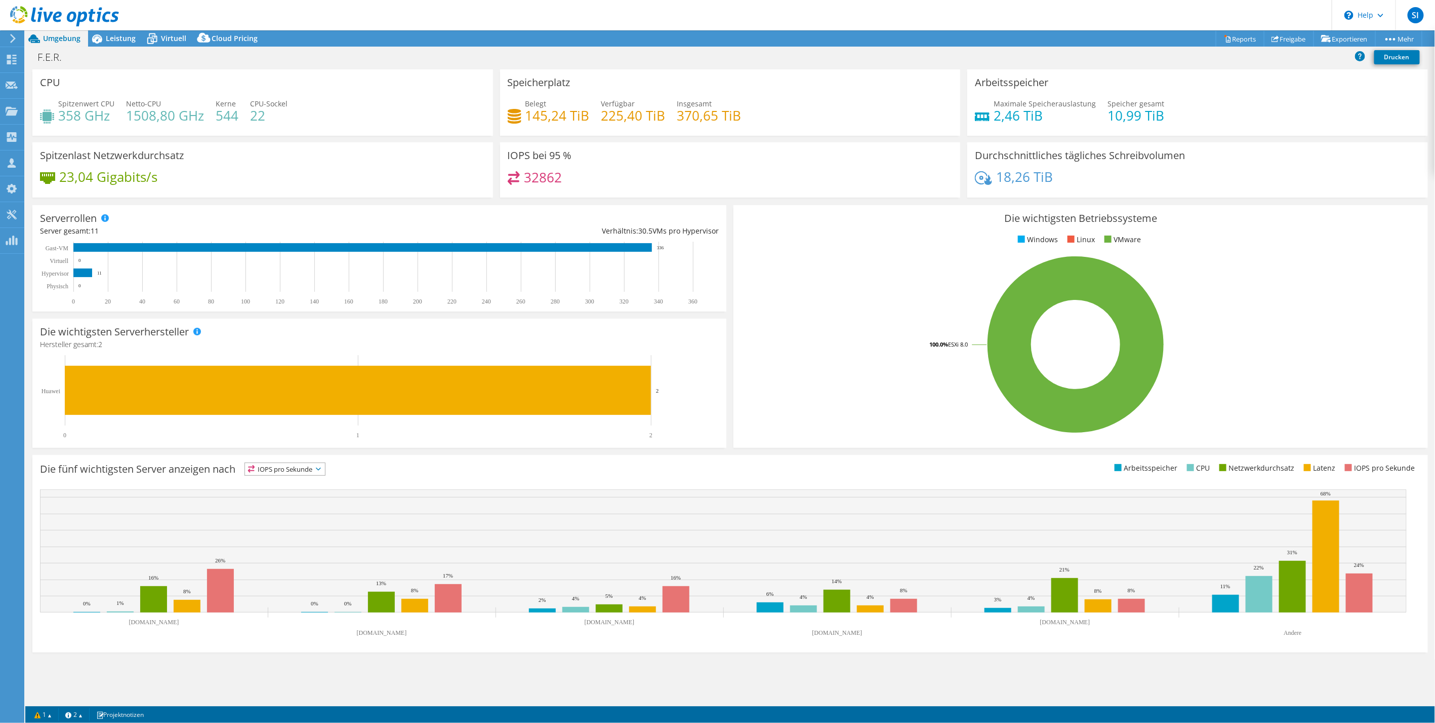
click at [78, 15] on icon at bounding box center [64, 16] width 109 height 21
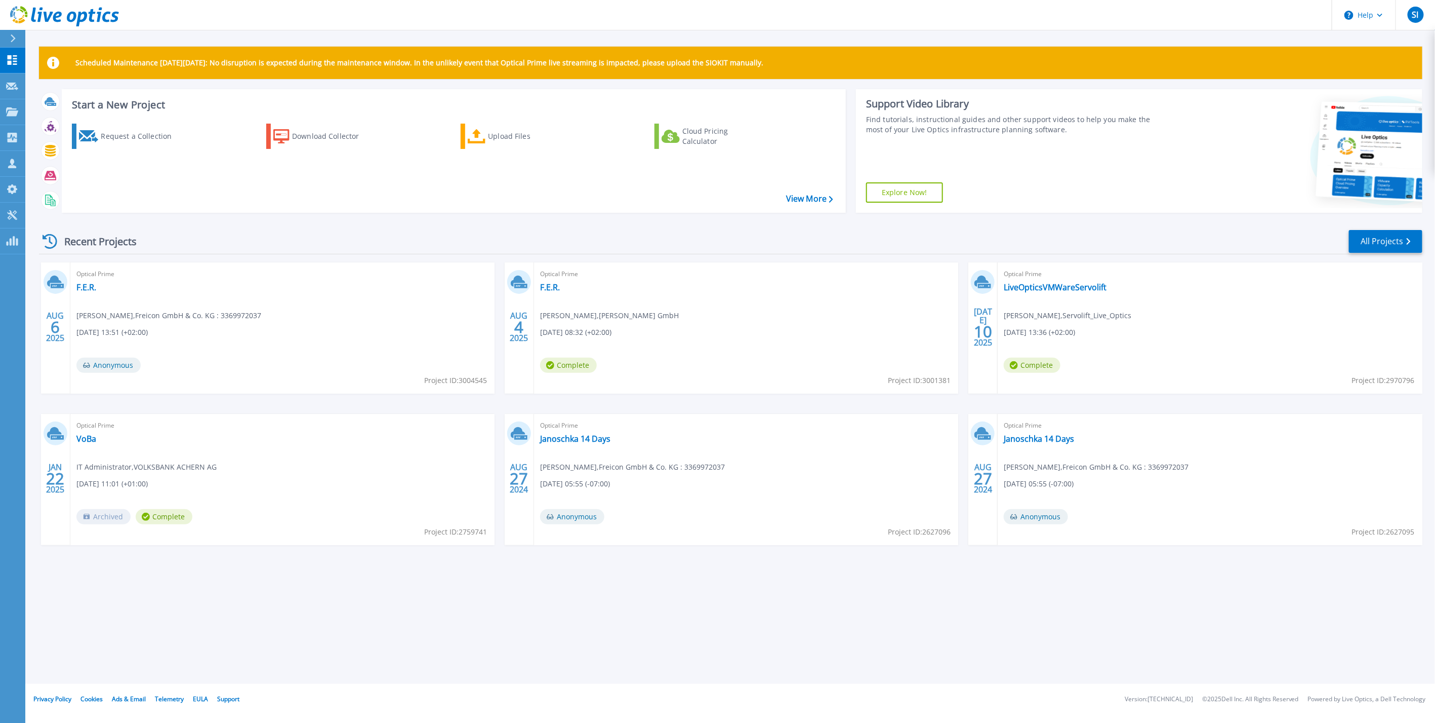
click at [550, 276] on span "Optical Prime" at bounding box center [746, 273] width 412 height 11
click at [550, 284] on link "F.E.R." at bounding box center [550, 287] width 20 height 10
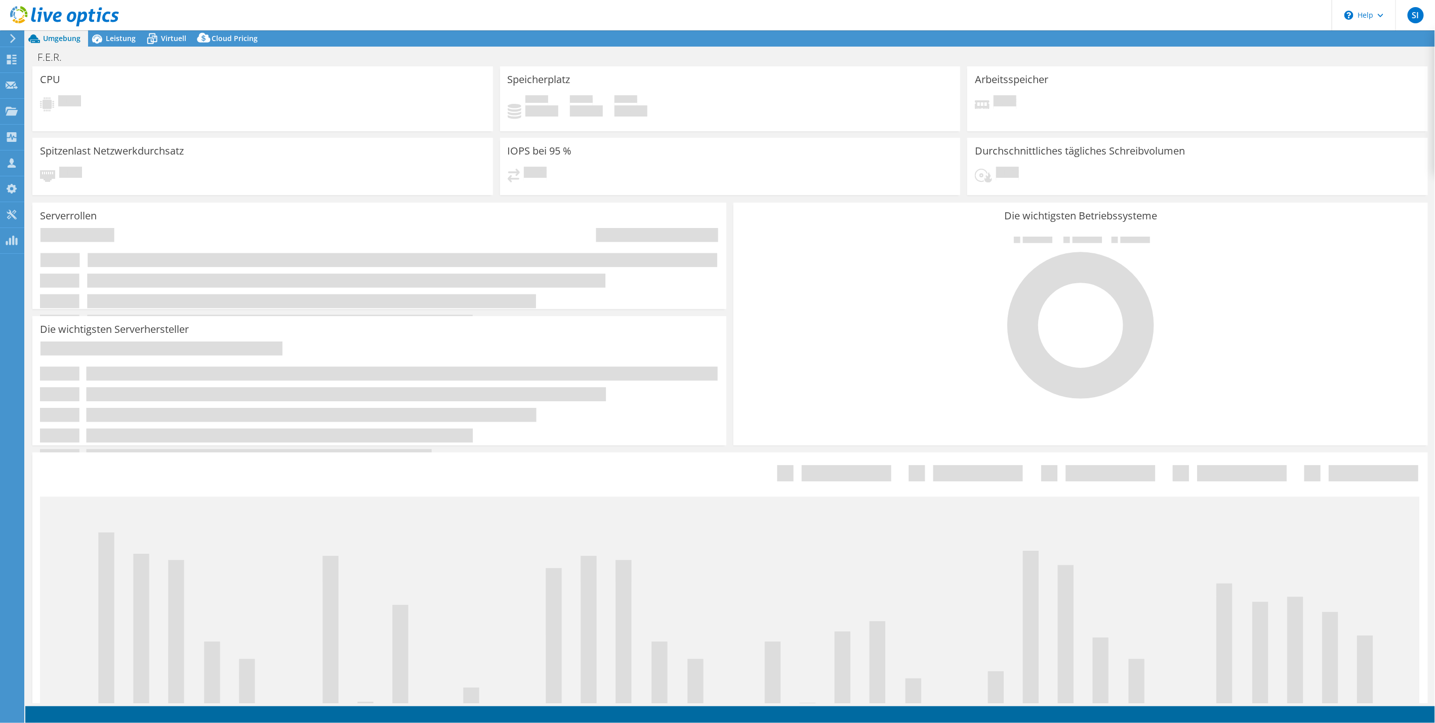
select select "USD"
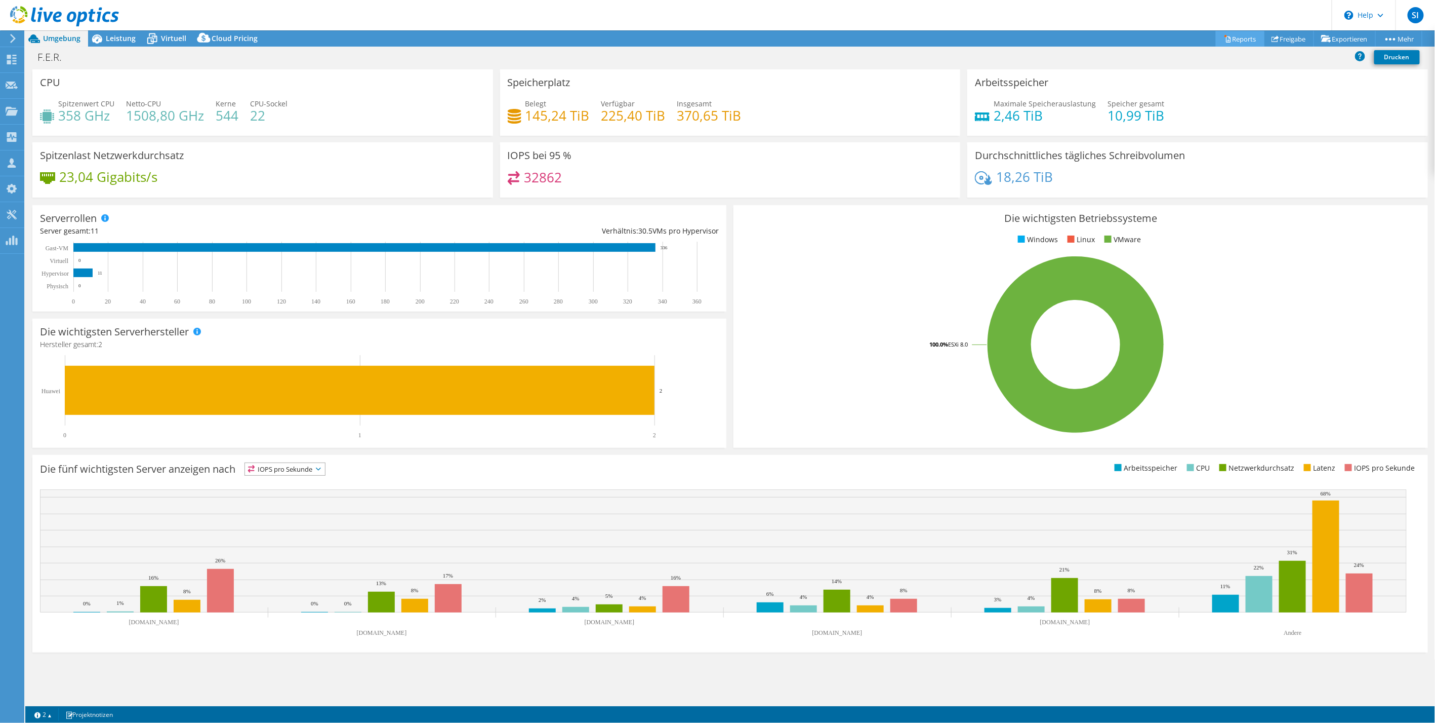
click at [1224, 39] on icon at bounding box center [1228, 39] width 8 height 8
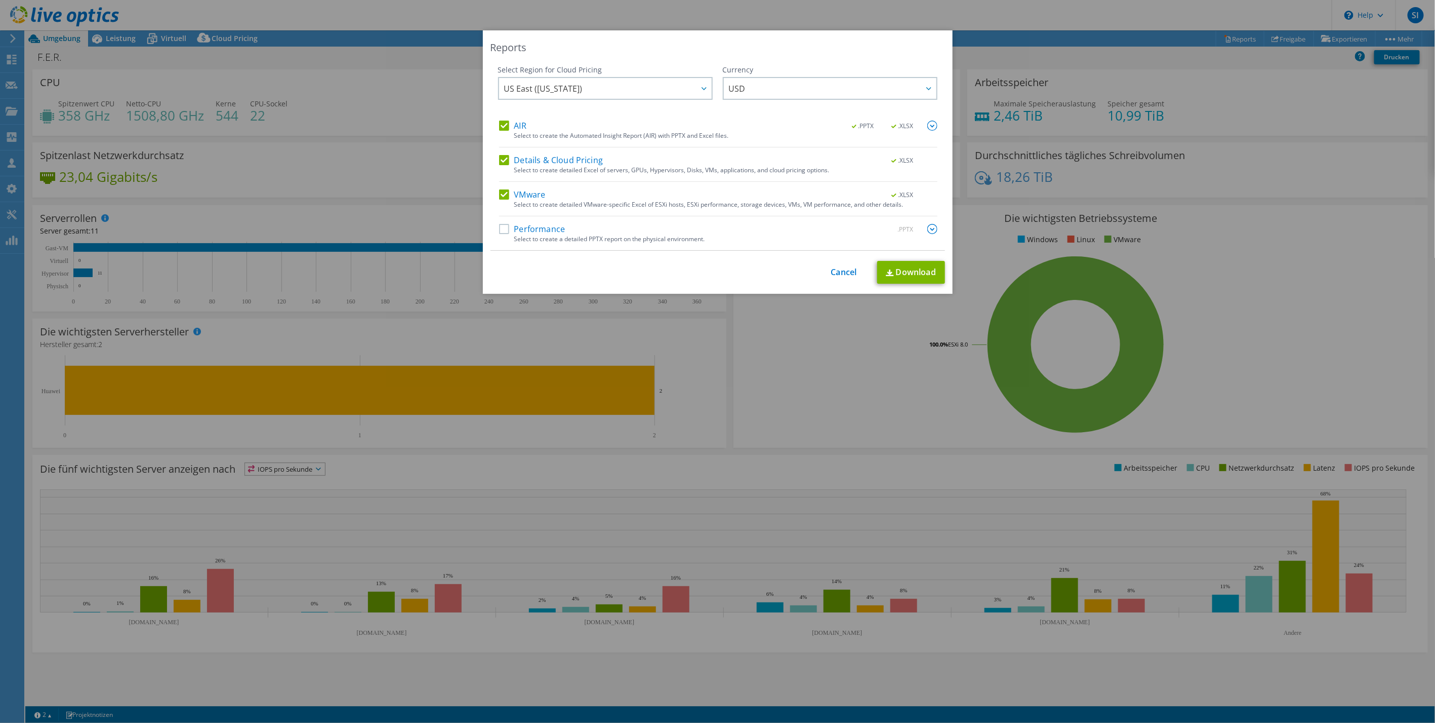
click at [499, 125] on label "AIR" at bounding box center [512, 126] width 27 height 10
click at [0, 0] on input "AIR" at bounding box center [0, 0] width 0 height 0
click at [502, 157] on label "Details & Cloud Pricing" at bounding box center [551, 160] width 104 height 10
click at [0, 0] on input "Details & Cloud Pricing" at bounding box center [0, 0] width 0 height 0
click at [503, 229] on label "Performance" at bounding box center [532, 229] width 66 height 10
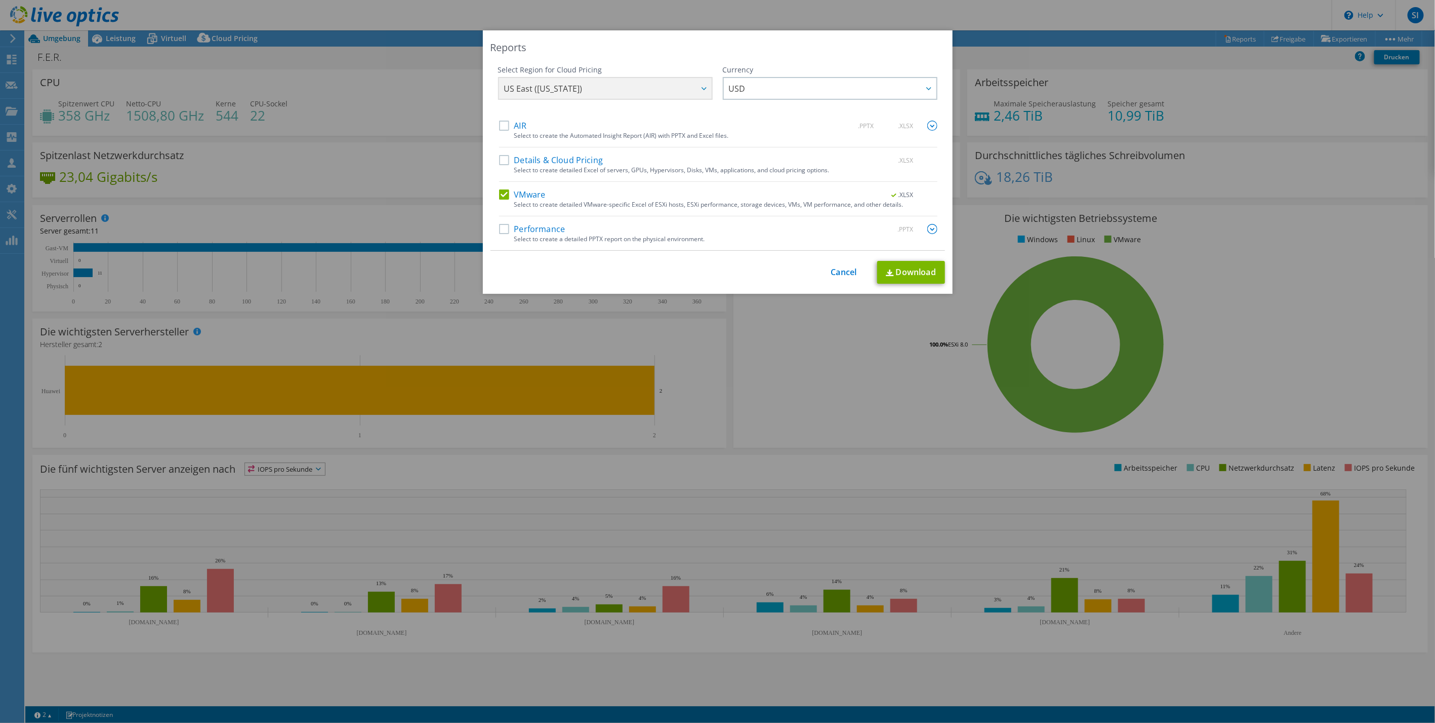
click at [0, 0] on input "Performance" at bounding box center [0, 0] width 0 height 0
click at [932, 225] on img at bounding box center [933, 229] width 10 height 10
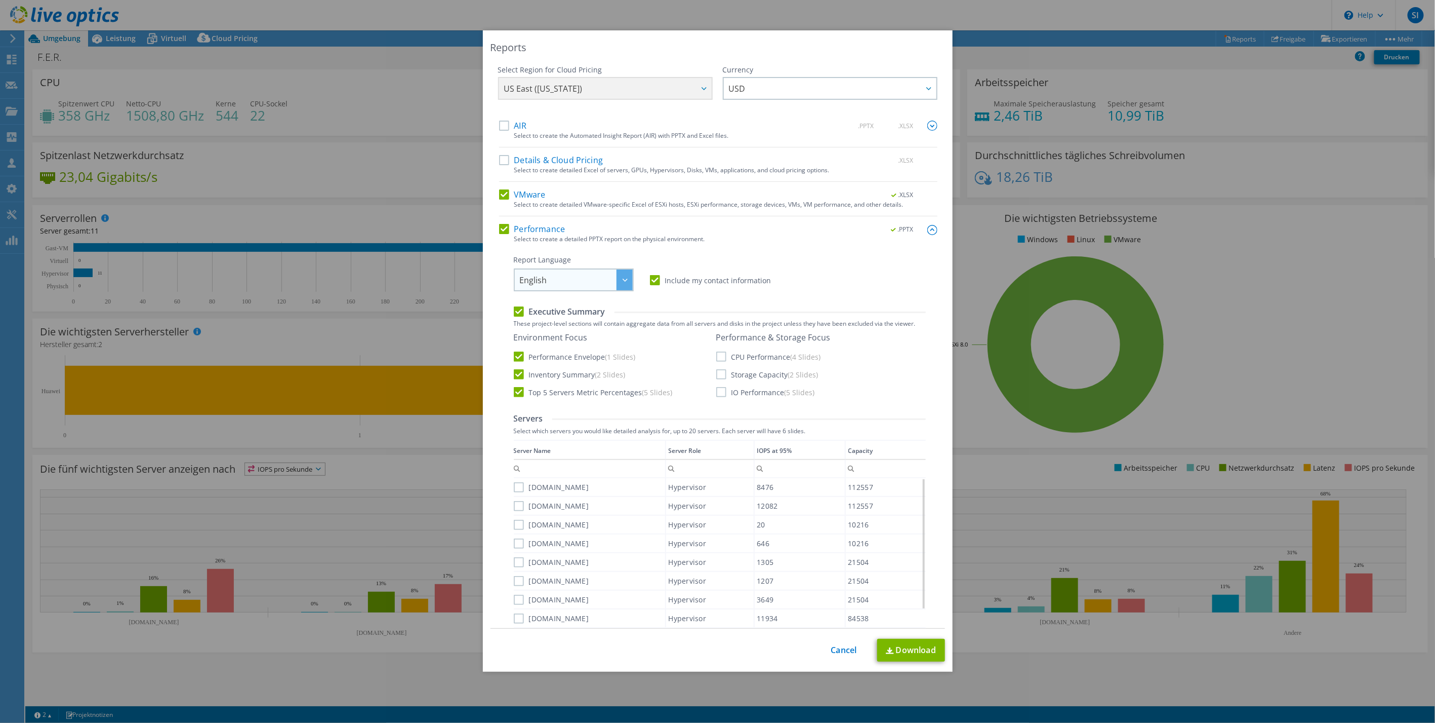
click at [617, 276] on div at bounding box center [625, 279] width 16 height 21
click at [551, 319] on li "Deutsch" at bounding box center [573, 319] width 115 height 18
click at [716, 355] on label "CPU Performance (4 Slides)" at bounding box center [768, 356] width 105 height 10
click at [0, 0] on input "CPU Performance (4 Slides)" at bounding box center [0, 0] width 0 height 0
click at [718, 371] on label "Storage Capacity (2 Slides)" at bounding box center [767, 374] width 102 height 10
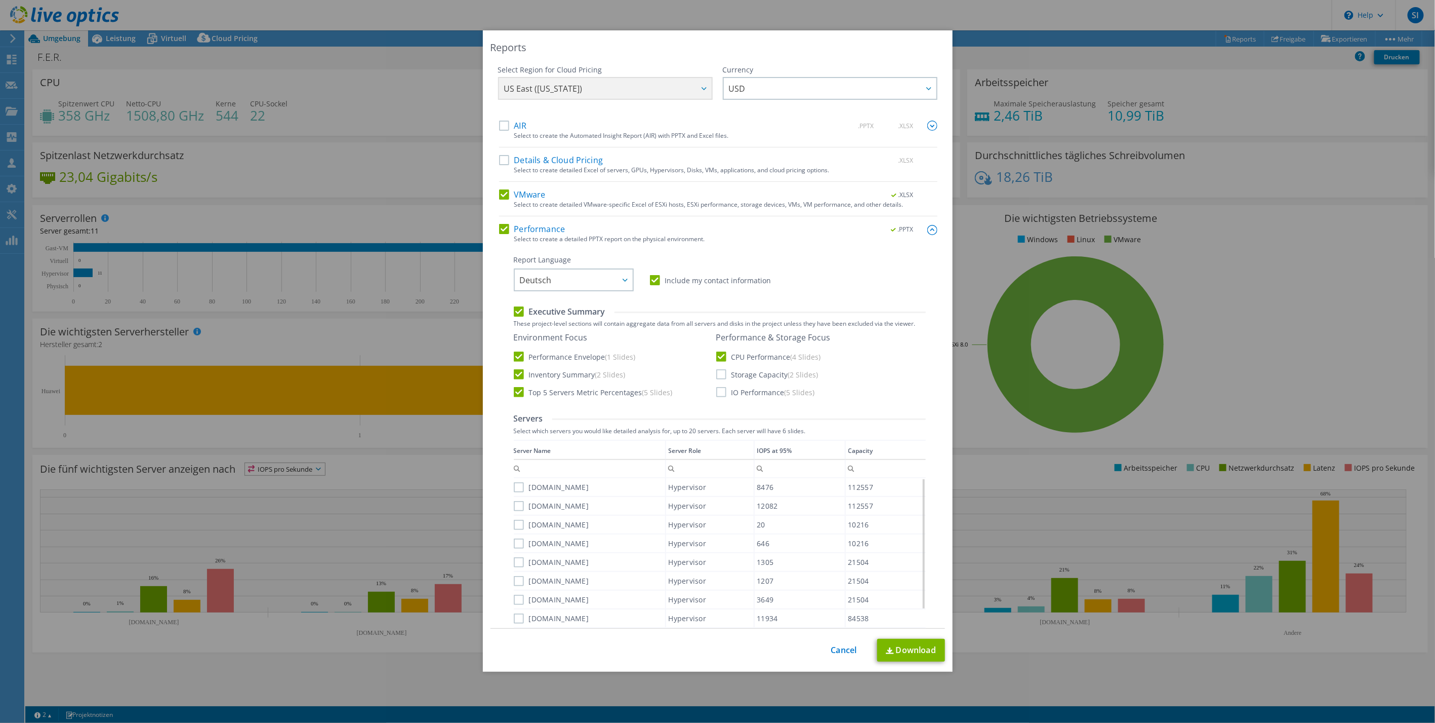
click at [0, 0] on input "Storage Capacity (2 Slides)" at bounding box center [0, 0] width 0 height 0
click at [716, 390] on label "IO Performance (5 Slides)" at bounding box center [765, 392] width 99 height 10
click at [0, 0] on input "IO Performance (5 Slides)" at bounding box center [0, 0] width 0 height 0
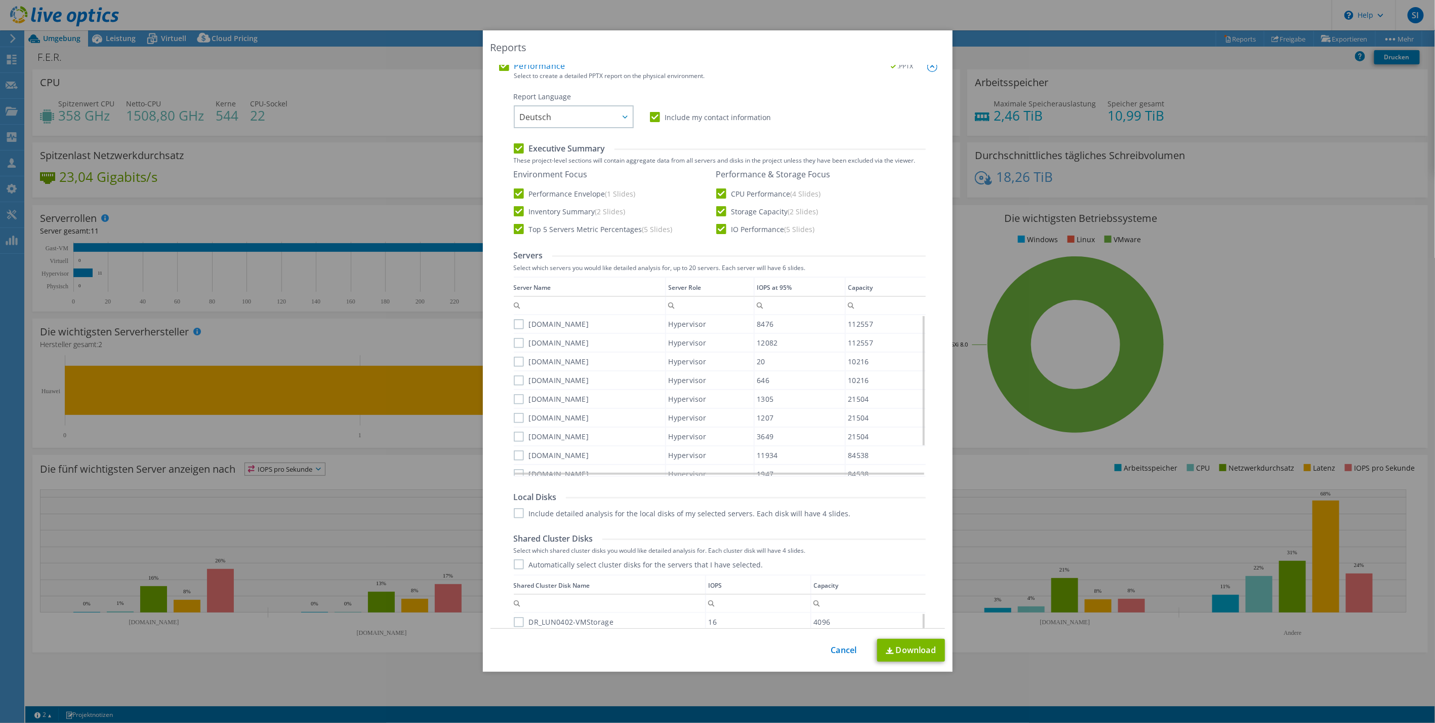
scroll to position [169, 0]
click at [514, 318] on label "[DOMAIN_NAME]" at bounding box center [551, 318] width 75 height 10
click at [0, 0] on input "[DOMAIN_NAME]" at bounding box center [0, 0] width 0 height 0
click at [514, 333] on label "[DOMAIN_NAME]" at bounding box center [551, 337] width 75 height 10
click at [0, 0] on input "[DOMAIN_NAME]" at bounding box center [0, 0] width 0 height 0
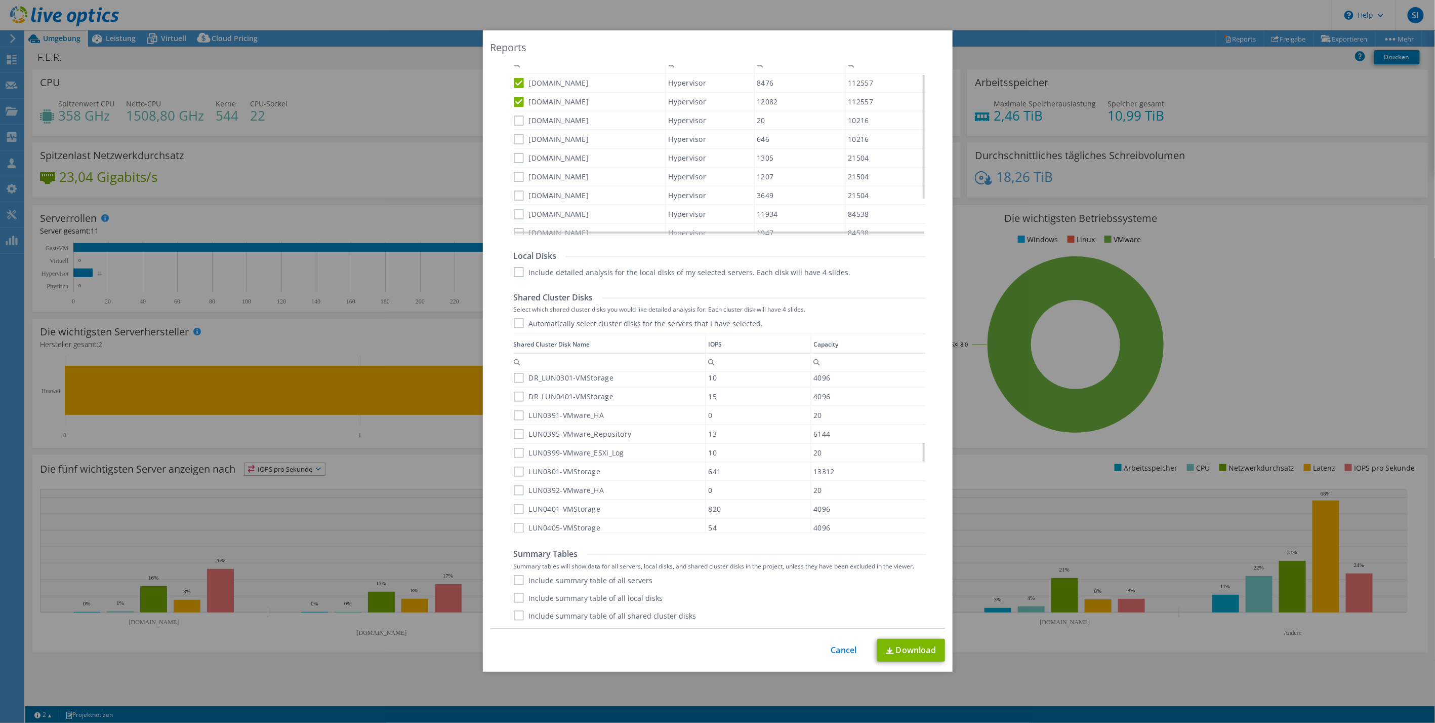
scroll to position [538, 0]
click at [902, 642] on link "Download" at bounding box center [911, 649] width 68 height 23
click at [298, 436] on div "Reports Select Region for Cloud Pricing Asia Pacific ([GEOGRAPHIC_DATA]) [GEOGR…" at bounding box center [717, 361] width 1435 height 662
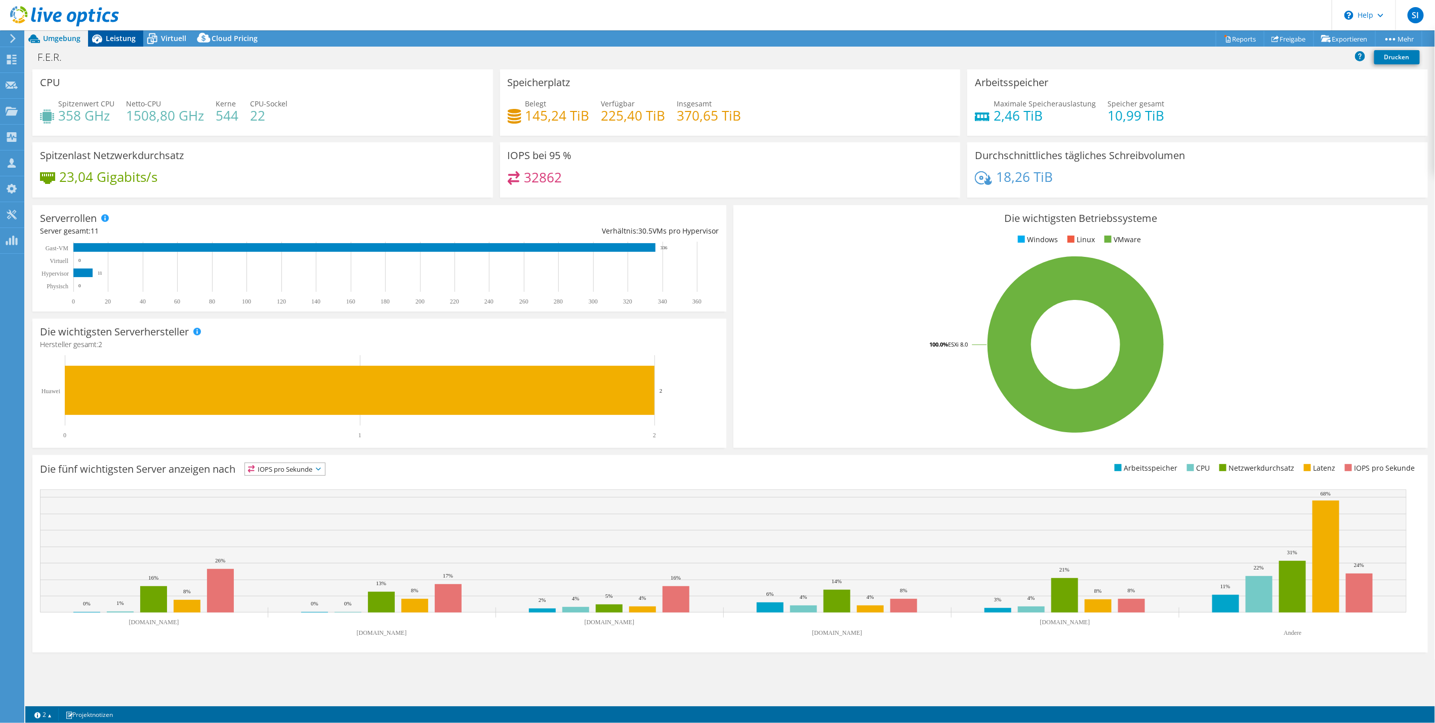
click at [118, 41] on span "Leistung" at bounding box center [121, 38] width 30 height 10
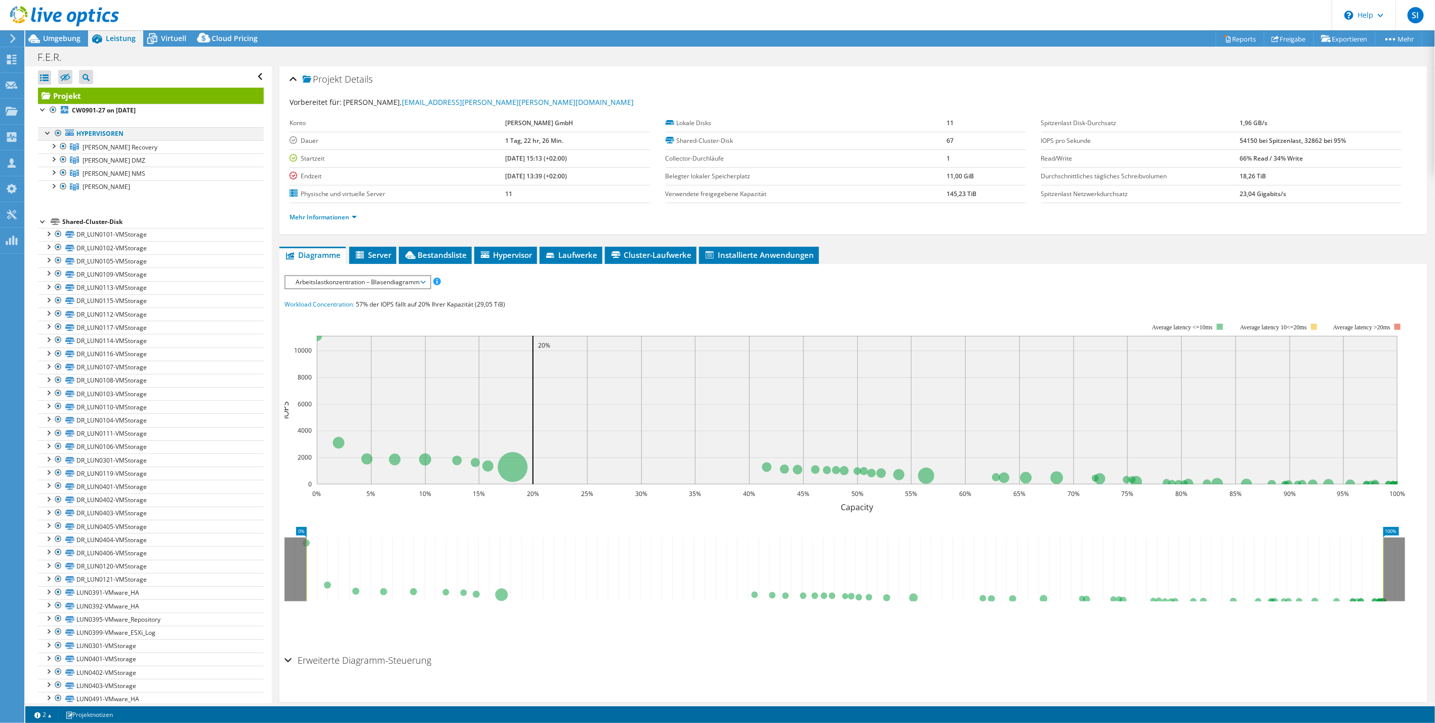
drag, startPoint x: 44, startPoint y: 133, endPoint x: 43, endPoint y: 127, distance: 5.6
click at [44, 133] on div at bounding box center [48, 132] width 10 height 10
click at [39, 107] on div at bounding box center [43, 109] width 10 height 10
click at [627, 250] on span "Cluster-Laufwerke" at bounding box center [651, 255] width 82 height 10
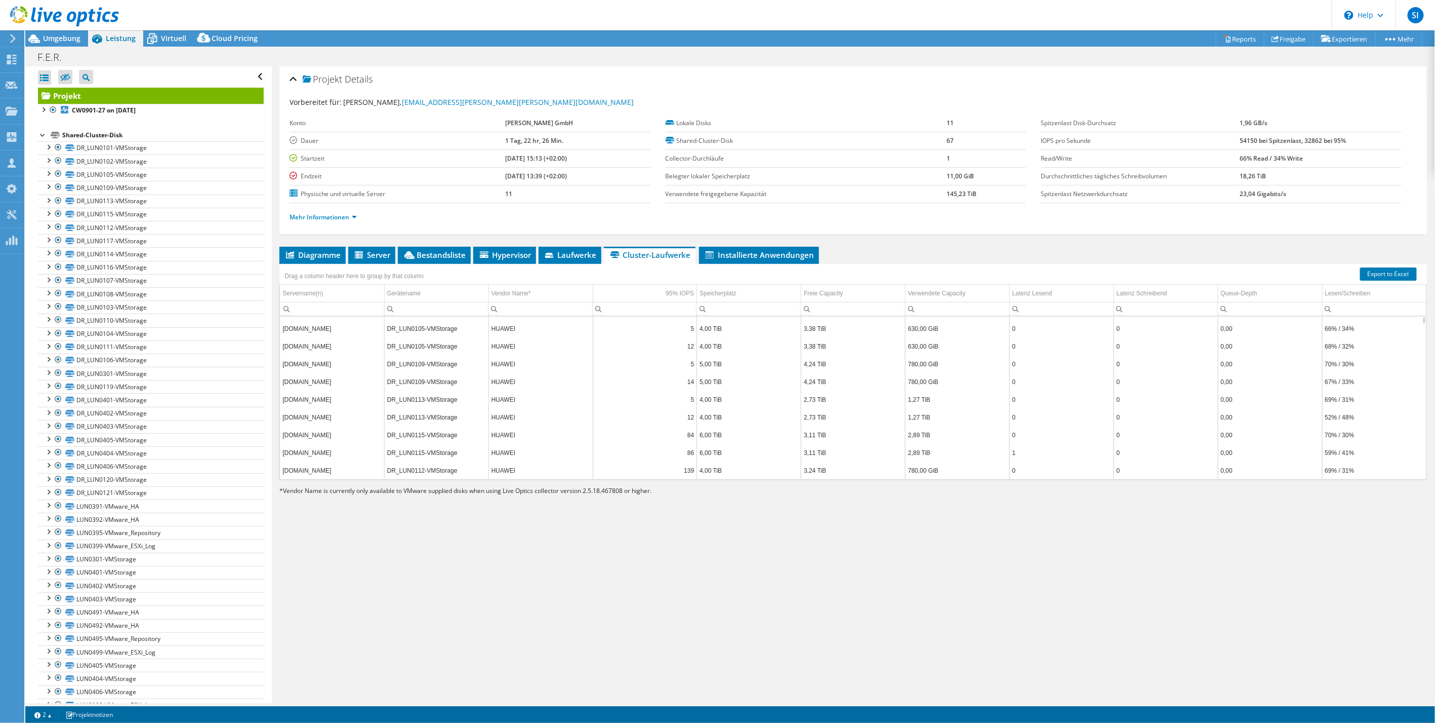
scroll to position [0, 0]
click at [331, 257] on span "Diagramme" at bounding box center [313, 255] width 56 height 10
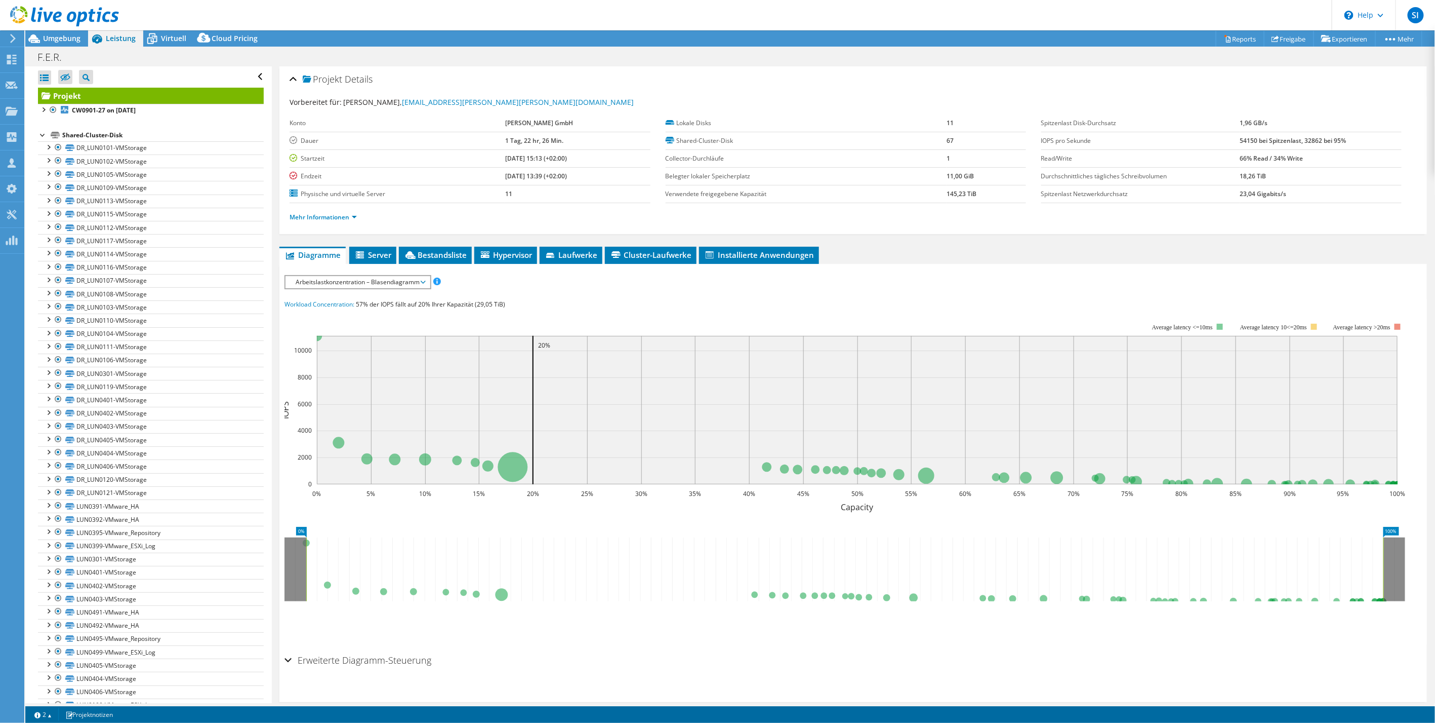
click at [404, 276] on span "Arbeitslastkonzentration – Blasendiagramm" at bounding box center [358, 282] width 134 height 12
click at [337, 294] on li "IOPS pro Sekunde" at bounding box center [358, 294] width 144 height 12
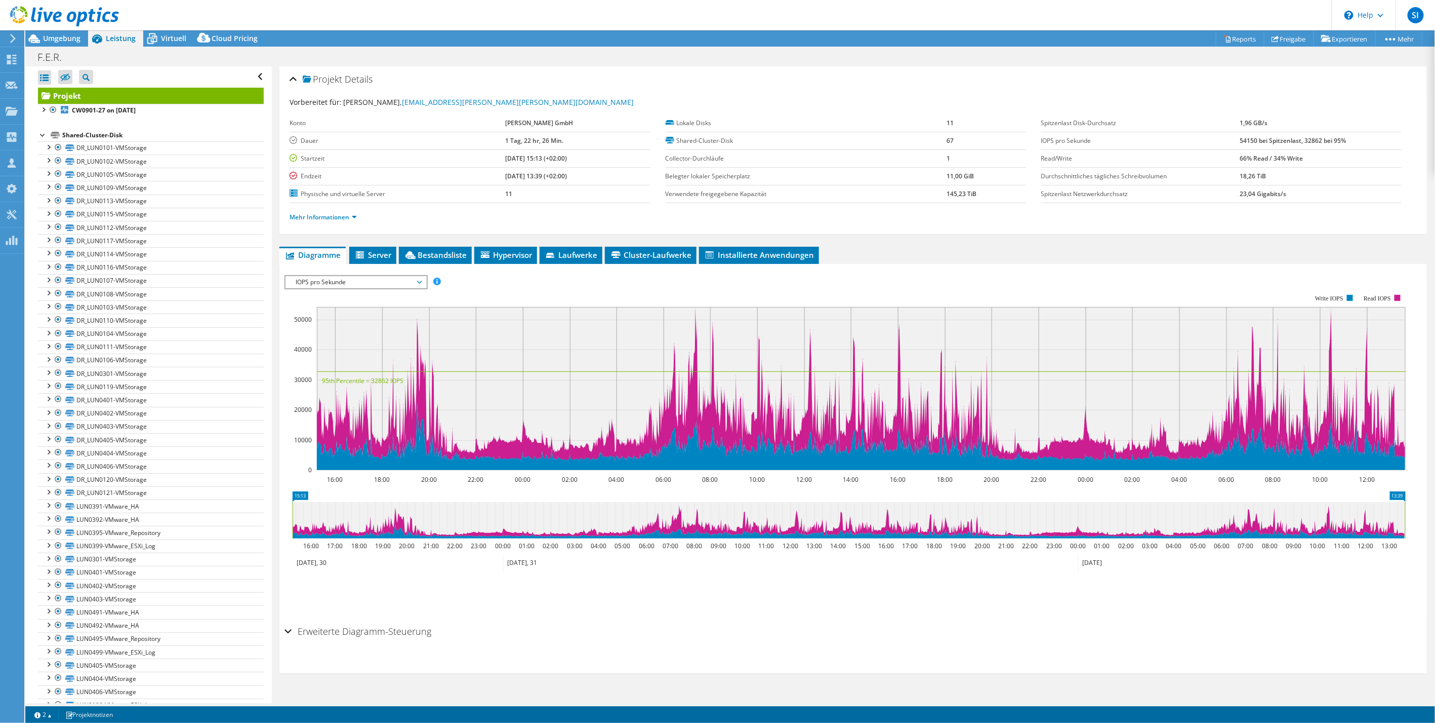
click at [324, 630] on h2 "Erweiterte Diagramm-Steuerung" at bounding box center [358, 631] width 147 height 20
